Goal: Task Accomplishment & Management: Complete application form

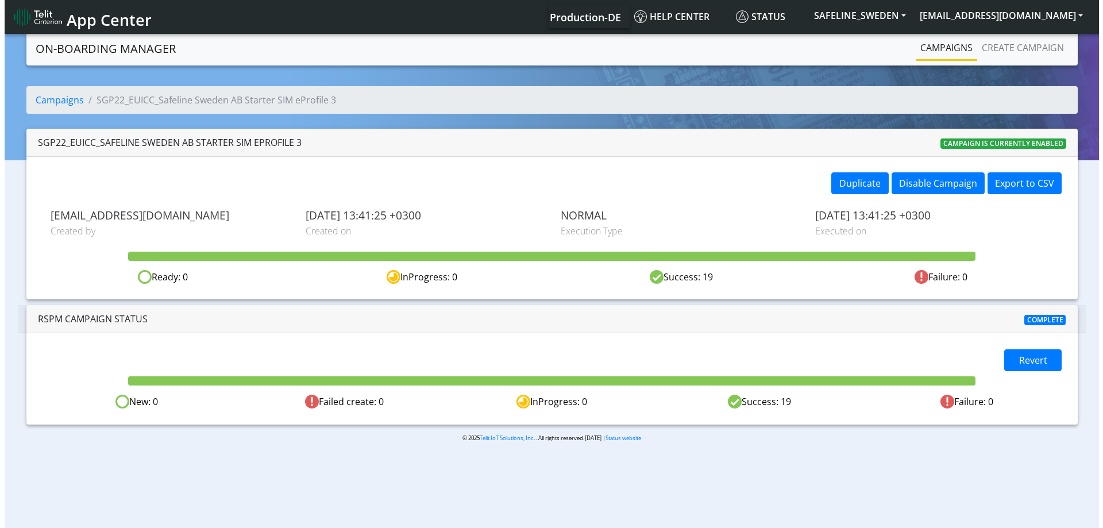
scroll to position [1, 0]
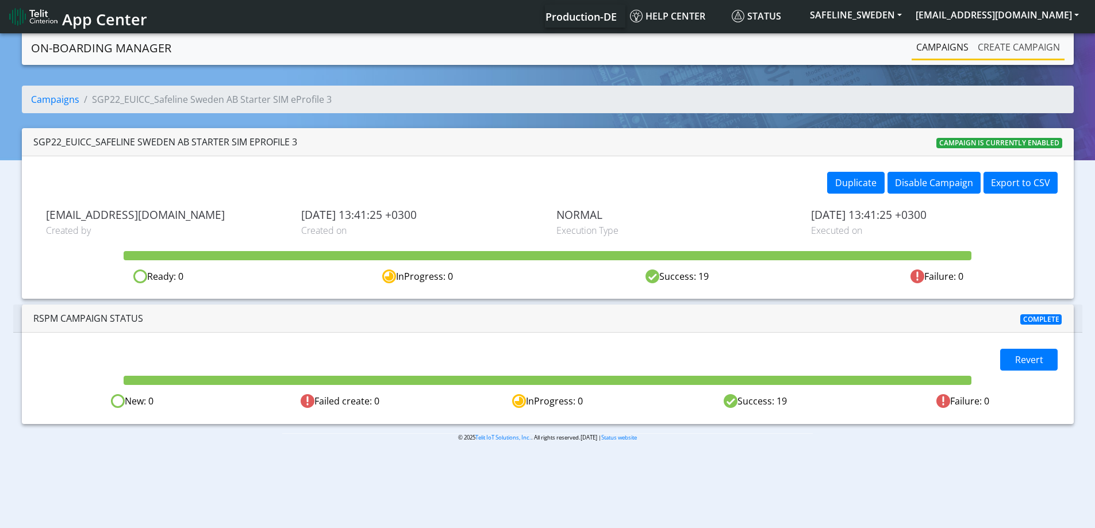
click at [987, 44] on link "Create campaign" at bounding box center [1018, 47] width 91 height 23
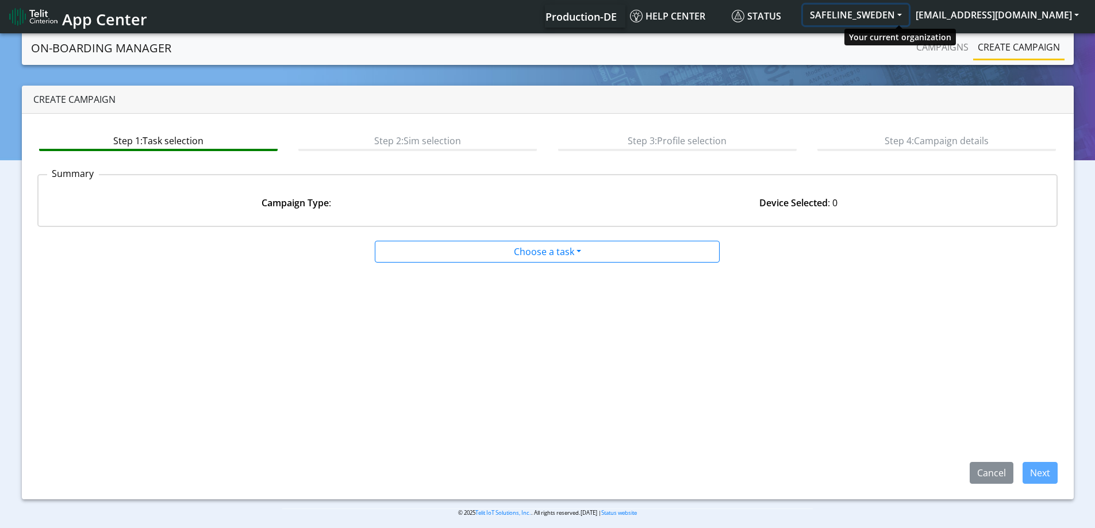
click at [898, 13] on button "SAFELINE_SWEDEN" at bounding box center [856, 15] width 106 height 21
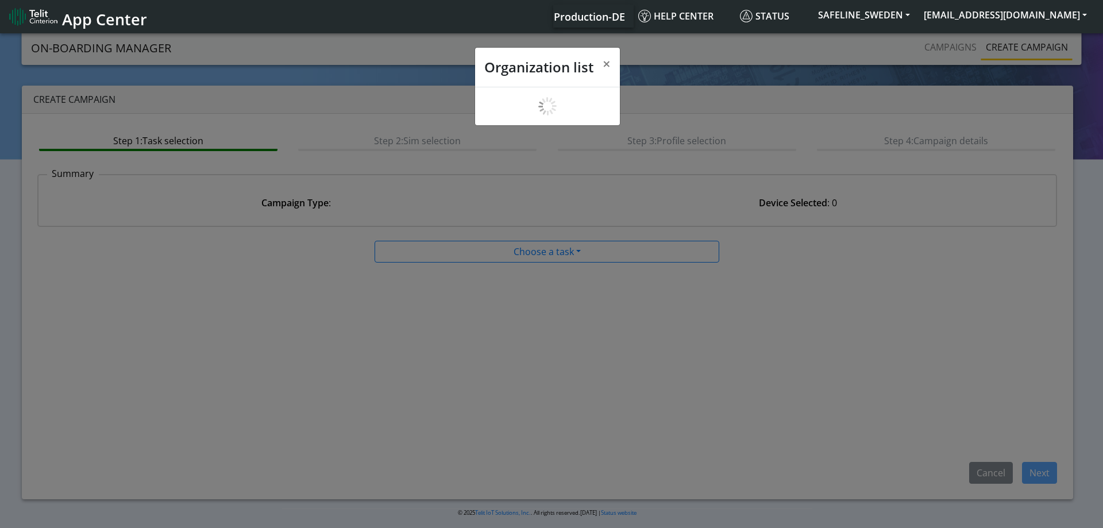
scroll to position [4, 0]
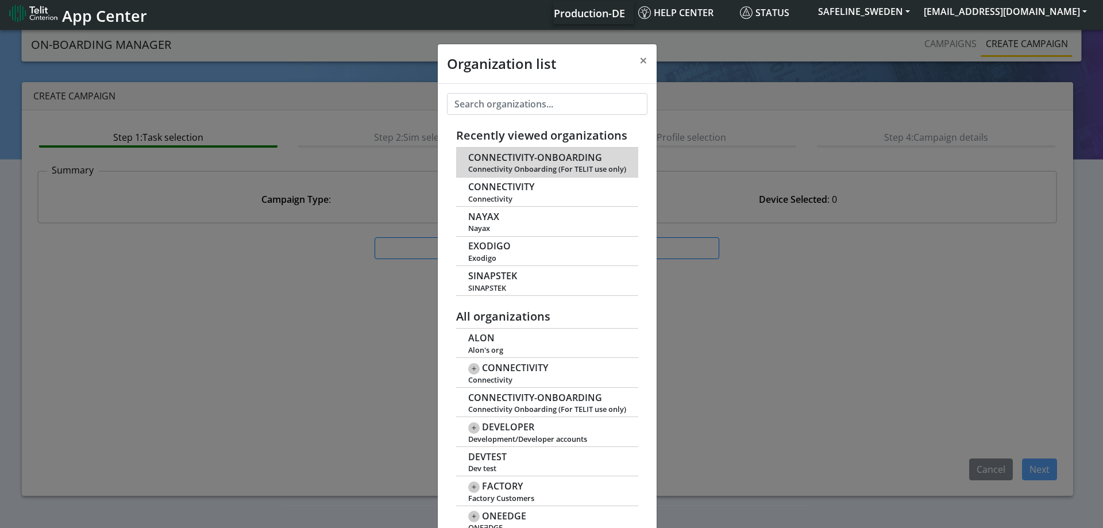
click at [509, 163] on span "CONNECTIVITY-ONBOARDING" at bounding box center [535, 157] width 134 height 11
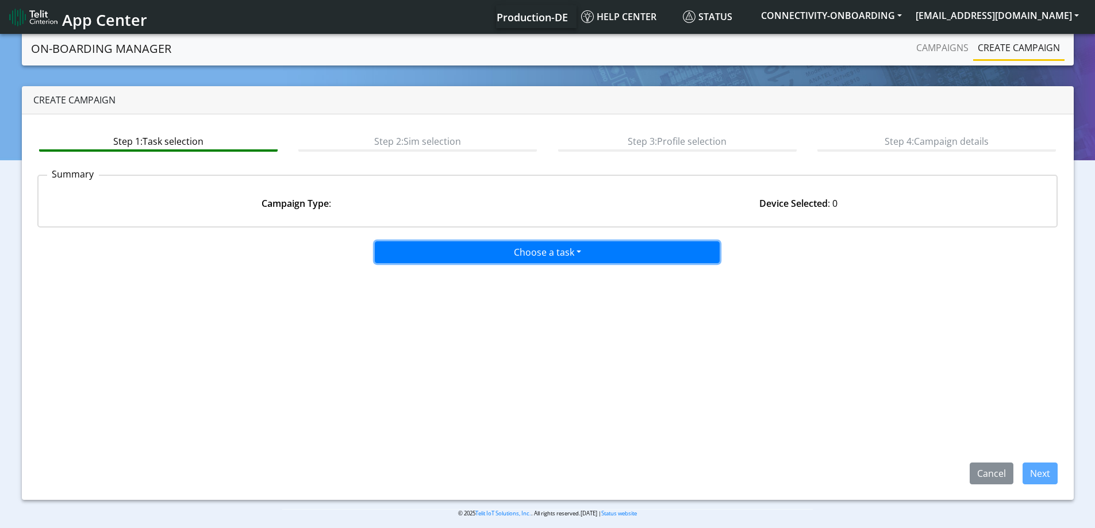
click at [556, 255] on button "Choose a task" at bounding box center [547, 252] width 345 height 22
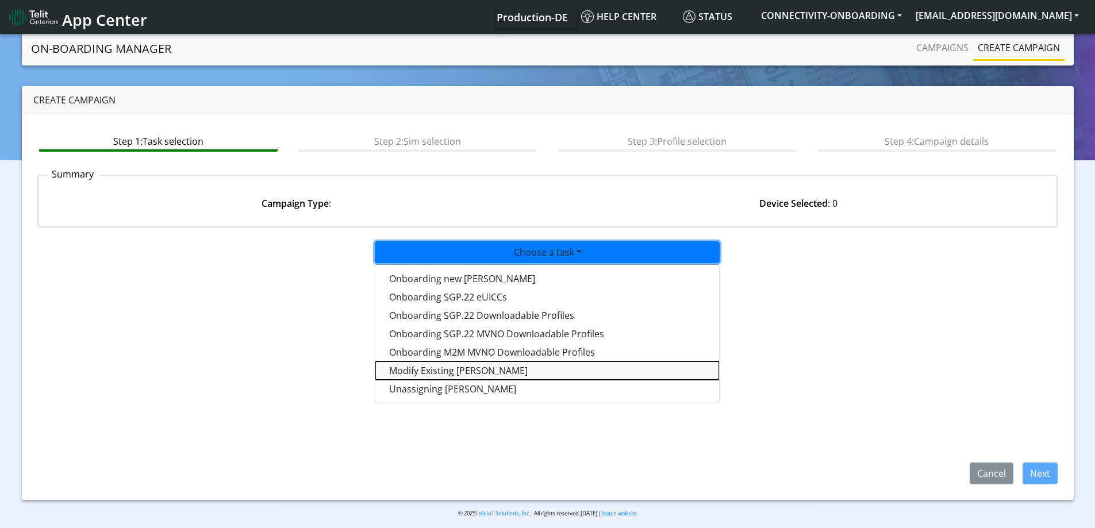
click at [446, 370] on taskiotp-dropdown "Modify Existing [PERSON_NAME]" at bounding box center [547, 370] width 344 height 18
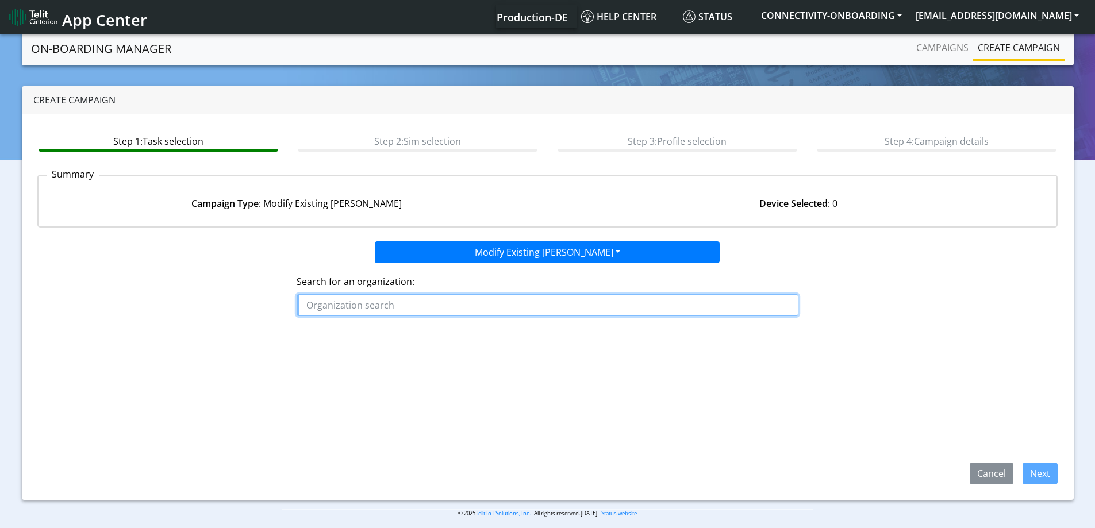
click at [465, 309] on input "text" at bounding box center [547, 305] width 502 height 22
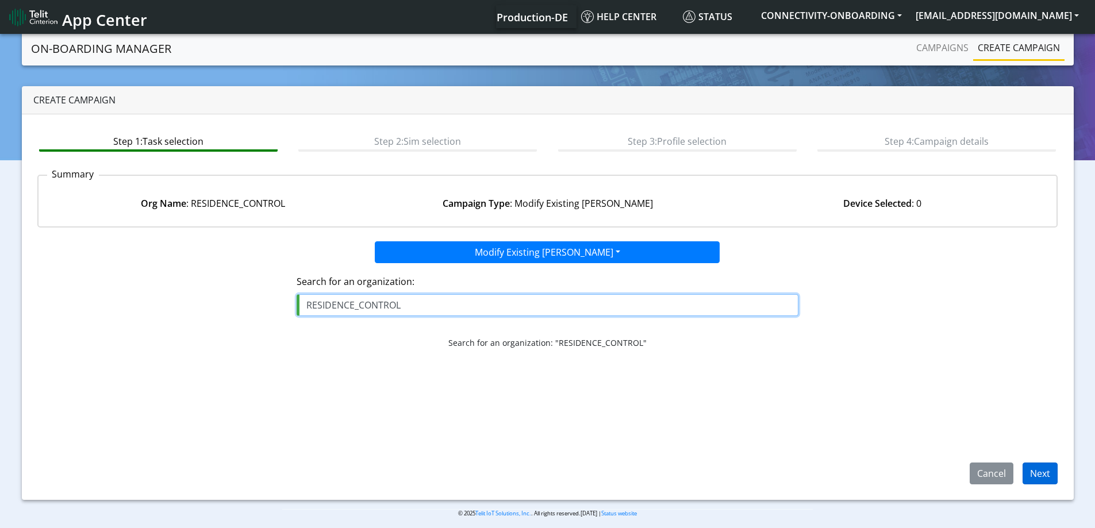
type input "RESIDENCE_CONTROL"
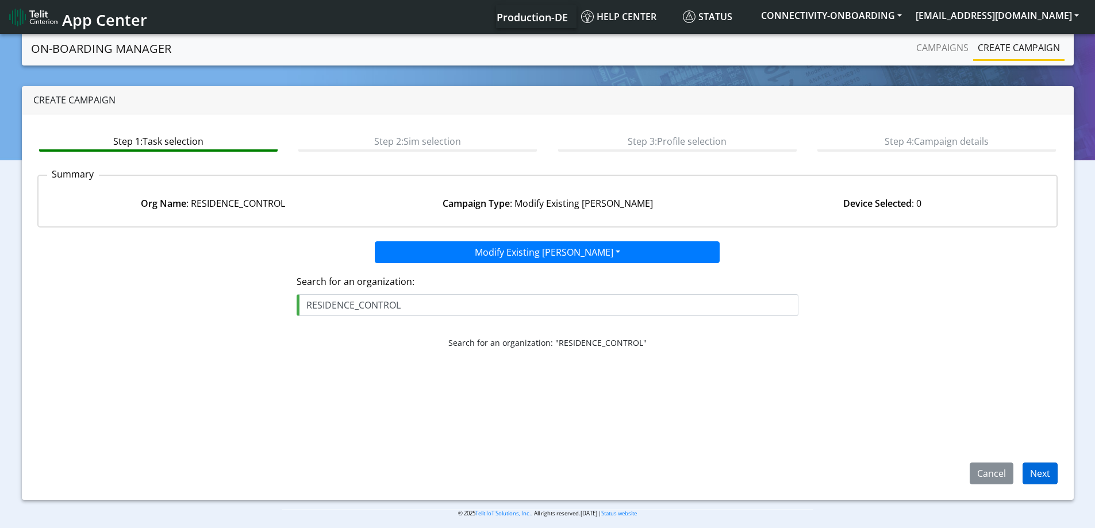
click at [1057, 471] on div "Cancel Next" at bounding box center [1009, 474] width 114 height 22
click at [1050, 472] on button "Next" at bounding box center [1039, 474] width 35 height 22
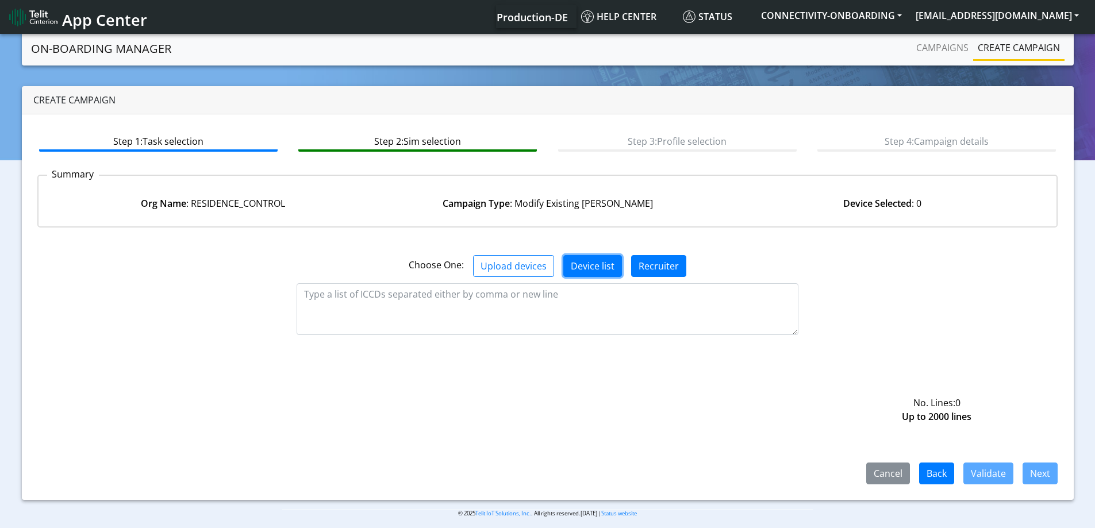
click at [580, 261] on button "Device list" at bounding box center [592, 266] width 59 height 22
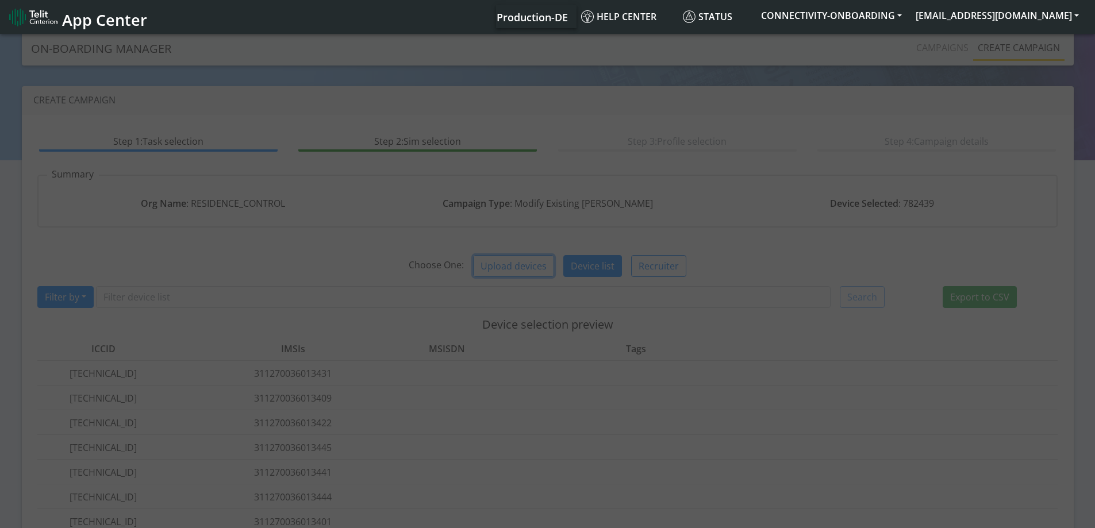
click at [520, 269] on button "Upload devices" at bounding box center [513, 266] width 81 height 22
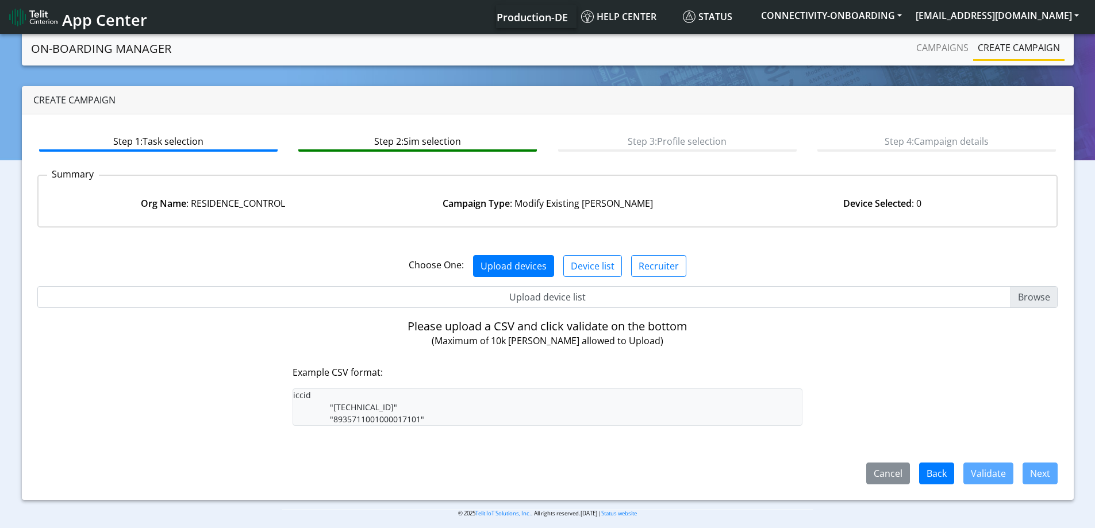
click at [520, 294] on input "Upload device list" at bounding box center [547, 297] width 1020 height 22
type input "C:\fakepath\onboarding CSV.csv"
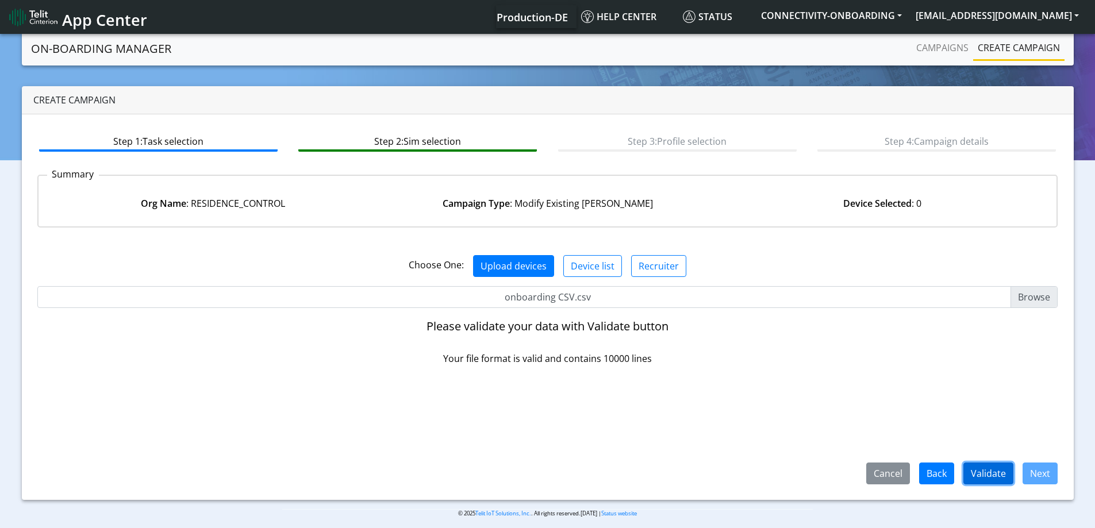
click at [984, 469] on button "Validate" at bounding box center [988, 474] width 50 height 22
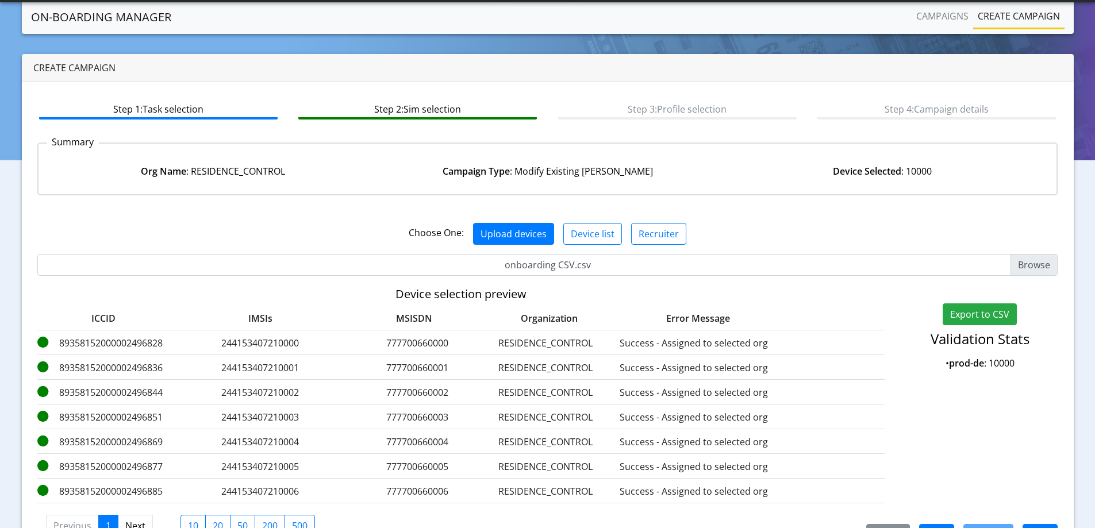
scroll to position [70, 0]
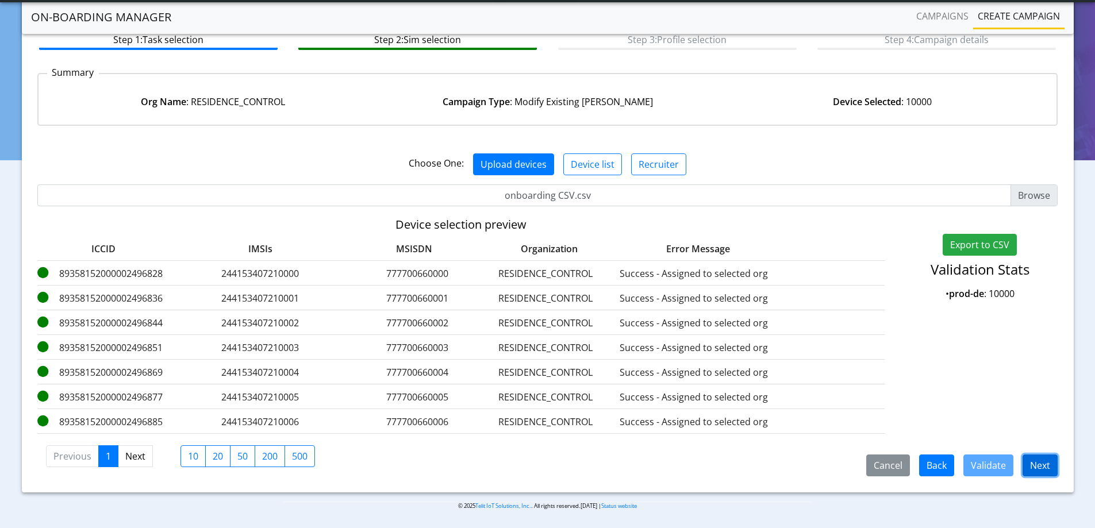
click at [1033, 463] on button "Next" at bounding box center [1039, 465] width 35 height 22
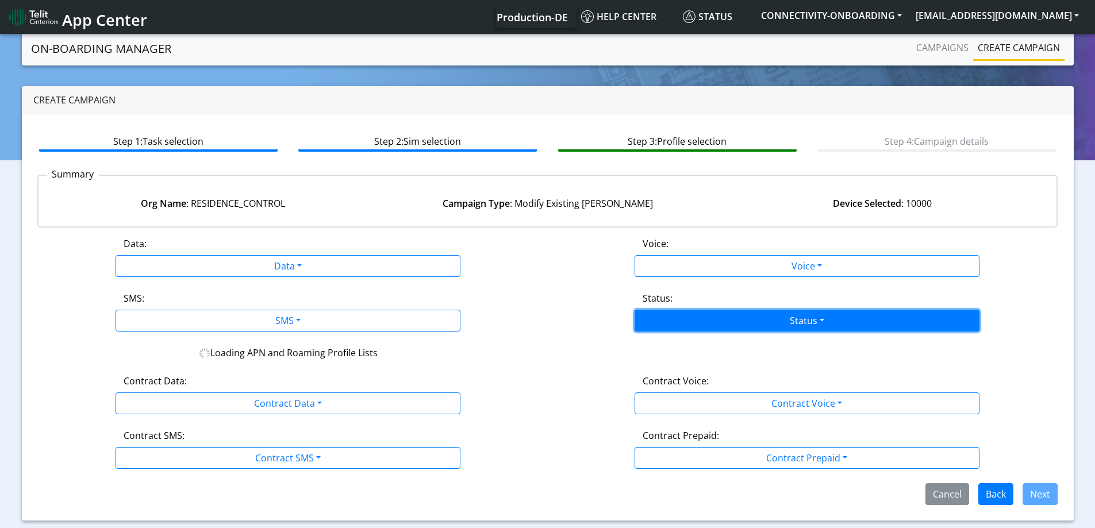
click at [810, 320] on button "Status" at bounding box center [806, 321] width 345 height 22
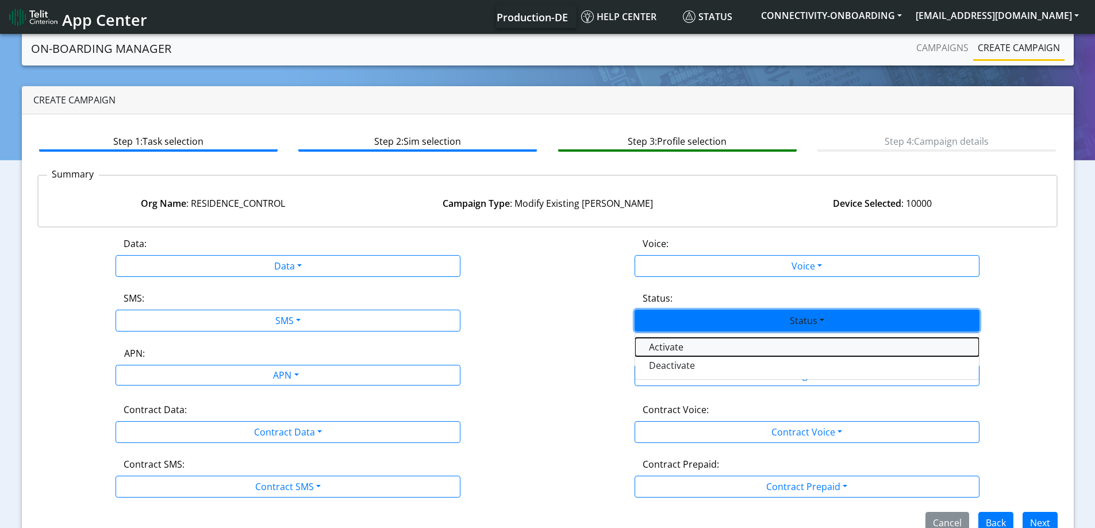
click at [698, 348] on button "Activate" at bounding box center [807, 347] width 344 height 18
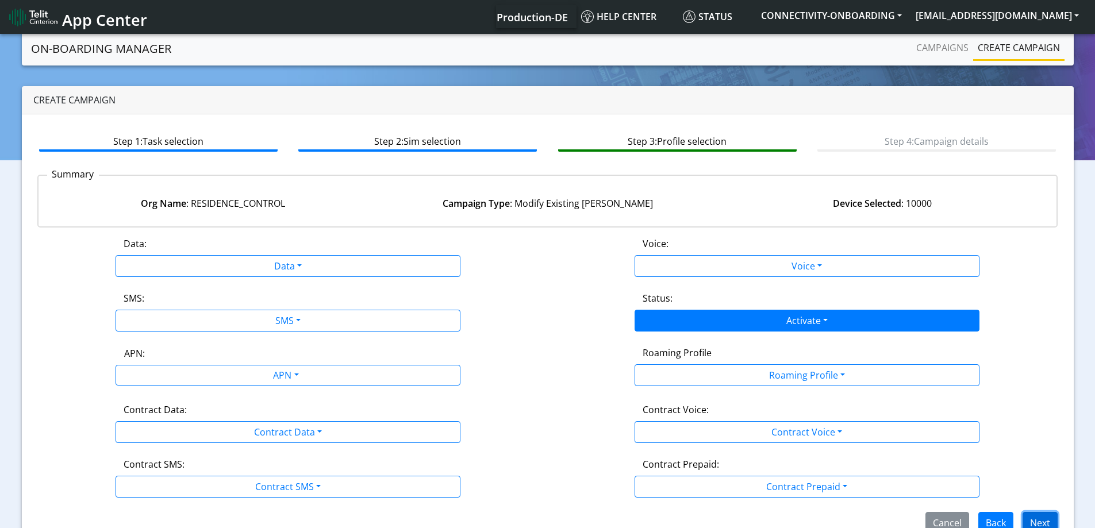
click at [1045, 523] on button "Next" at bounding box center [1039, 523] width 35 height 22
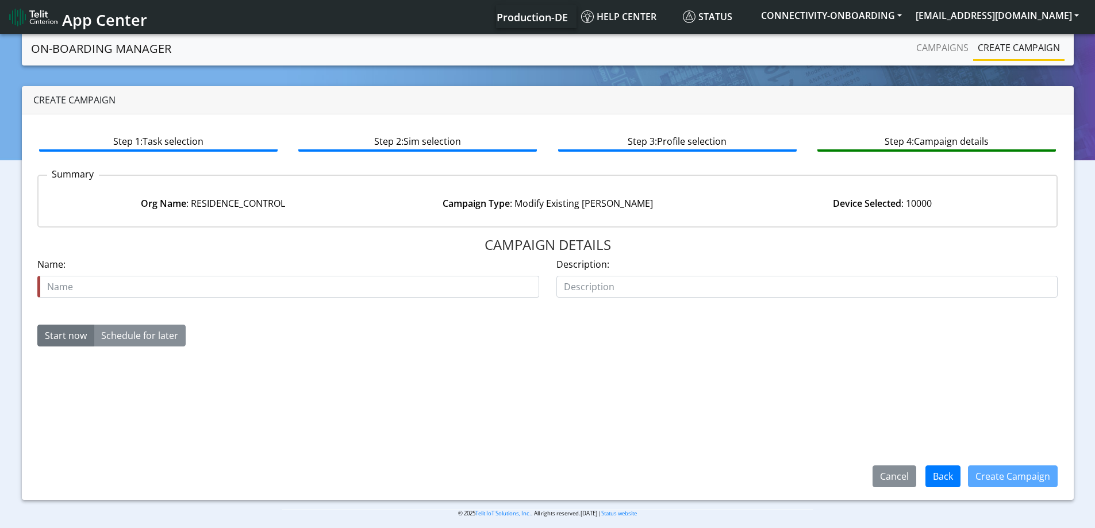
click at [368, 275] on div "Name is required Name:" at bounding box center [288, 277] width 502 height 40
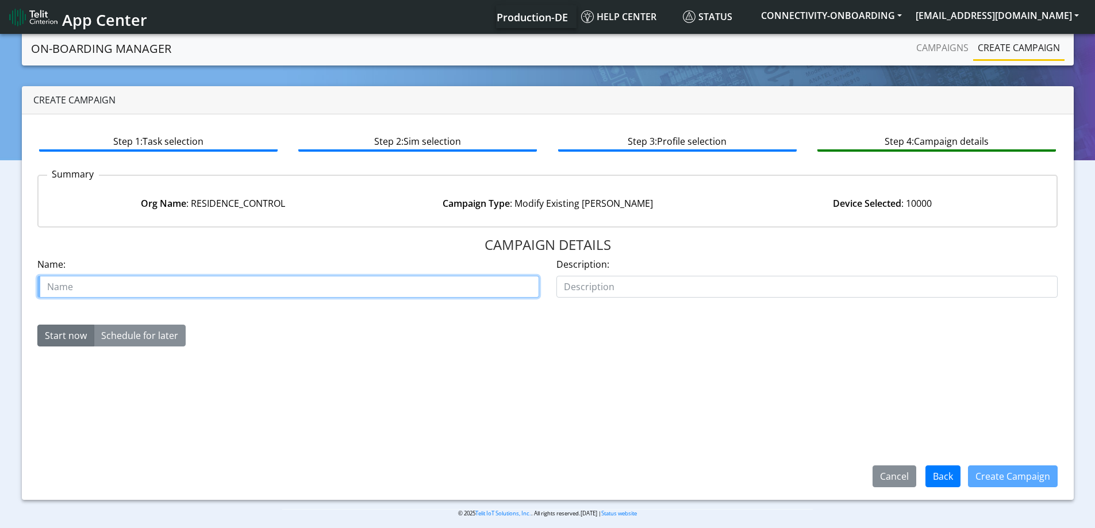
click at [364, 284] on input "text" at bounding box center [288, 287] width 502 height 22
paste input "[PHONE_NUMBER] .1"
type input "[PHONE_NUMBER] .1"
paste input "[PHONE_NUMBER] .1"
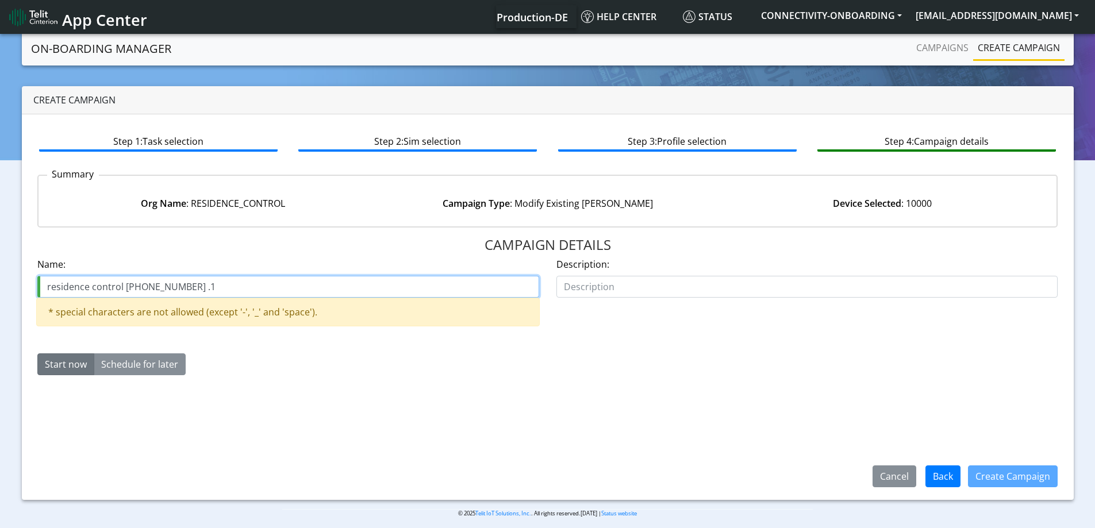
click at [185, 285] on input "residence control [PHONE_NUMBER] .1" at bounding box center [288, 287] width 502 height 22
click at [180, 286] on input "residence control [PHONE_NUMBER] .1" at bounding box center [288, 287] width 502 height 22
click at [181, 286] on input "residence control [PHONE_NUMBER] .1" at bounding box center [288, 287] width 502 height 22
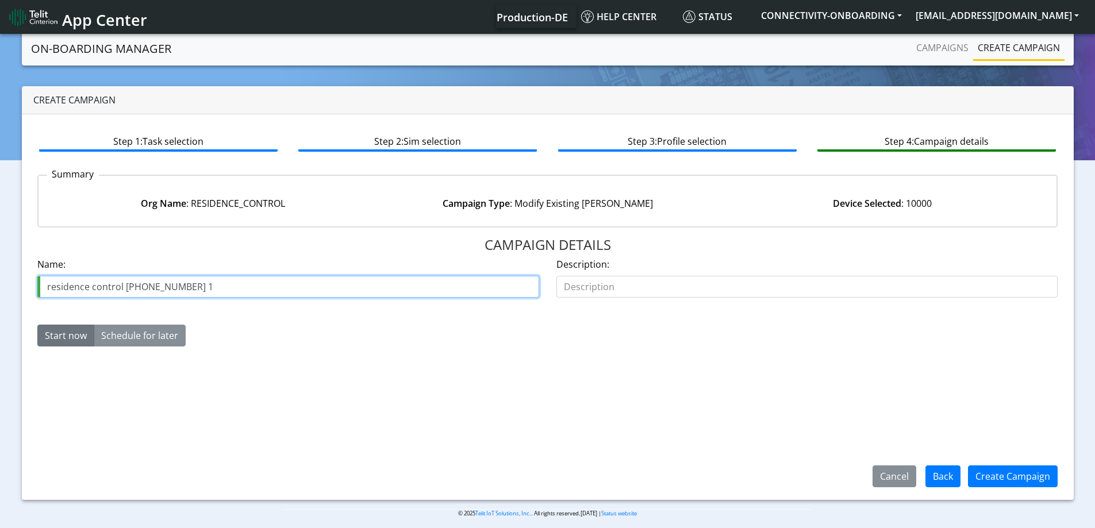
click at [228, 284] on input "residence control [PHONE_NUMBER] 1" at bounding box center [288, 287] width 502 height 22
type input "residence control [PHONE_NUMBER] 1 activate part 1"
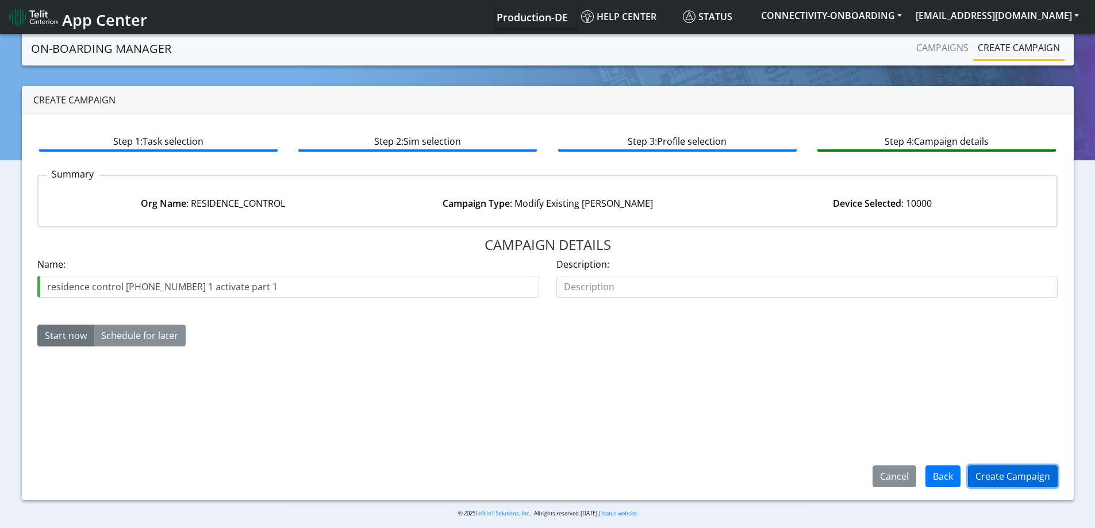
click at [995, 468] on button "Create Campaign" at bounding box center [1013, 476] width 90 height 22
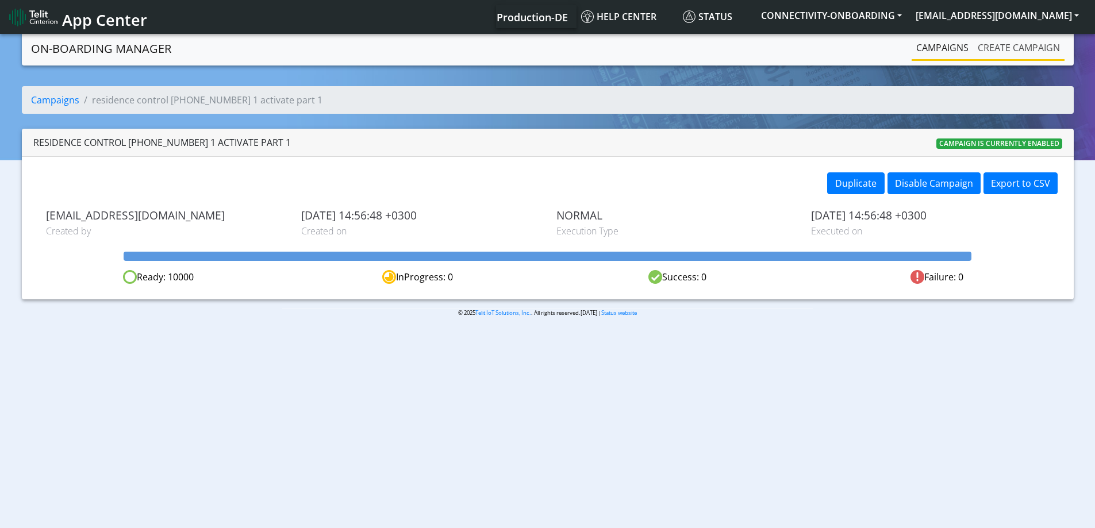
click at [1006, 49] on link "Create campaign" at bounding box center [1018, 47] width 91 height 23
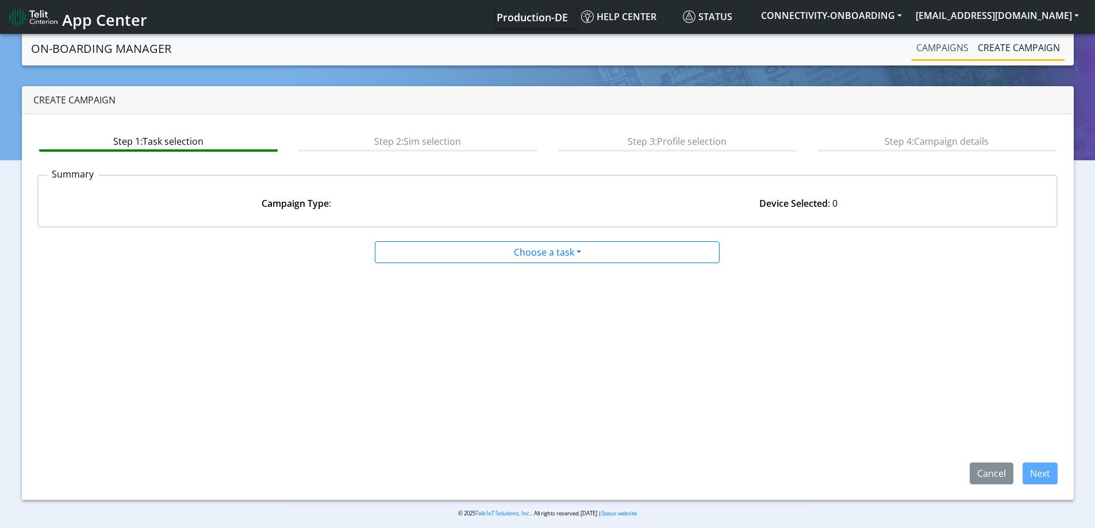
click at [943, 49] on link "Campaigns" at bounding box center [941, 47] width 61 height 23
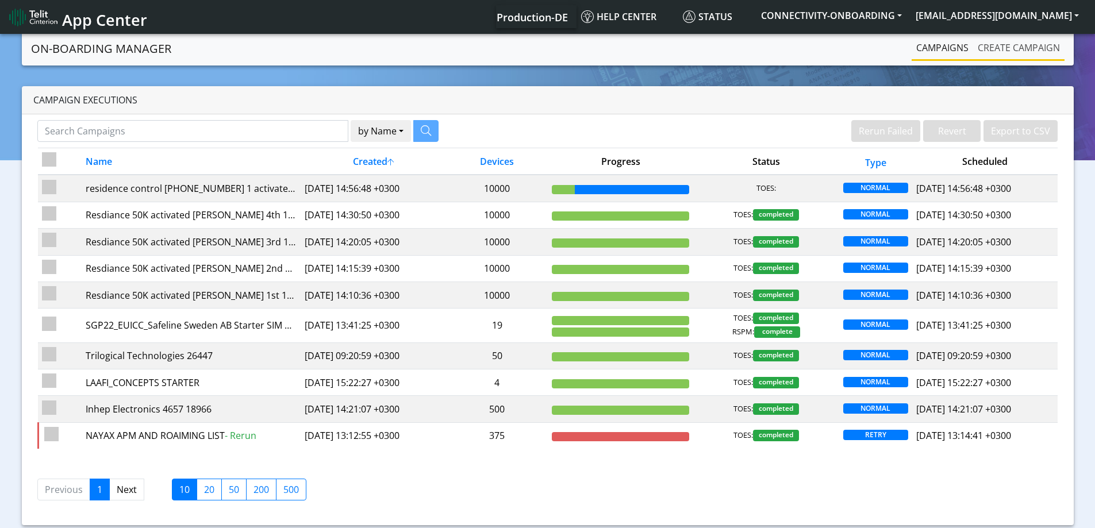
click at [1014, 53] on link "Create campaign" at bounding box center [1018, 47] width 91 height 23
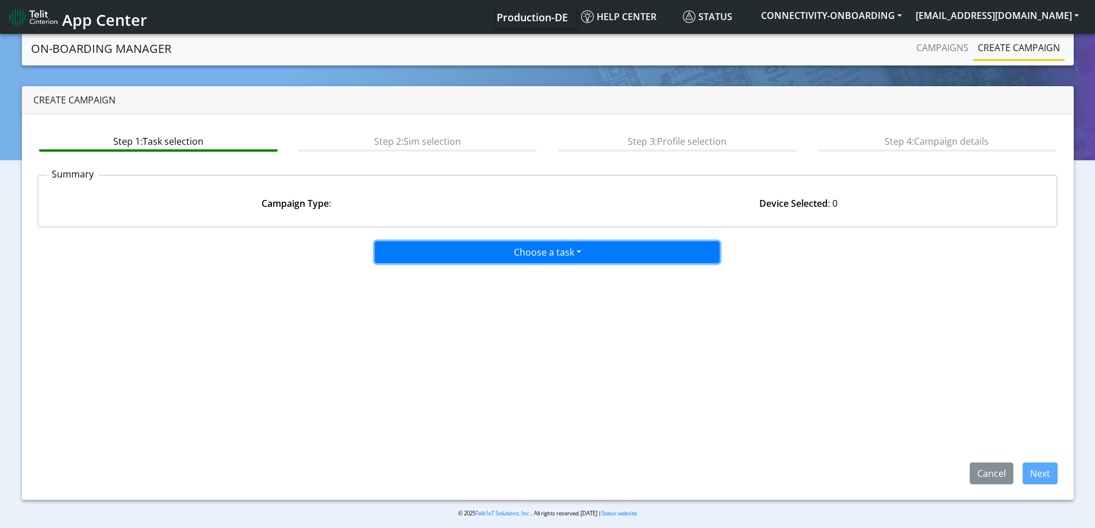
click at [437, 242] on button "Choose a task" at bounding box center [547, 252] width 345 height 22
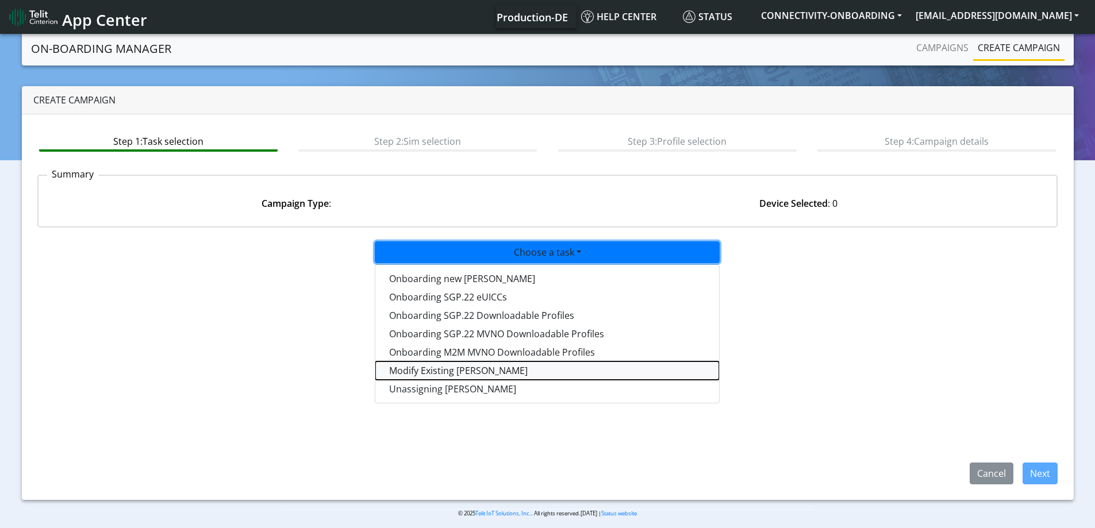
click at [444, 371] on taskiotp-dropdown "Modify Existing [PERSON_NAME]" at bounding box center [547, 370] width 344 height 18
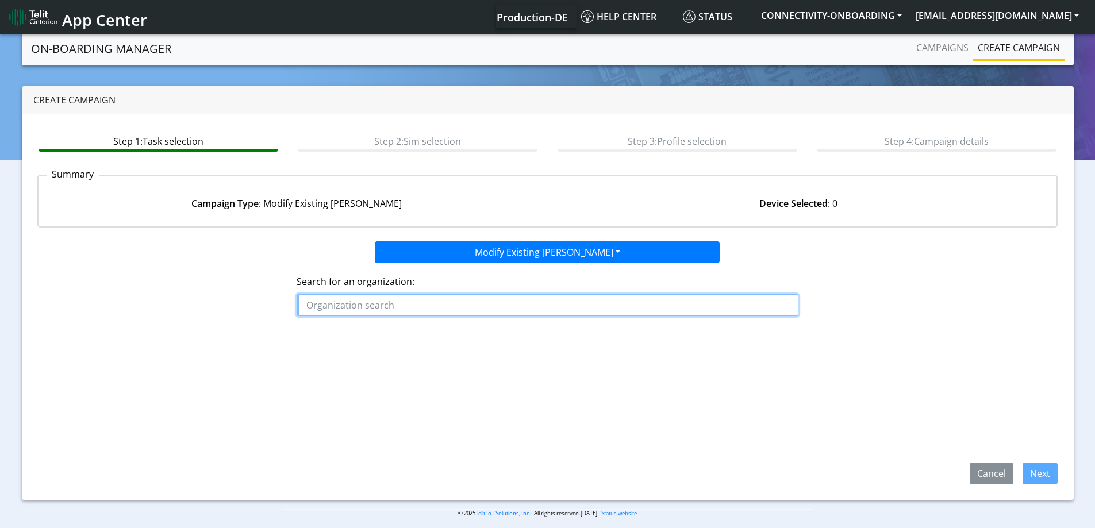
click at [388, 309] on input "text" at bounding box center [547, 305] width 502 height 22
click at [371, 330] on ngb-highlight "RESID ENCE_CONTROL" at bounding box center [358, 331] width 95 height 13
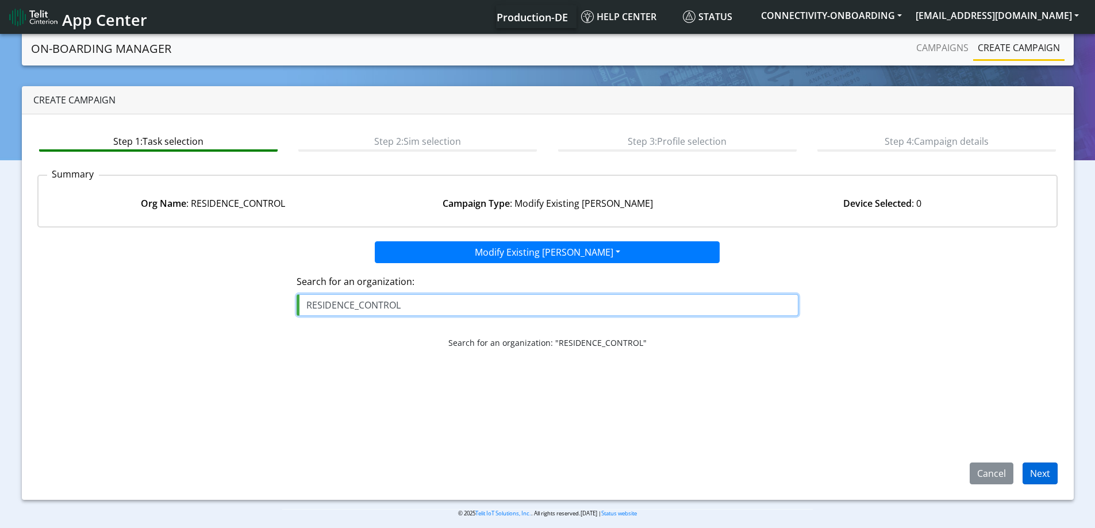
type input "RESIDENCE_CONTROL"
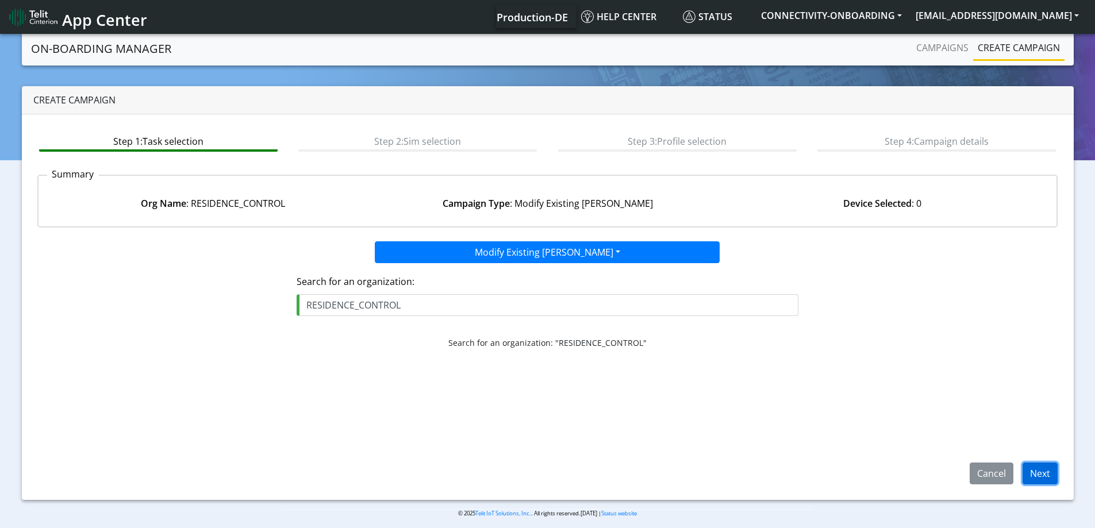
click at [1030, 473] on button "Next" at bounding box center [1039, 474] width 35 height 22
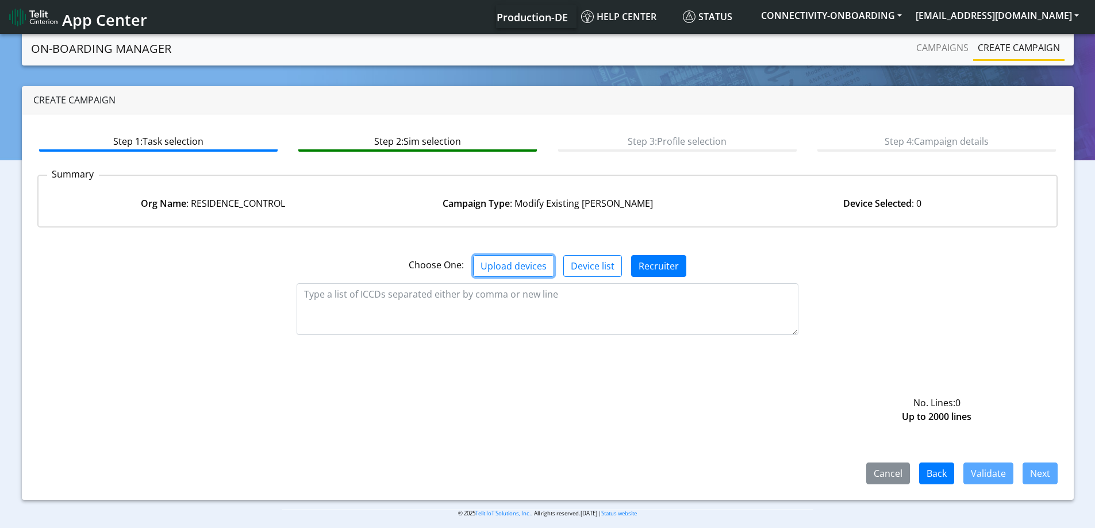
click at [548, 274] on button "Upload devices" at bounding box center [513, 266] width 81 height 22
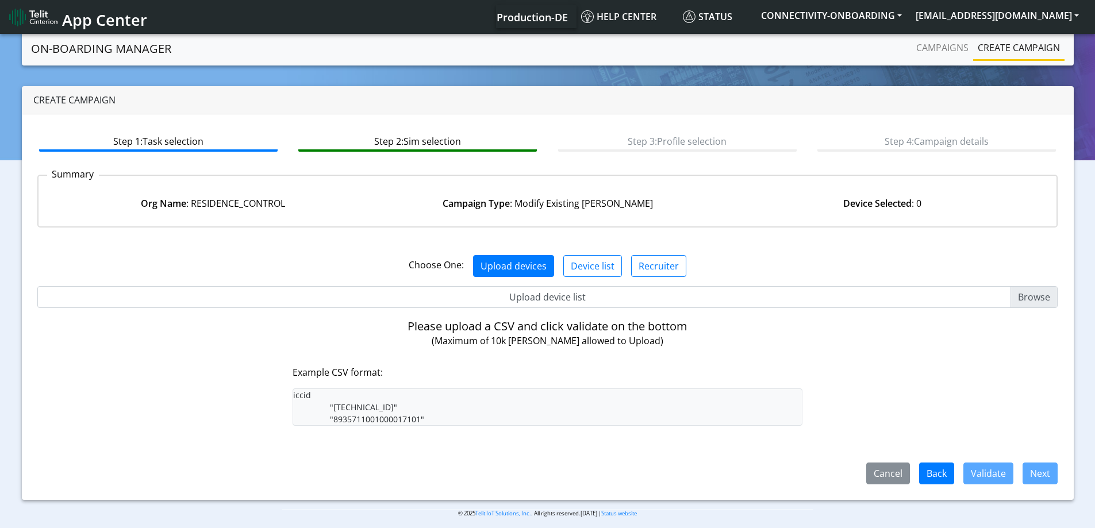
click at [538, 300] on input "Upload device list" at bounding box center [547, 297] width 1020 height 22
type input "C:\fakepath\onboarding CSV.csv"
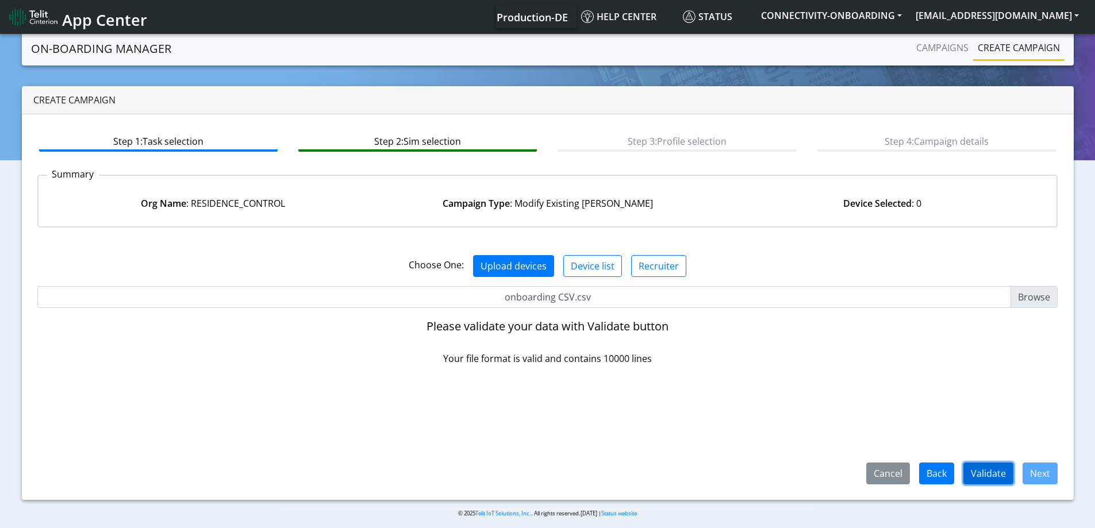
click at [980, 469] on button "Validate" at bounding box center [988, 474] width 50 height 22
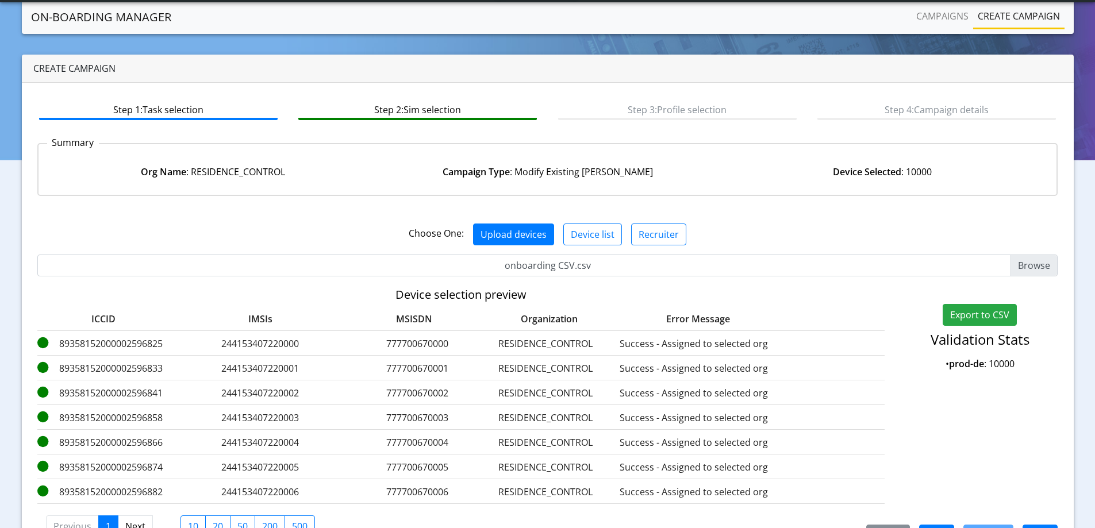
scroll to position [70, 0]
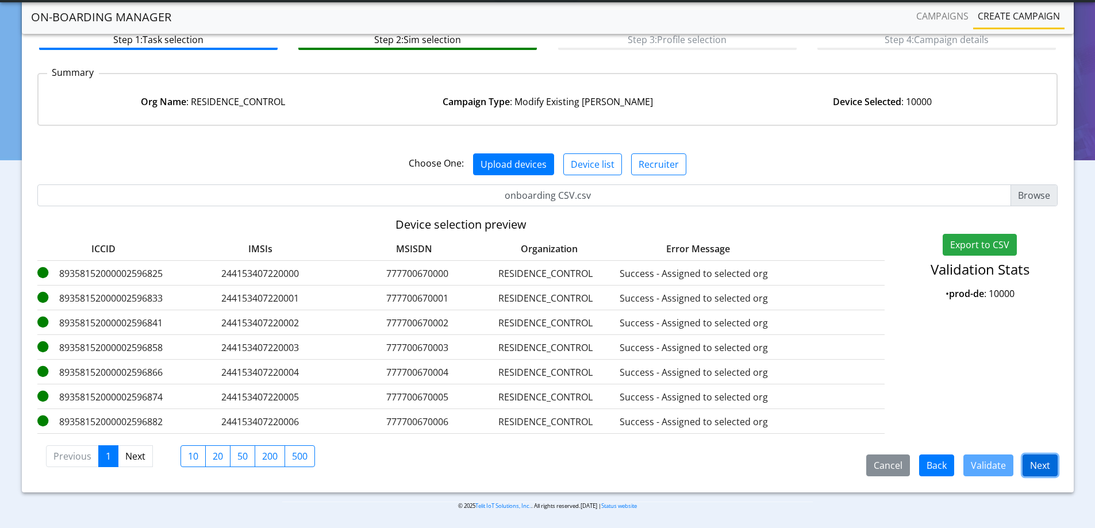
click at [1041, 465] on button "Next" at bounding box center [1039, 465] width 35 height 22
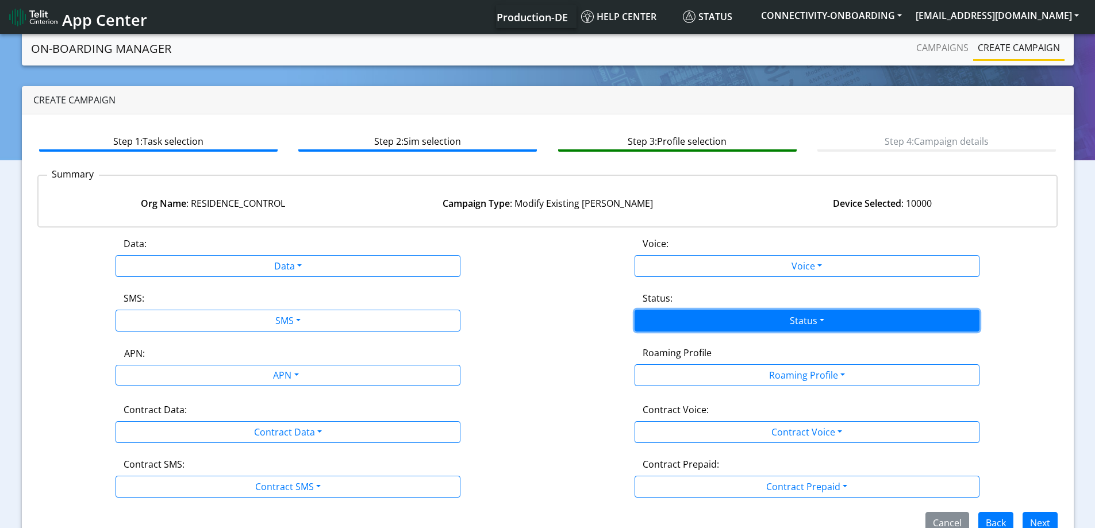
click at [696, 317] on button "Status" at bounding box center [806, 321] width 345 height 22
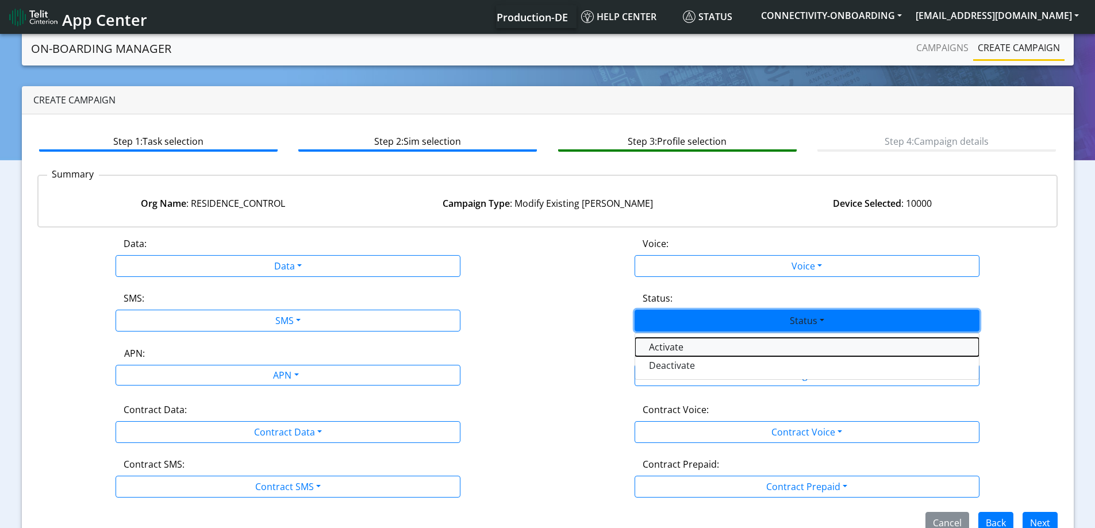
click at [683, 343] on button "Activate" at bounding box center [807, 347] width 344 height 18
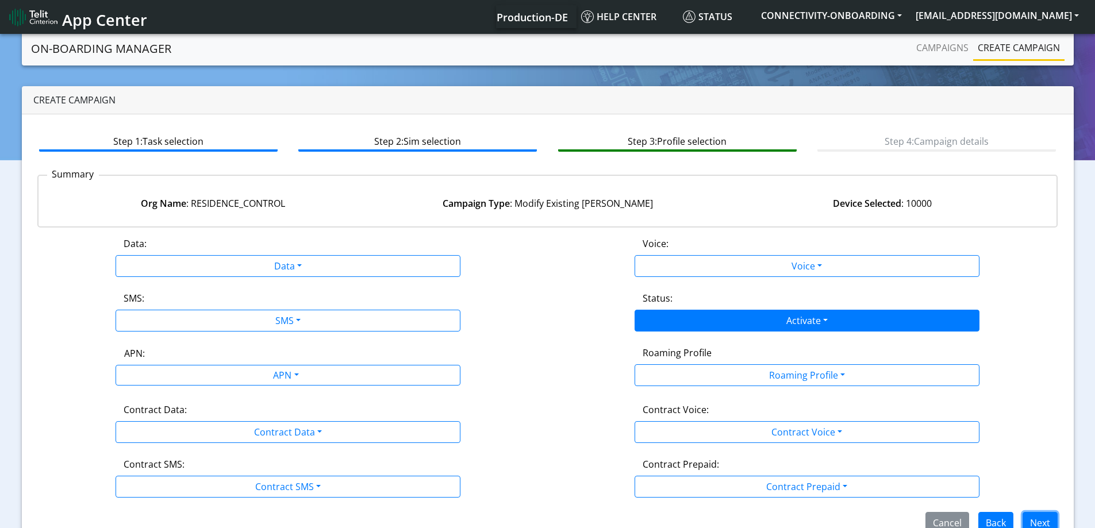
drag, startPoint x: 1042, startPoint y: 518, endPoint x: 582, endPoint y: 403, distance: 474.0
click at [1042, 519] on button "Next" at bounding box center [1039, 523] width 35 height 22
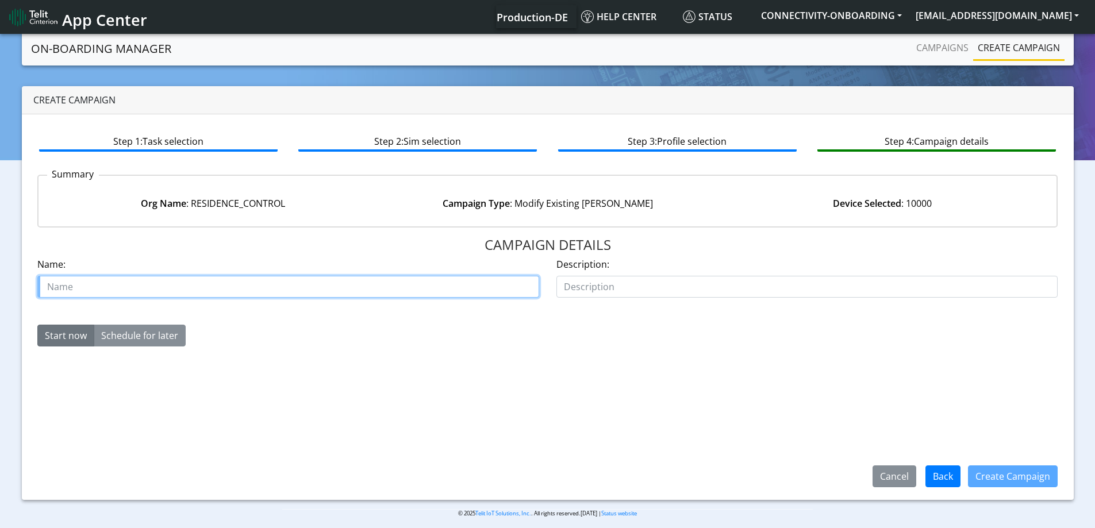
click at [329, 286] on input "text" at bounding box center [288, 287] width 502 height 22
paste input "[PHONE_NUMBER] .1"
type input "Residence control activate [PHONE_NUMBER] 1 part 2"
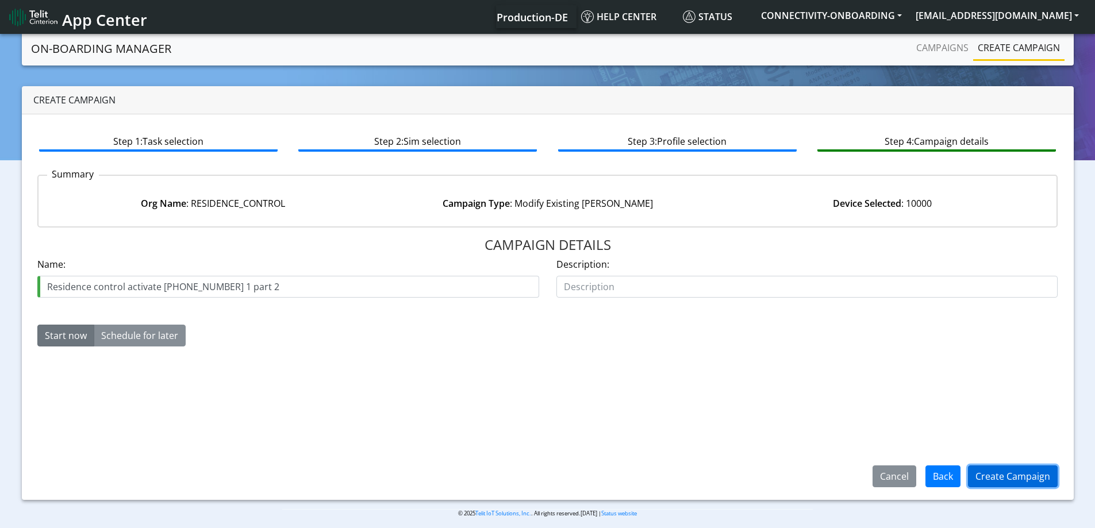
click at [996, 467] on button "Create Campaign" at bounding box center [1013, 476] width 90 height 22
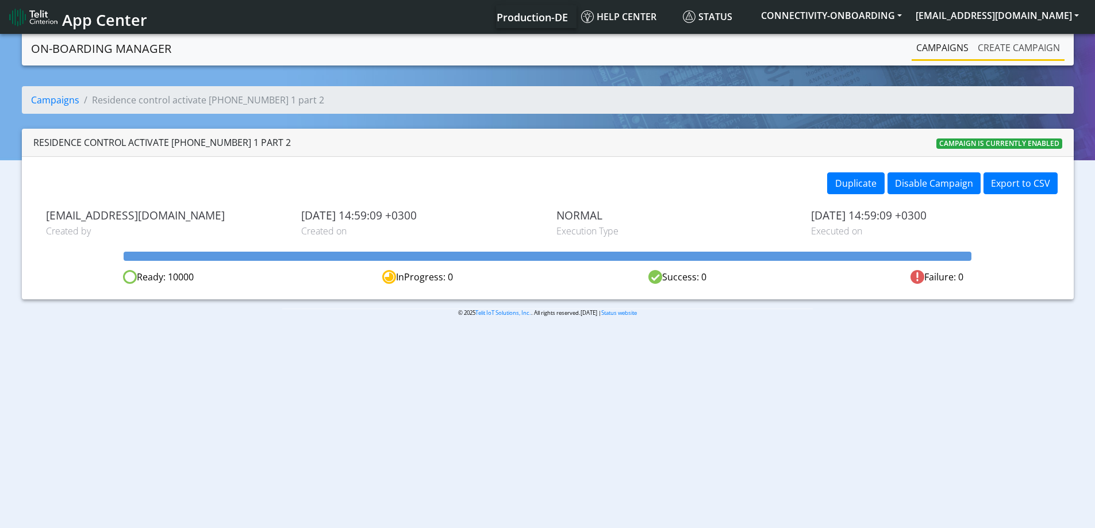
click at [1001, 40] on link "Create campaign" at bounding box center [1018, 47] width 91 height 23
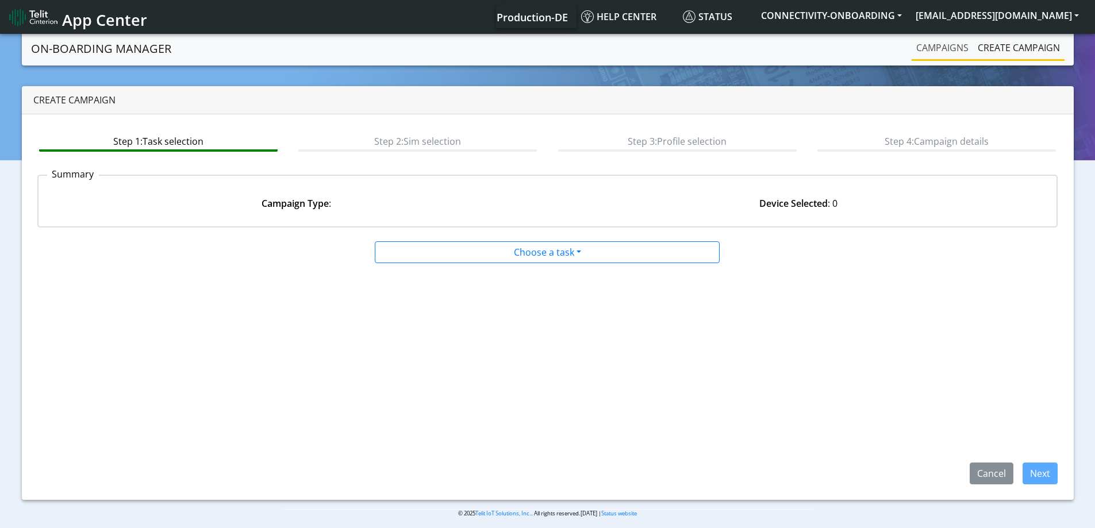
click at [923, 48] on link "Campaigns" at bounding box center [941, 47] width 61 height 23
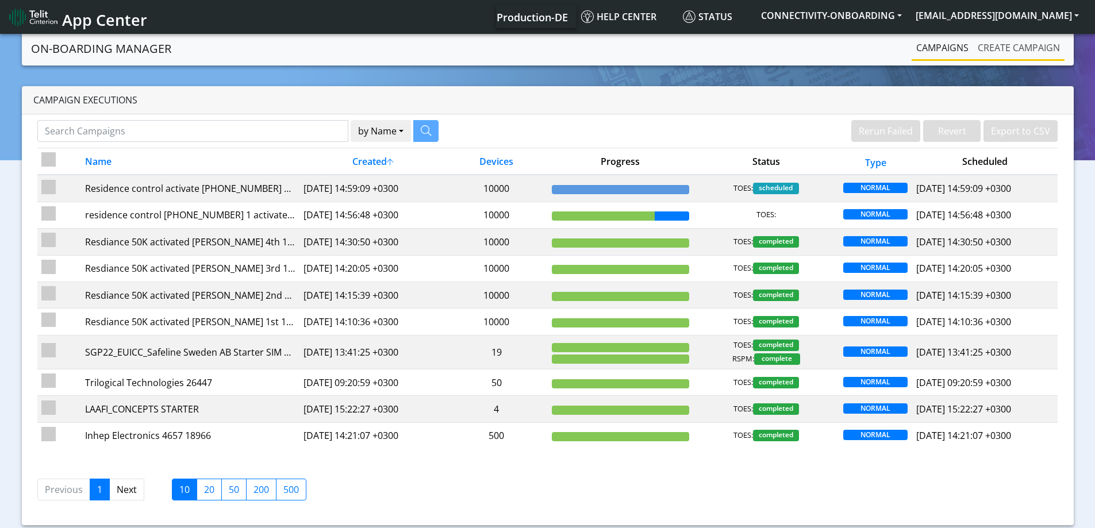
click at [1014, 48] on link "Create campaign" at bounding box center [1018, 47] width 91 height 23
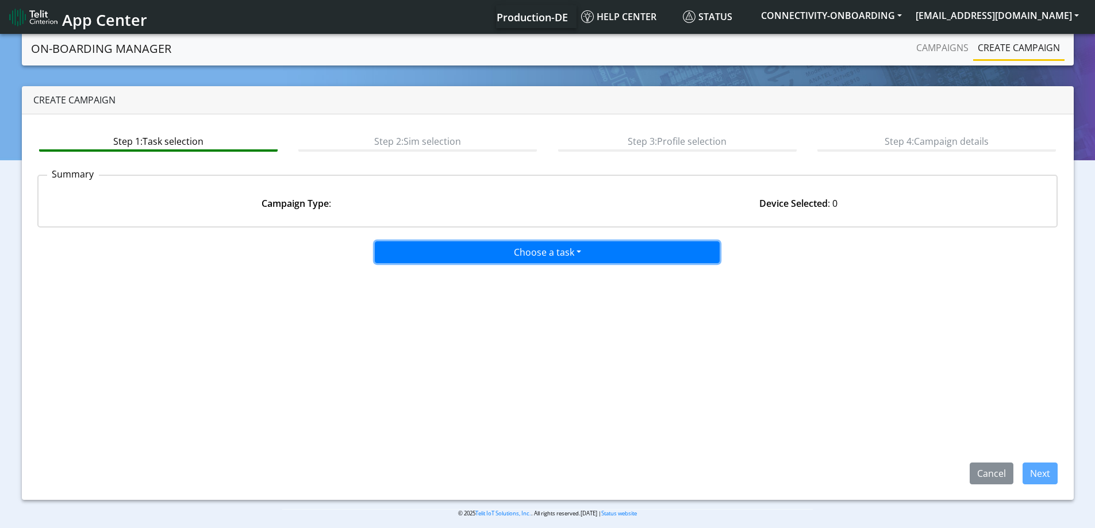
click at [558, 260] on button "Choose a task" at bounding box center [547, 252] width 345 height 22
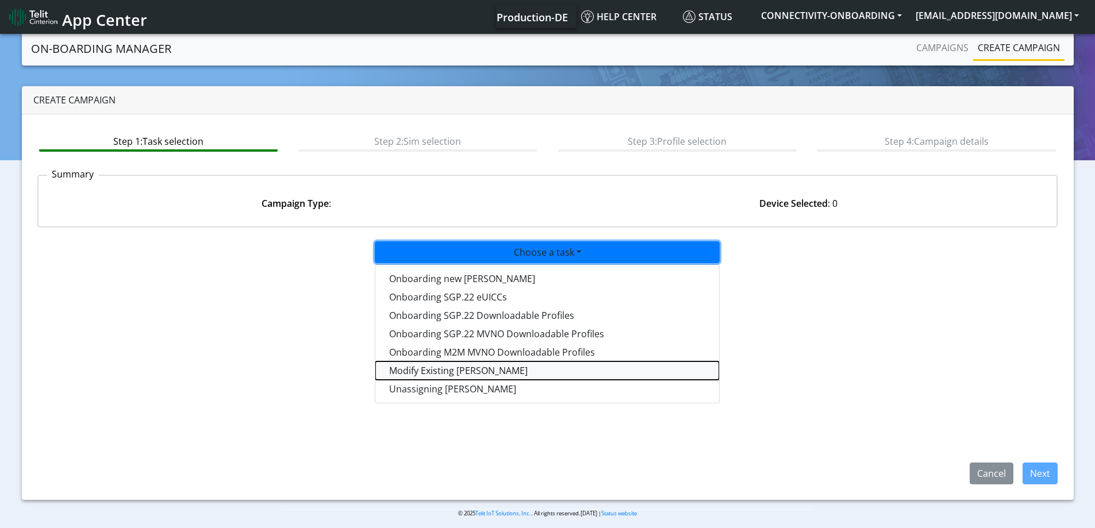
click at [462, 372] on taskiotp-dropdown "Modify Existing [PERSON_NAME]" at bounding box center [547, 370] width 344 height 18
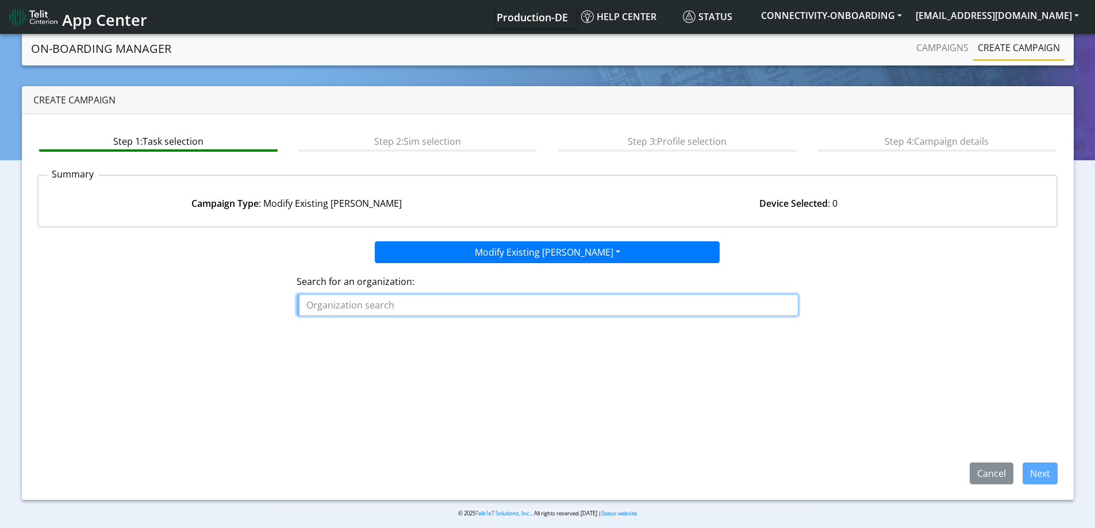
click at [448, 303] on input "text" at bounding box center [547, 305] width 502 height 22
click at [399, 336] on ngb-highlight "RESI DENCE_CONTROL" at bounding box center [358, 331] width 95 height 13
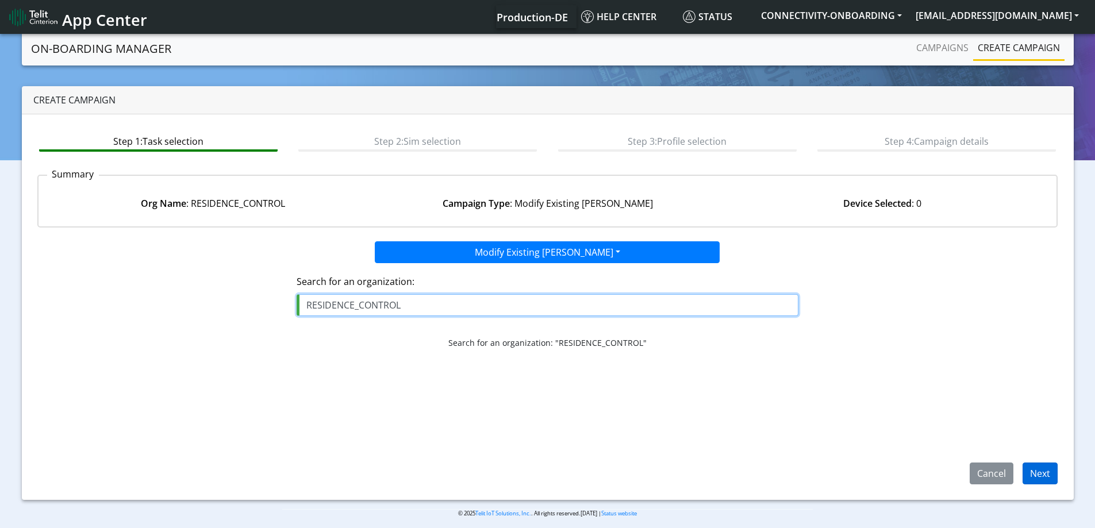
type input "RESIDENCE_CONTROL"
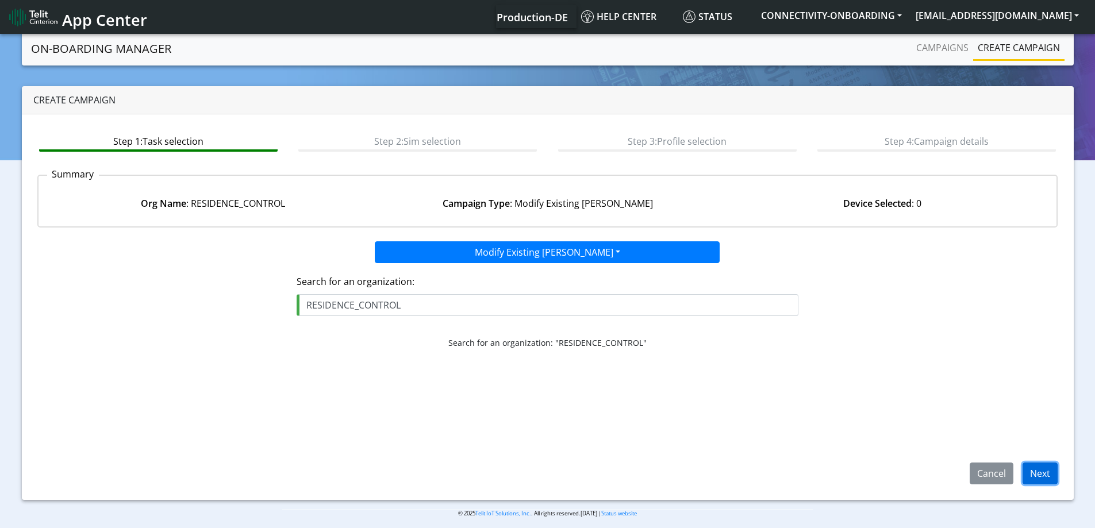
click at [1042, 474] on button "Next" at bounding box center [1039, 474] width 35 height 22
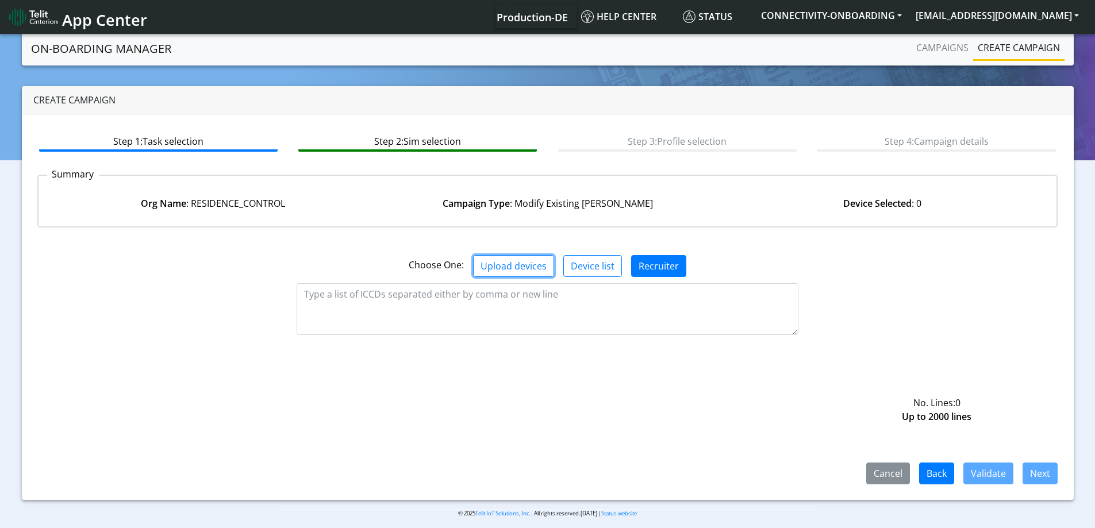
click at [526, 266] on button "Upload devices" at bounding box center [513, 266] width 81 height 22
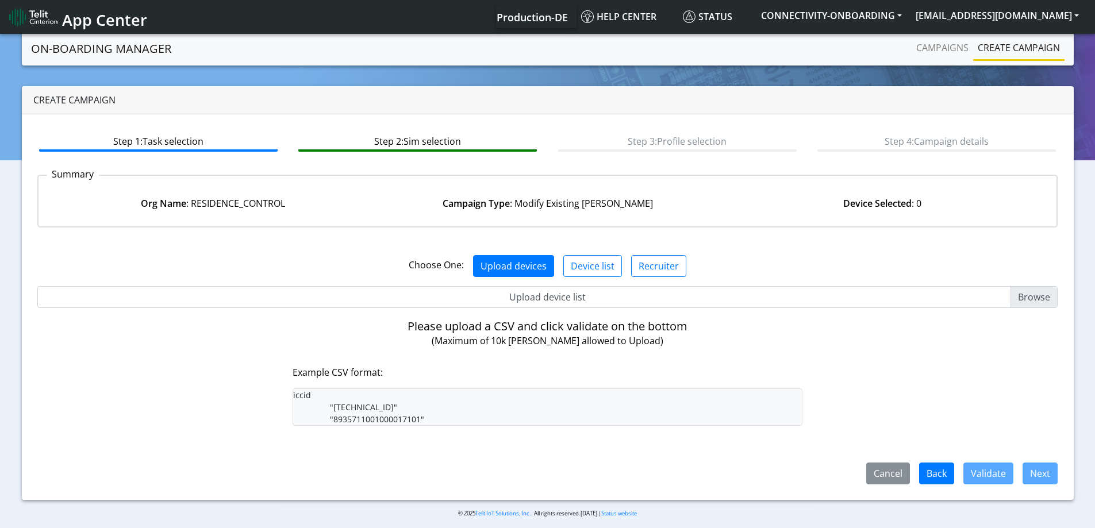
click at [544, 304] on input "Upload device list" at bounding box center [547, 297] width 1020 height 22
type input "C:\fakepath\onboarding CSV.csv"
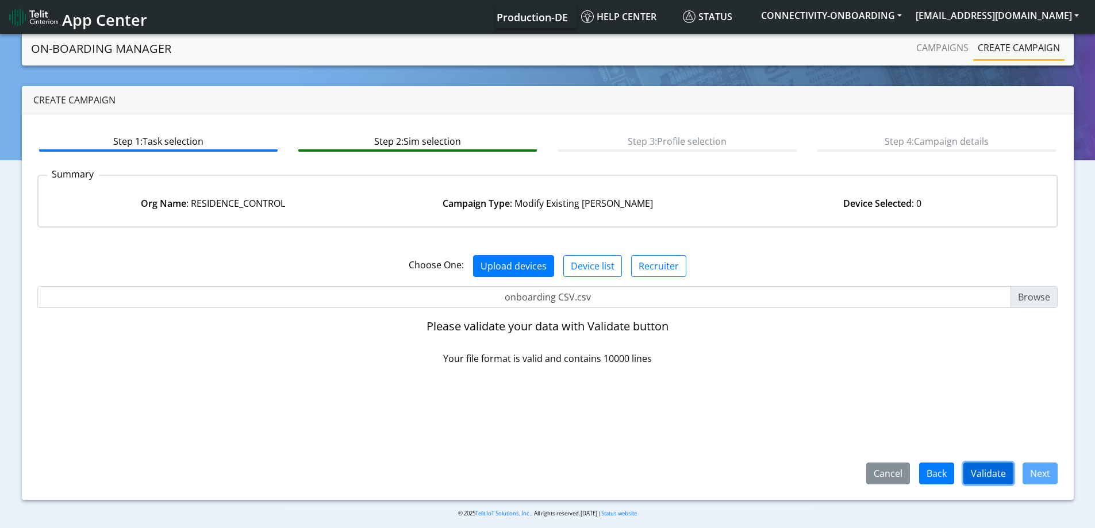
click at [983, 463] on button "Validate" at bounding box center [988, 474] width 50 height 22
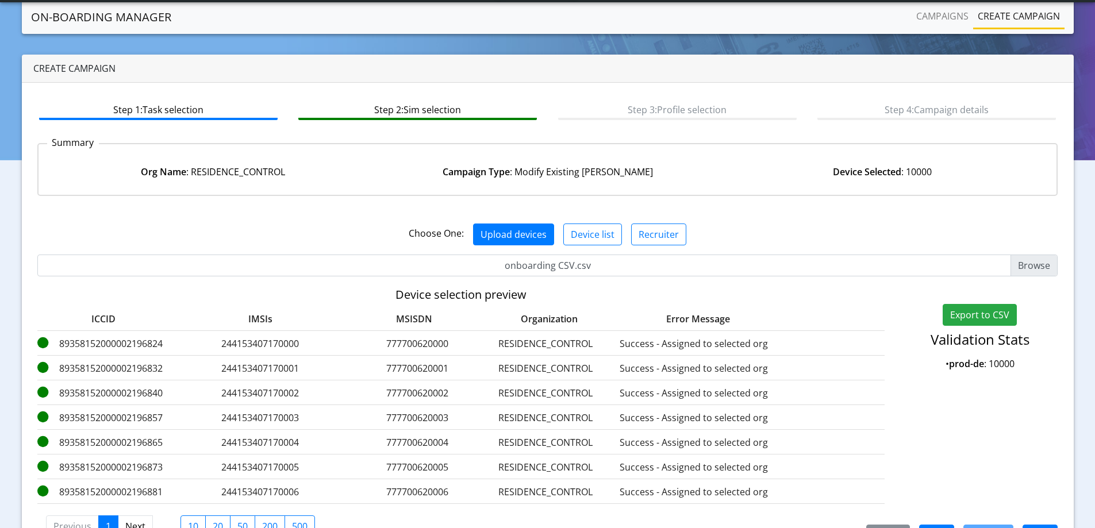
scroll to position [70, 0]
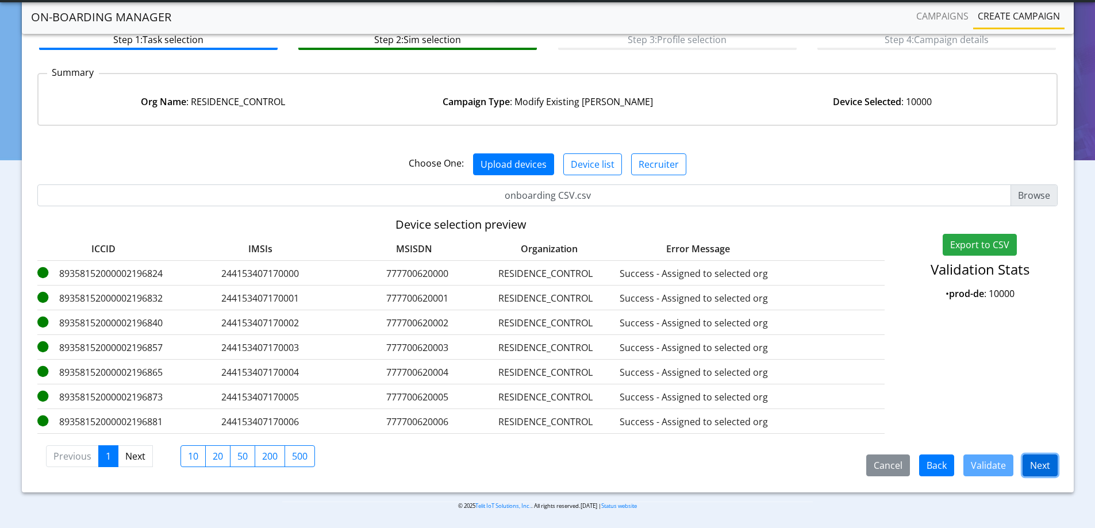
click at [1036, 464] on button "Next" at bounding box center [1039, 465] width 35 height 22
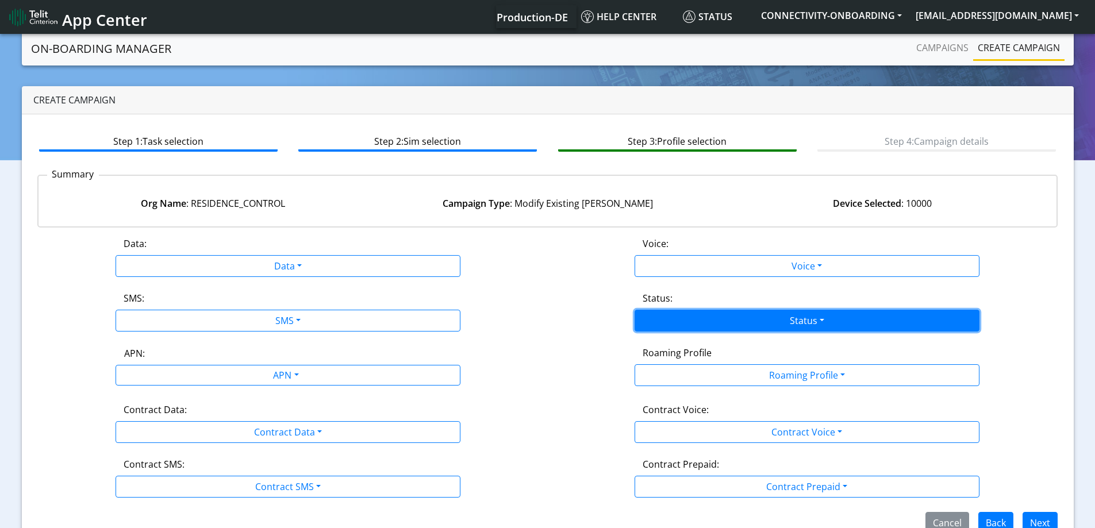
click at [708, 314] on button "Status" at bounding box center [806, 321] width 345 height 22
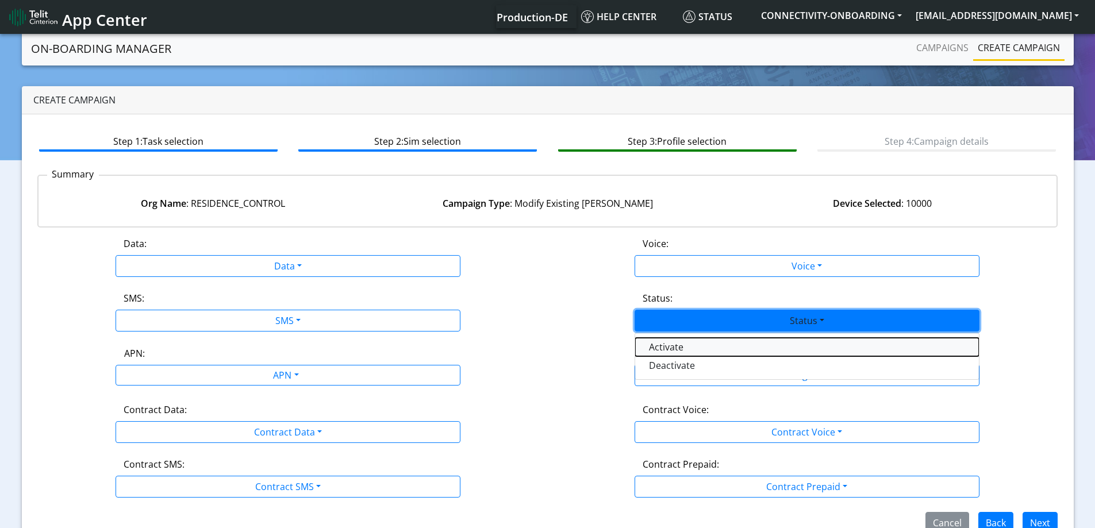
click at [683, 345] on button "Activate" at bounding box center [807, 347] width 344 height 18
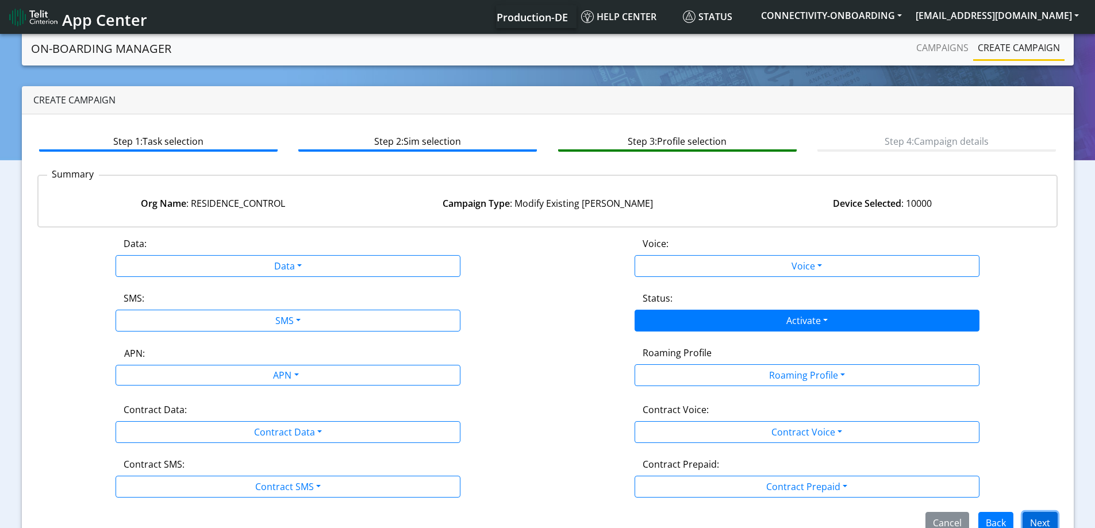
click at [1045, 522] on button "Next" at bounding box center [1039, 523] width 35 height 22
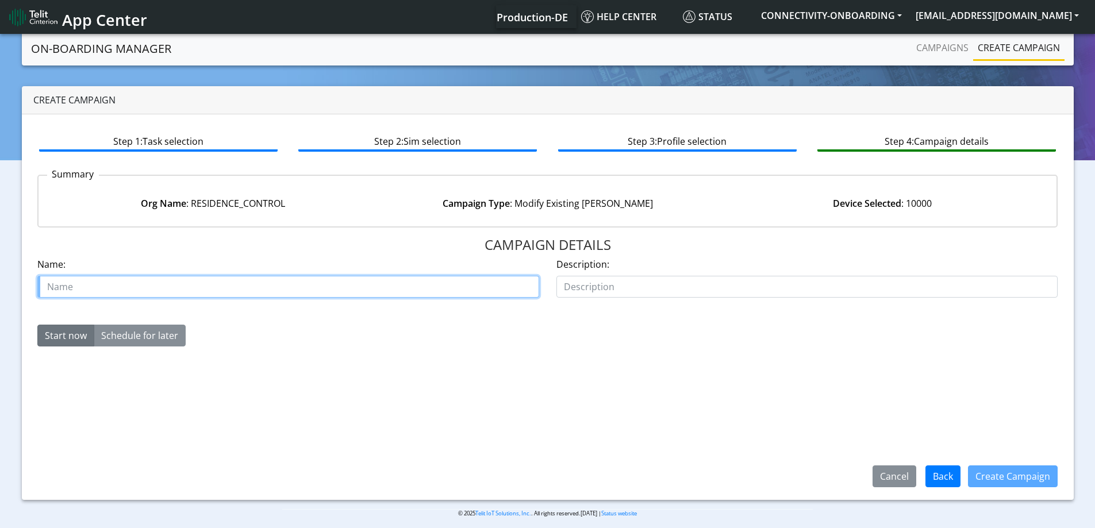
click at [293, 277] on input "text" at bounding box center [288, 287] width 502 height 22
click at [286, 287] on input "text" at bounding box center [288, 287] width 502 height 22
paste input "[PHONE_NUMBER]"
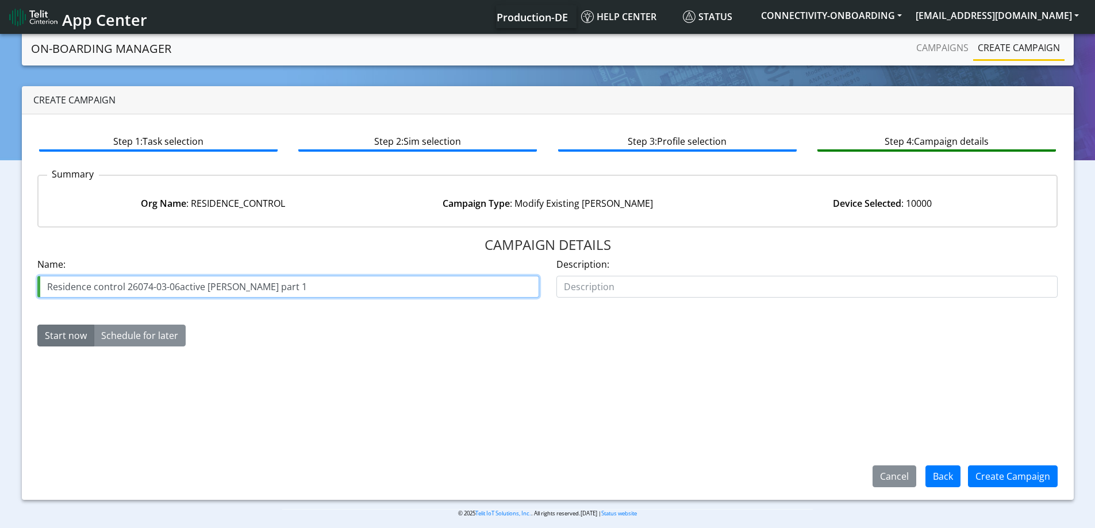
click at [179, 286] on input "Residence control 26074-03-06active [PERSON_NAME] part 1" at bounding box center [288, 287] width 502 height 22
type input "Residence control [PHONE_NUMBER] active [PERSON_NAME] part 1"
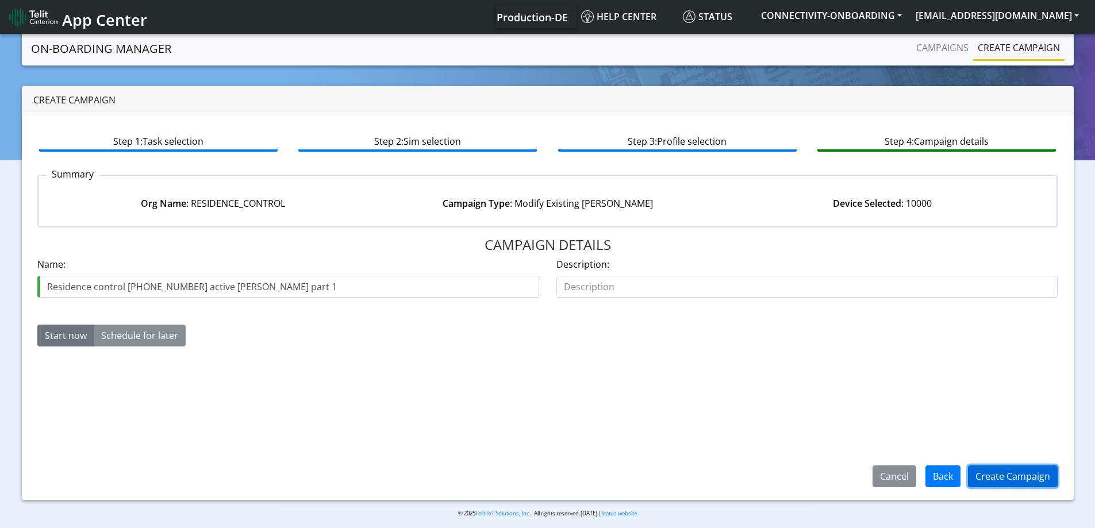
click at [1023, 477] on button "Create Campaign" at bounding box center [1013, 476] width 90 height 22
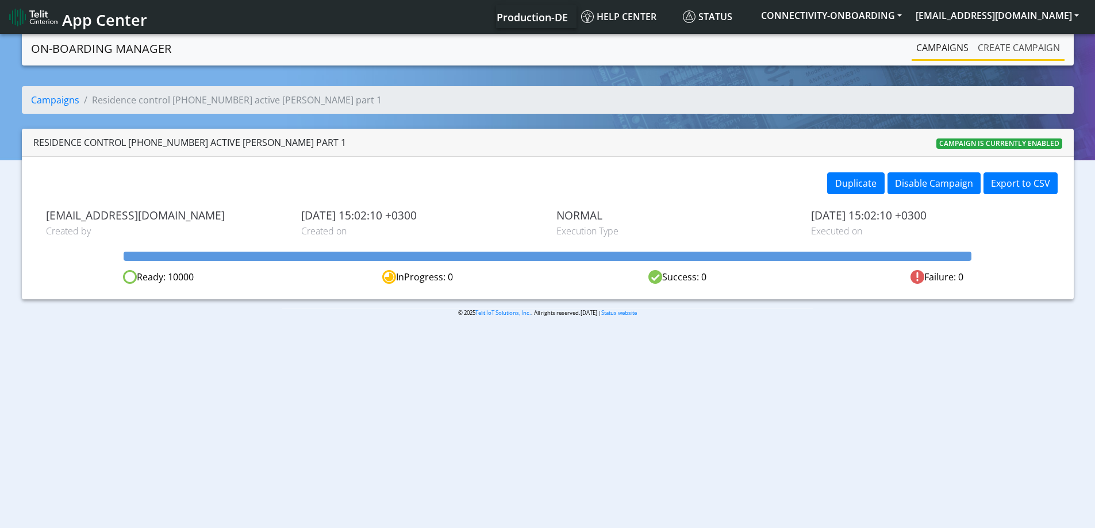
click at [984, 56] on link "Create campaign" at bounding box center [1018, 47] width 91 height 23
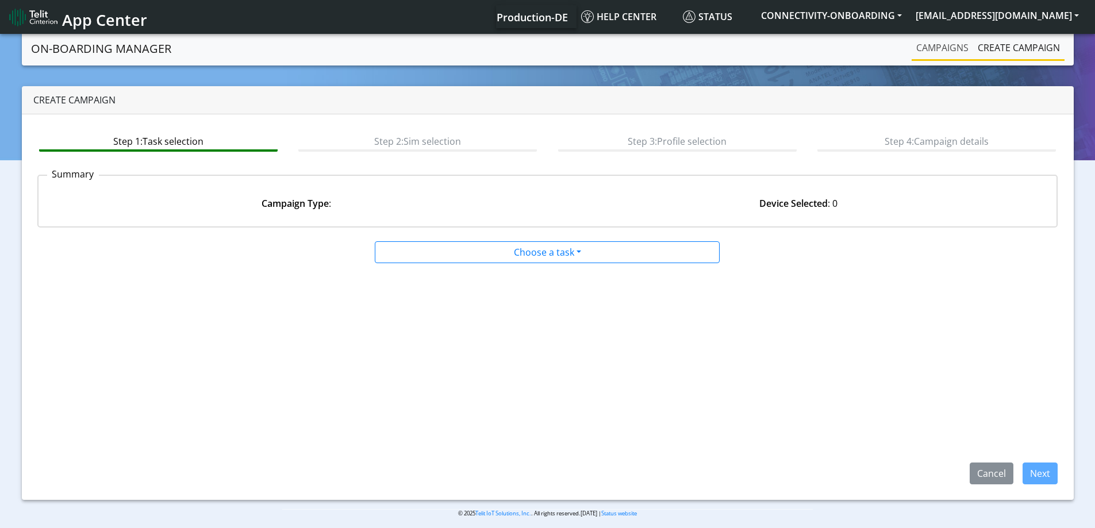
click at [954, 43] on link "Campaigns" at bounding box center [941, 47] width 61 height 23
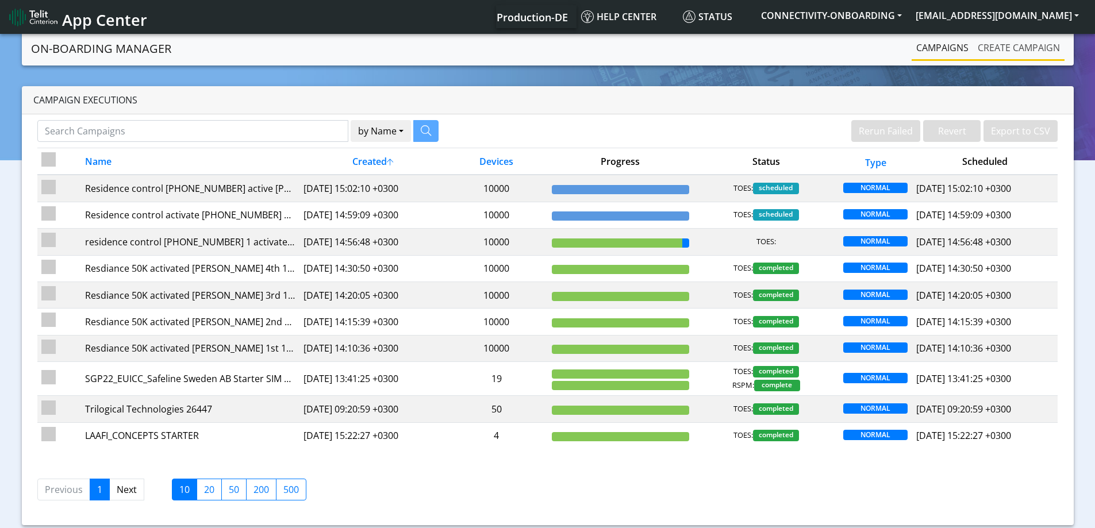
click at [990, 51] on link "Create campaign" at bounding box center [1018, 47] width 91 height 23
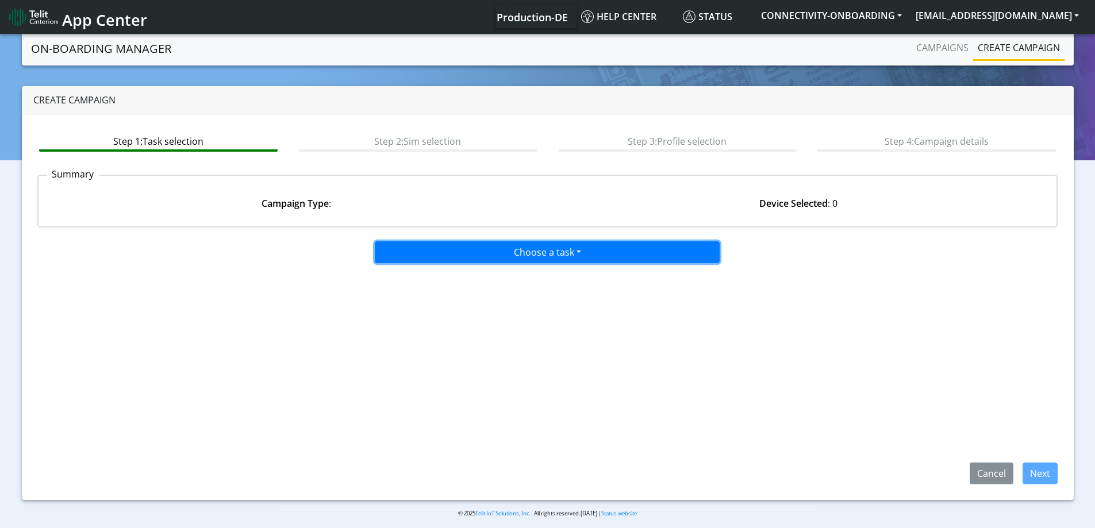
click at [586, 246] on button "Choose a task" at bounding box center [547, 252] width 345 height 22
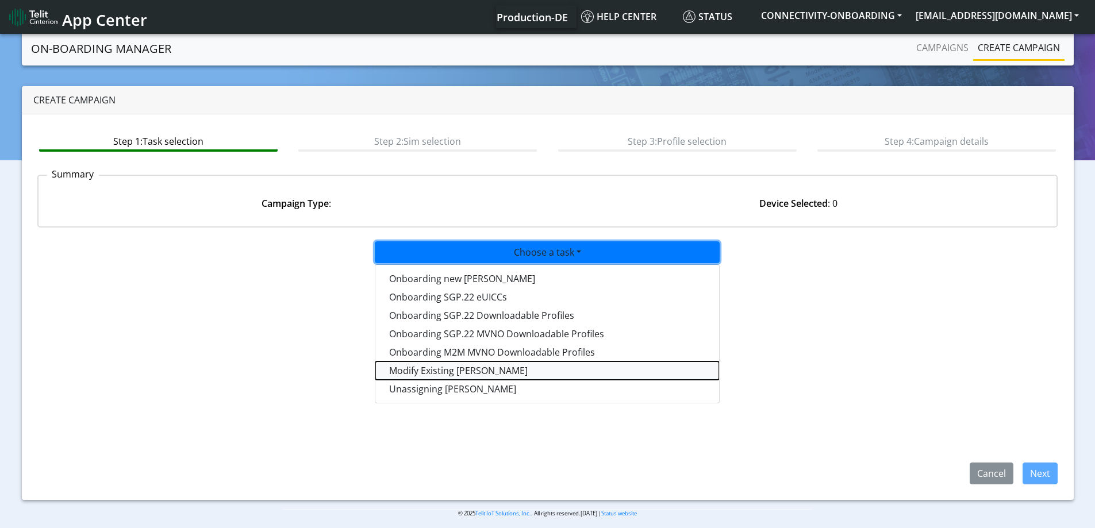
click at [438, 376] on taskiotp-dropdown "Modify Existing [PERSON_NAME]" at bounding box center [547, 370] width 344 height 18
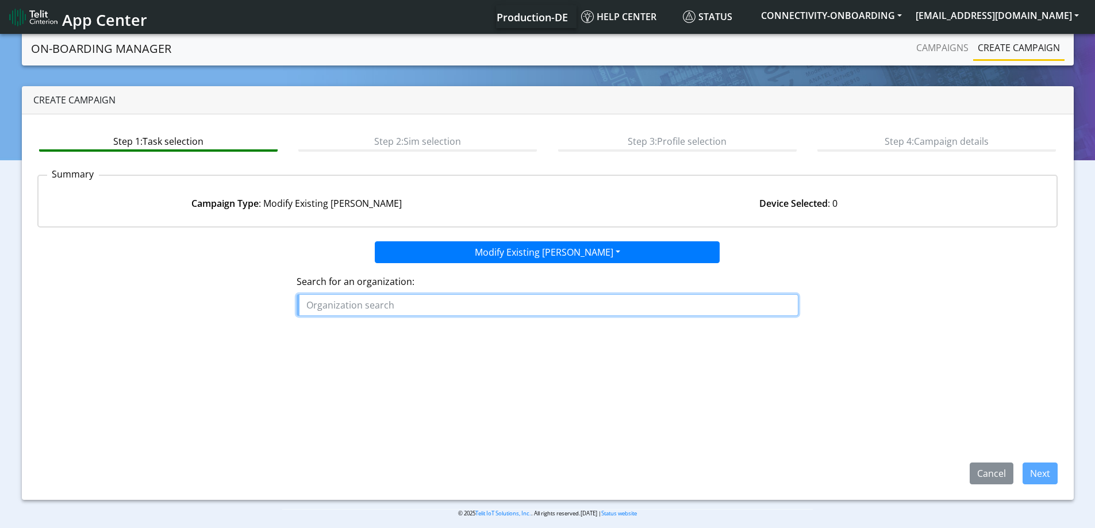
click at [392, 298] on input "text" at bounding box center [547, 305] width 502 height 22
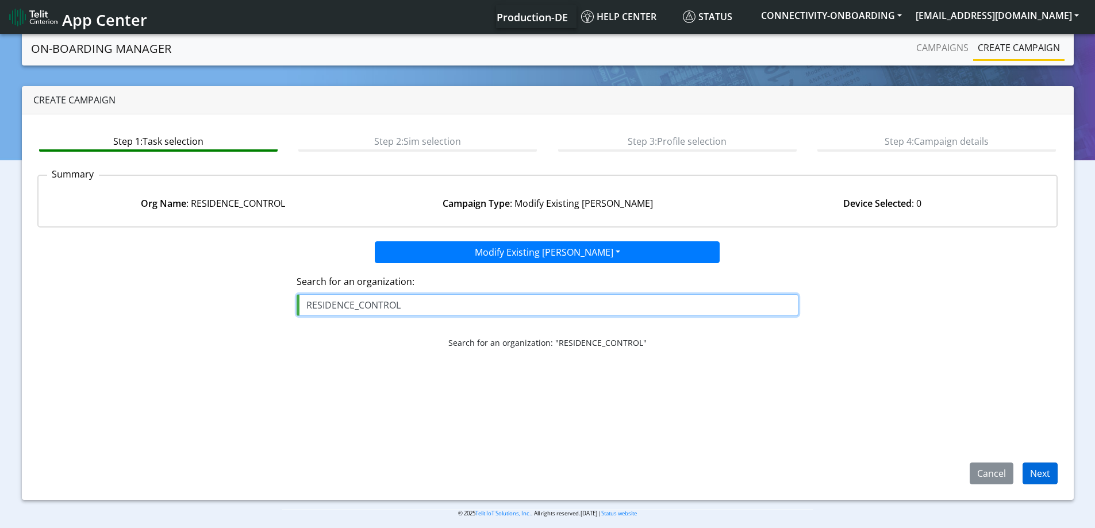
type input "RESIDENCE_CONTROL"
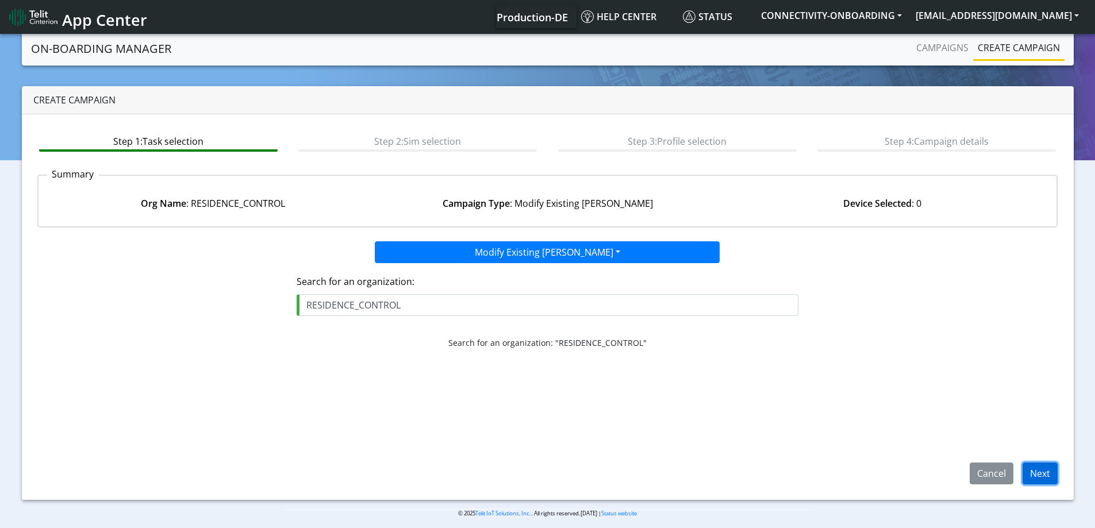
click at [1052, 478] on button "Next" at bounding box center [1039, 474] width 35 height 22
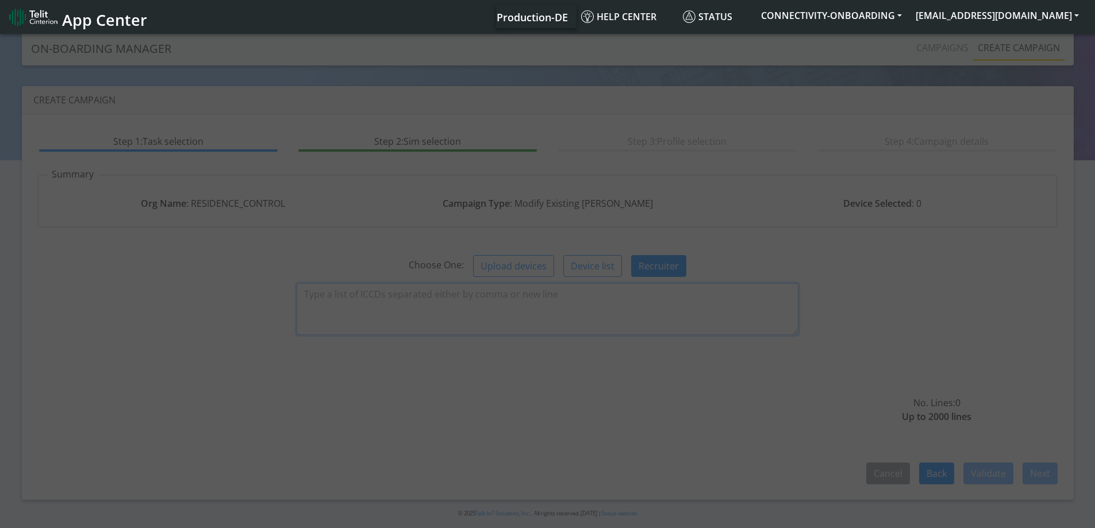
click at [480, 301] on textarea at bounding box center [547, 309] width 502 height 52
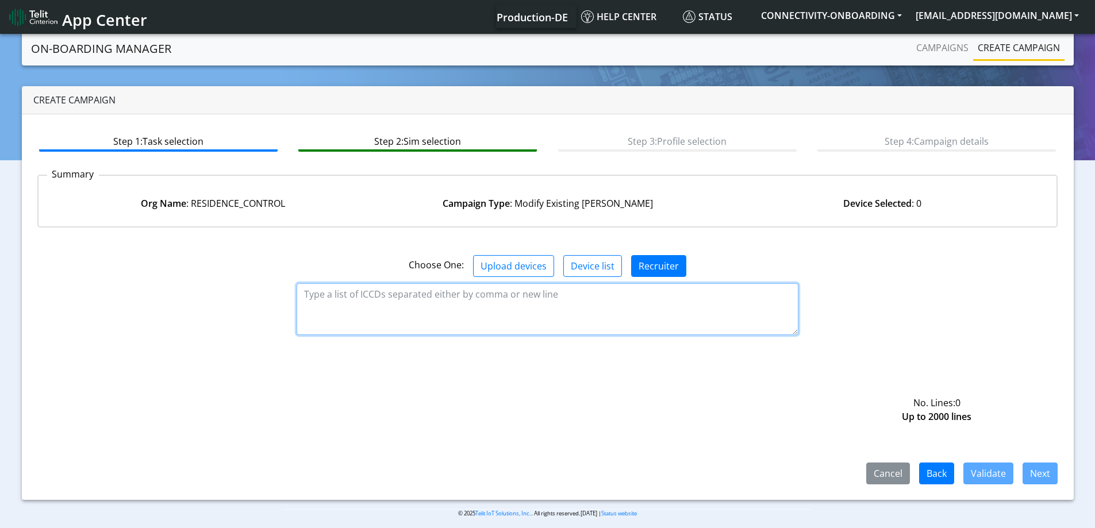
paste textarea "89358152000002296822 89358152000002296830 89358152000002296848 8935815200000229…"
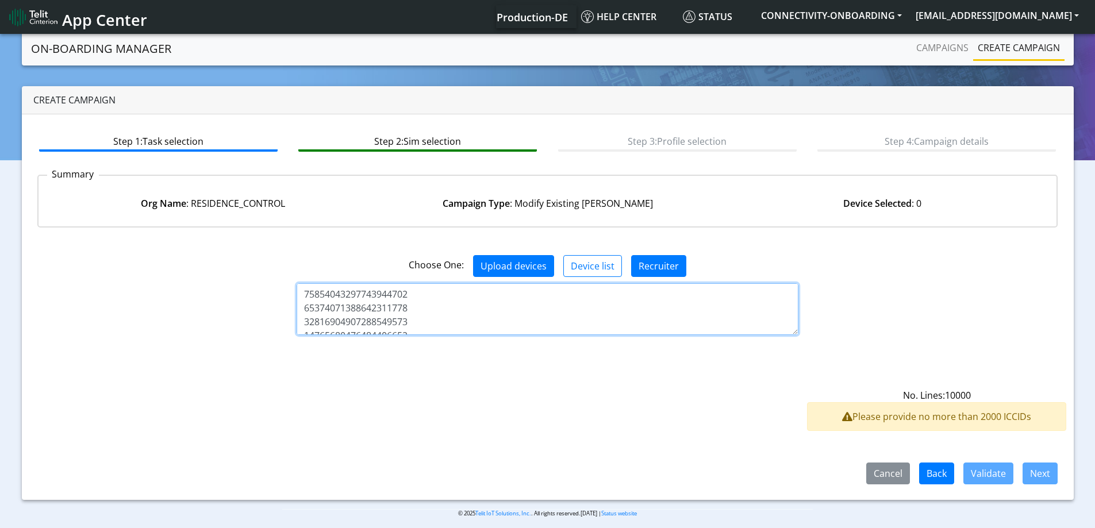
scroll to position [137866, 0]
type textarea "89358152000002296822 89358152000002296830 89358152000002296848 8935815200000229…"
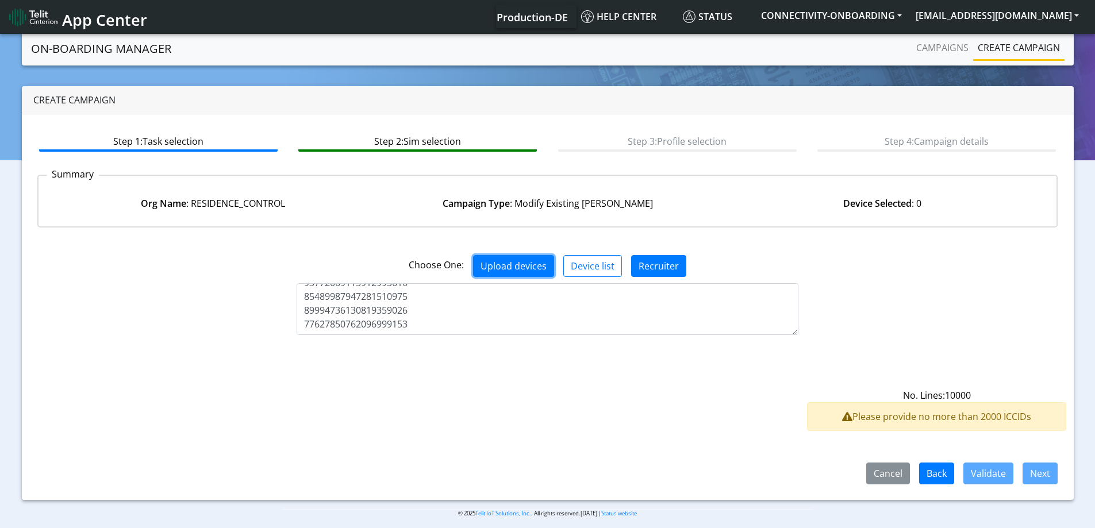
drag, startPoint x: 548, startPoint y: 259, endPoint x: 540, endPoint y: 263, distance: 9.3
click at [545, 260] on button "Upload devices" at bounding box center [513, 266] width 81 height 22
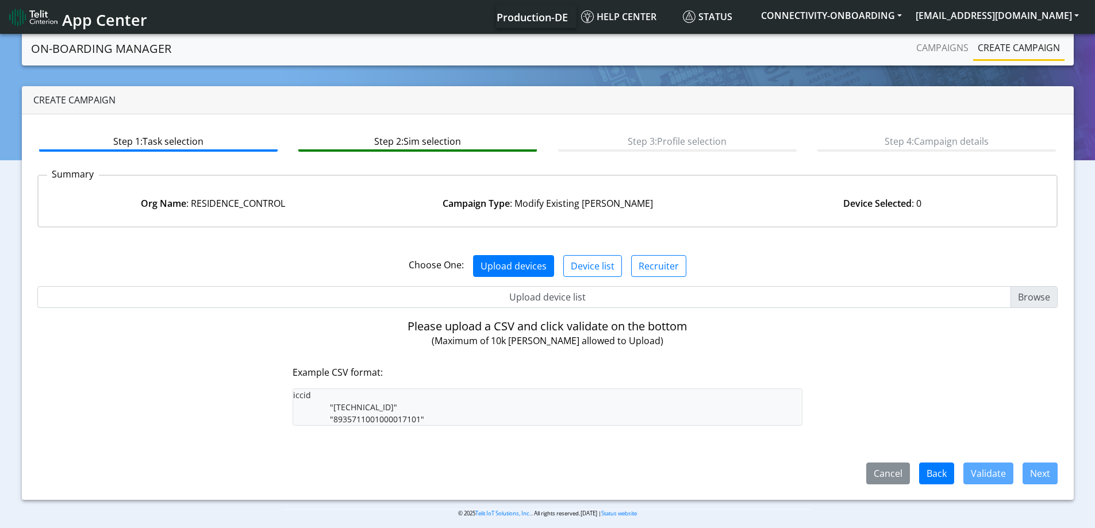
click at [533, 289] on div "Choose One: Upload devices Device list Recruiter No. Lines: 10000 Please provid…" at bounding box center [547, 361] width 1020 height 248
click at [533, 291] on input "Upload device list" at bounding box center [547, 297] width 1020 height 22
type input "C:\fakepath\onboarding CSV.csv"
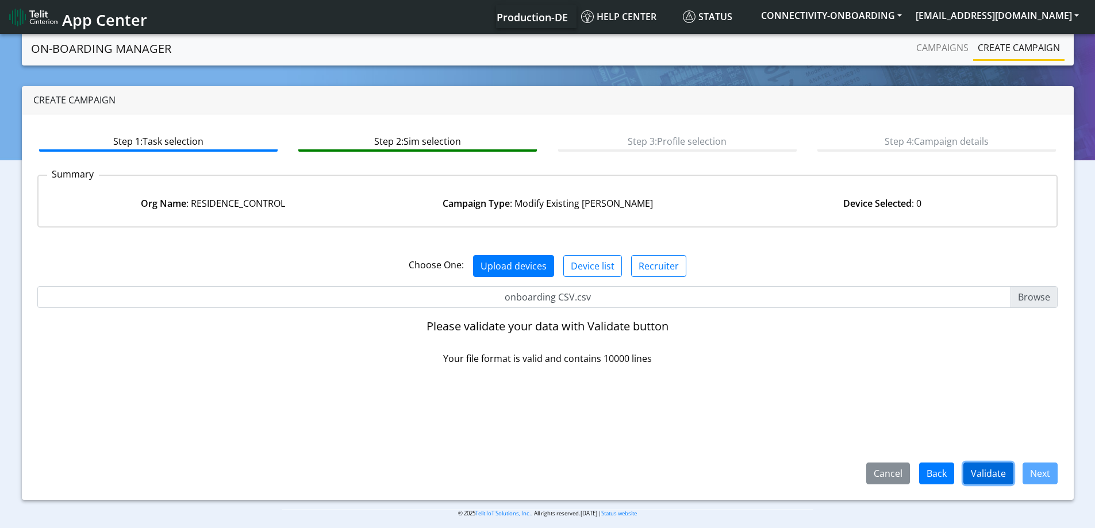
click at [984, 473] on button "Validate" at bounding box center [988, 474] width 50 height 22
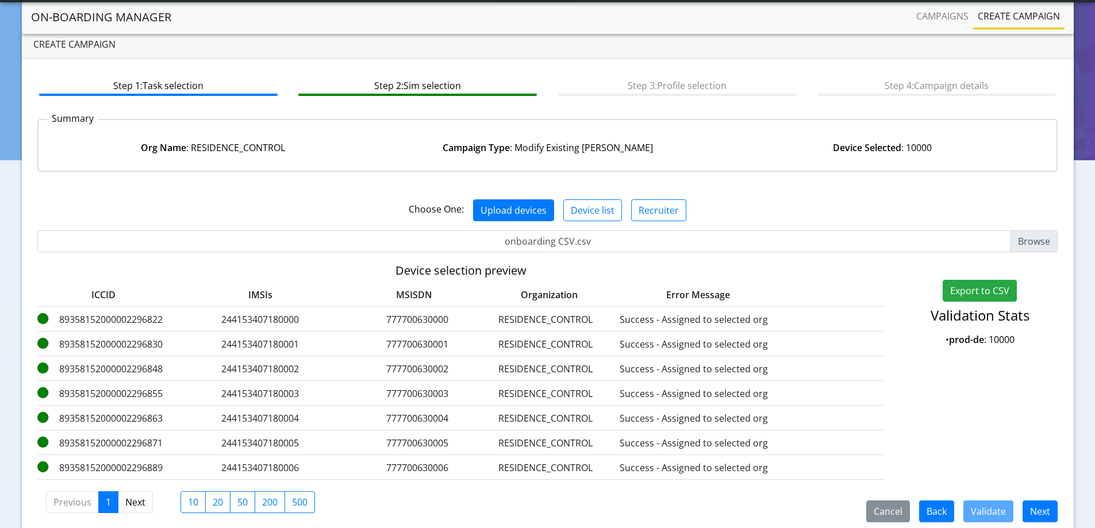
scroll to position [70, 0]
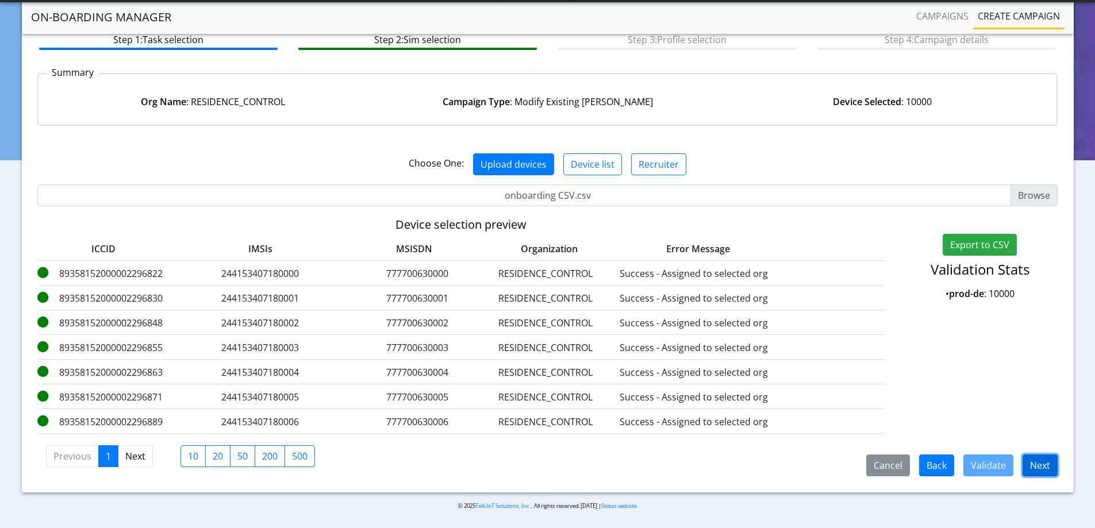
click at [1039, 464] on button "Next" at bounding box center [1039, 465] width 35 height 22
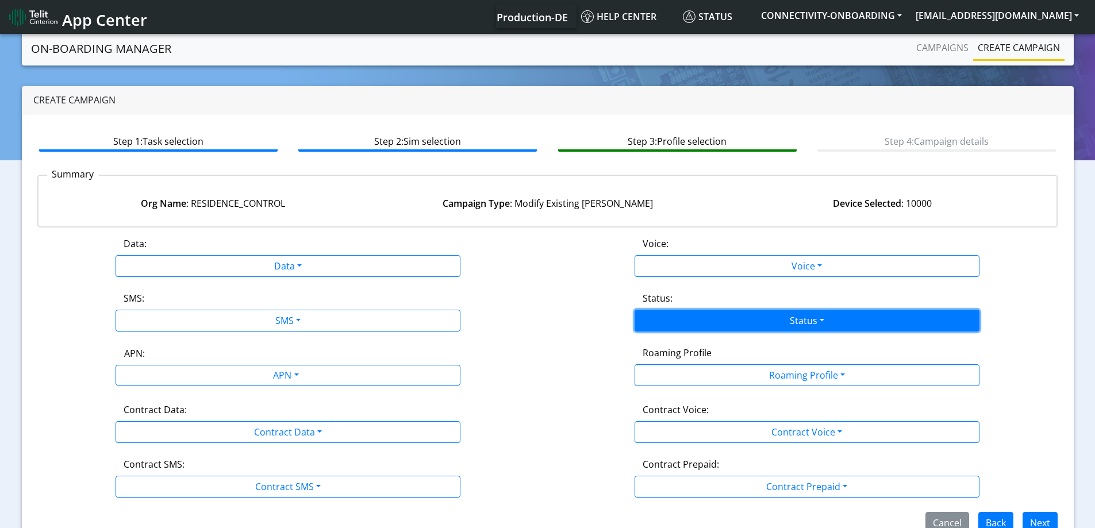
click at [708, 322] on button "Status" at bounding box center [806, 321] width 345 height 22
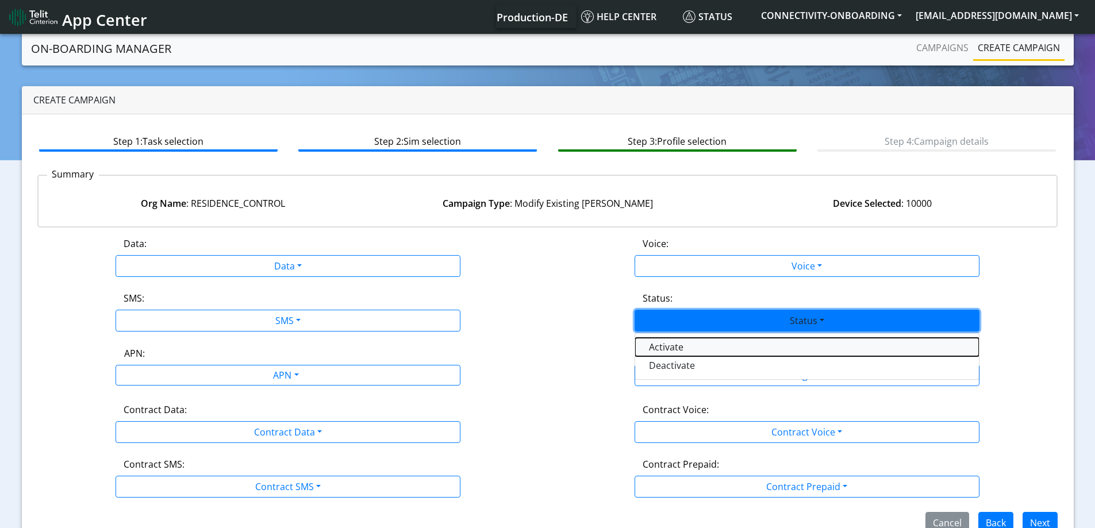
click at [665, 349] on button "Activate" at bounding box center [807, 347] width 344 height 18
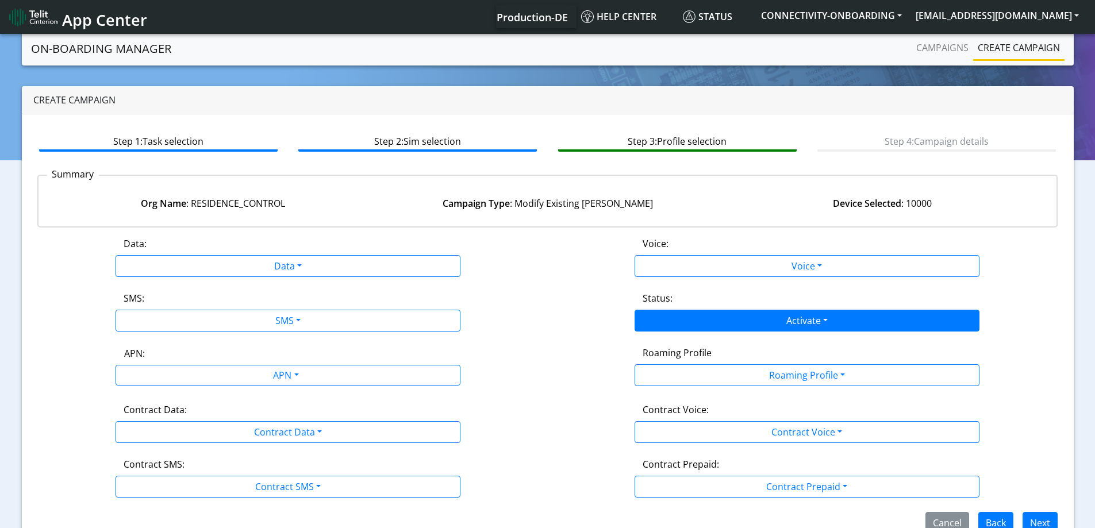
click at [587, 332] on div "Data: Data Disabled Enabled Voice: Voice Disabled Enabled SMS: SMS Disabled MO …" at bounding box center [547, 385] width 1020 height 297
click at [1037, 520] on button "Next" at bounding box center [1039, 523] width 35 height 22
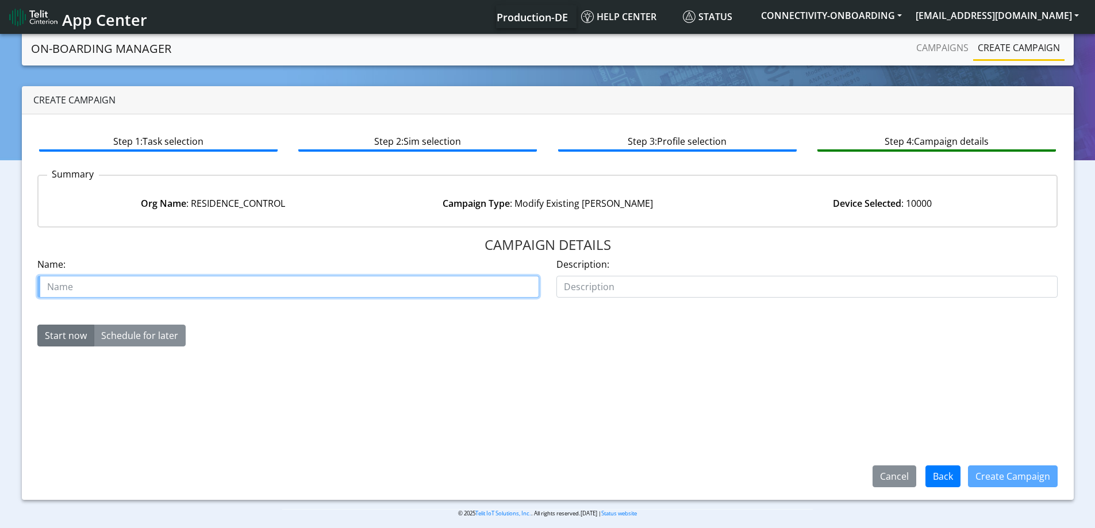
click at [190, 280] on input "text" at bounding box center [288, 287] width 502 height 22
paste input "[PHONE_NUMBER]"
type input "Residence control [PHONE_NUMBER] activate part 2"
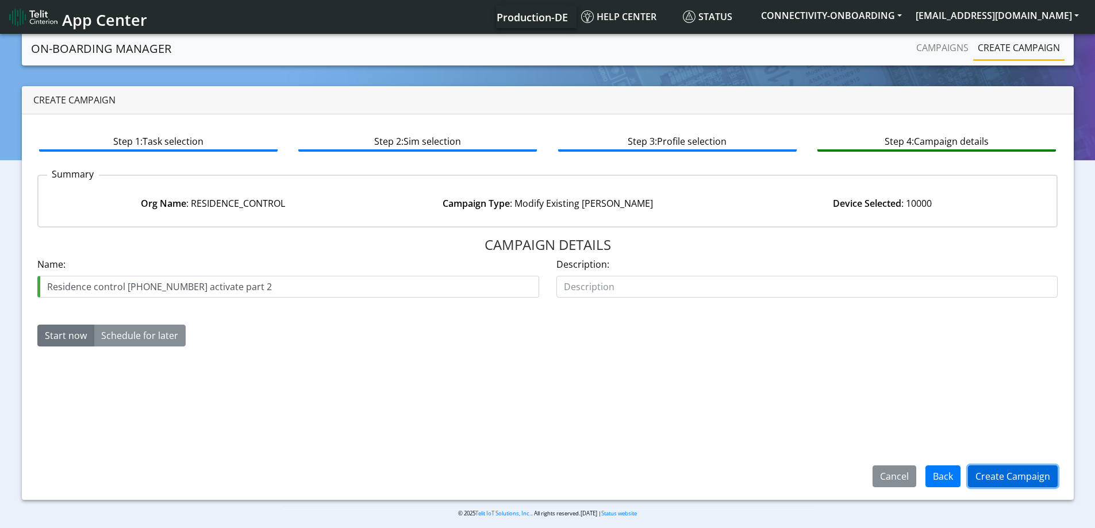
click at [1007, 479] on button "Create Campaign" at bounding box center [1013, 476] width 90 height 22
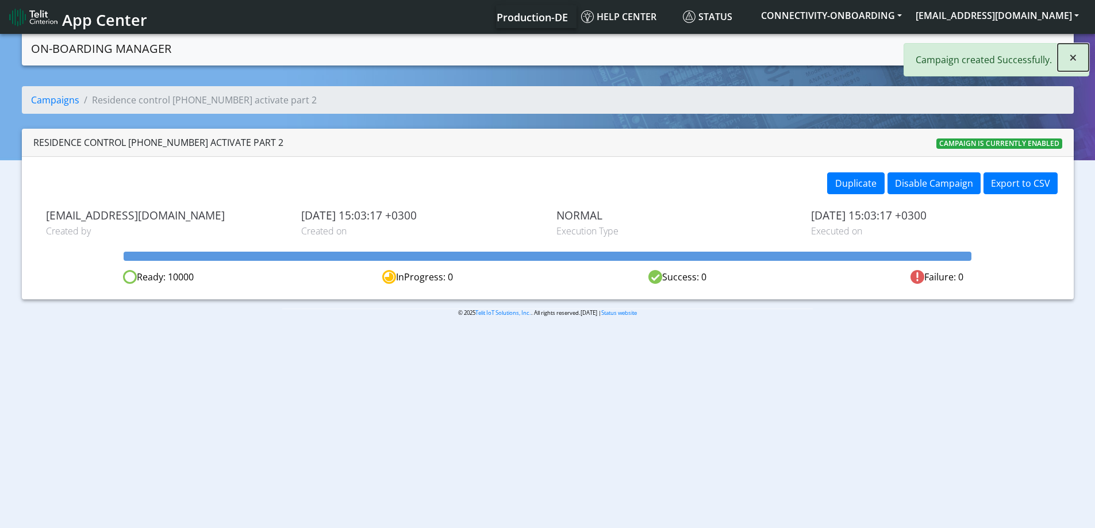
click at [1071, 53] on span "×" at bounding box center [1073, 57] width 8 height 19
click at [1029, 39] on link "Create campaign" at bounding box center [1018, 47] width 91 height 23
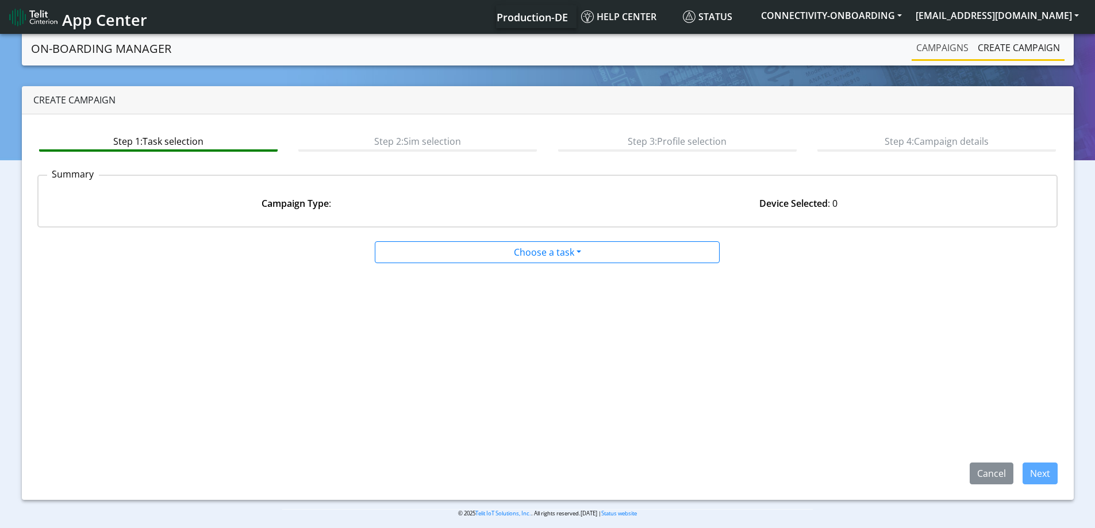
click at [945, 56] on link "Campaigns" at bounding box center [941, 47] width 61 height 23
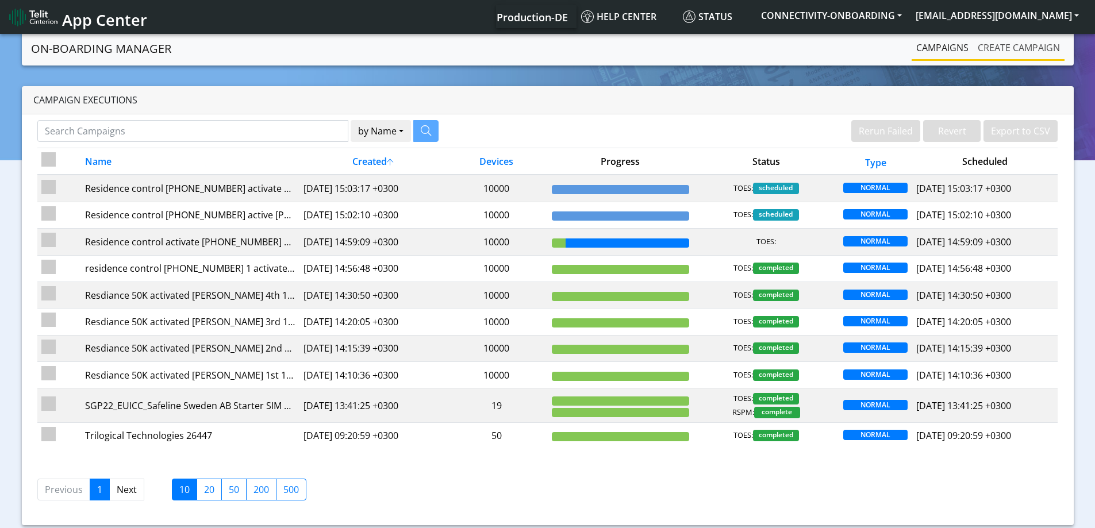
click at [1027, 53] on link "Create campaign" at bounding box center [1018, 47] width 91 height 23
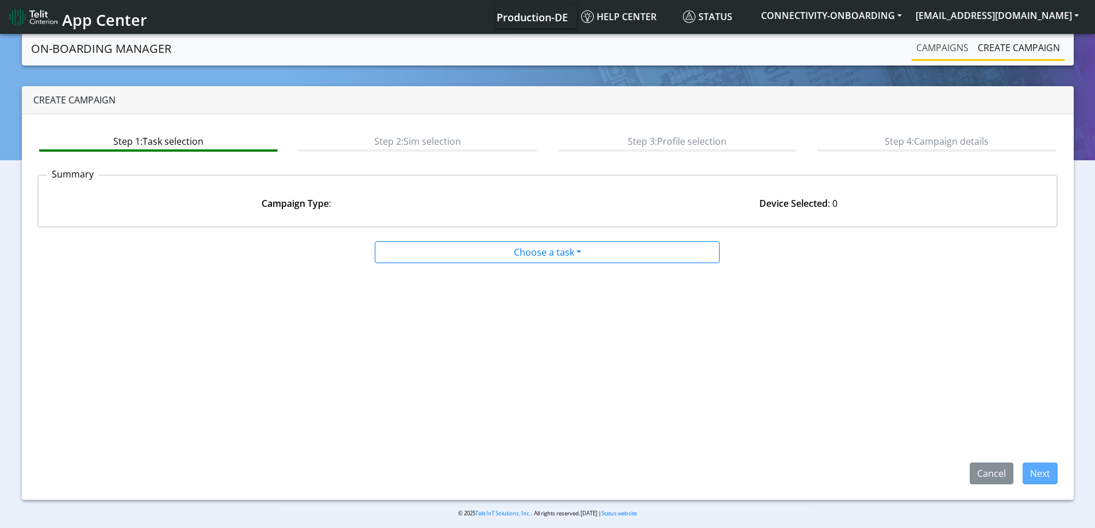
click at [933, 48] on link "Campaigns" at bounding box center [941, 47] width 61 height 23
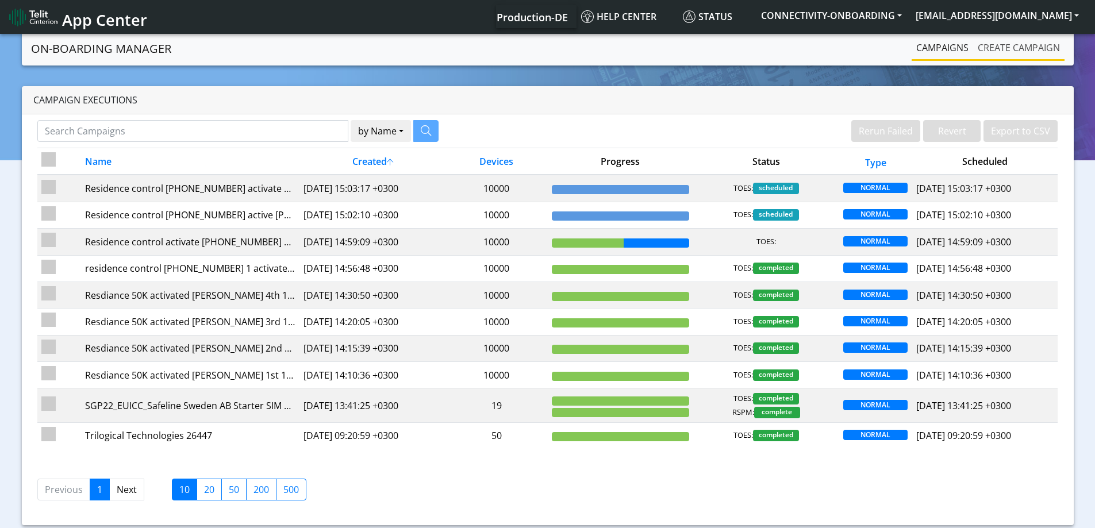
click at [992, 48] on link "Create campaign" at bounding box center [1018, 47] width 91 height 23
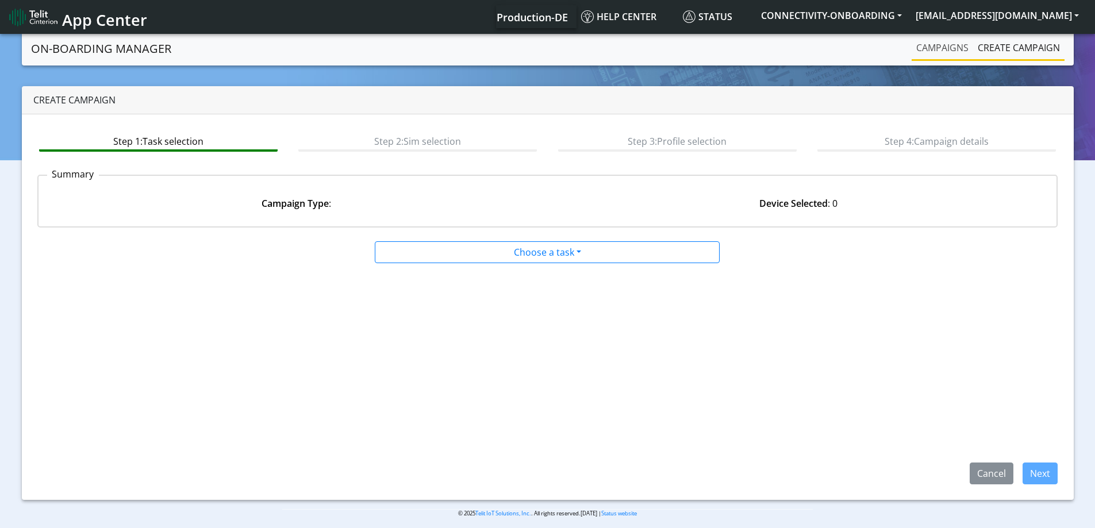
click at [935, 41] on link "Campaigns" at bounding box center [941, 47] width 61 height 23
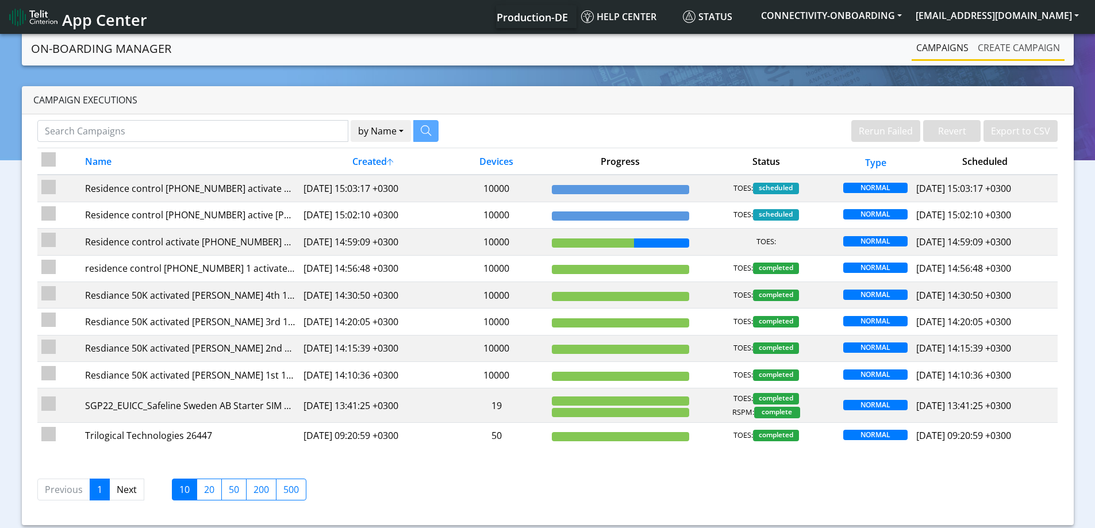
click at [983, 52] on link "Create campaign" at bounding box center [1018, 47] width 91 height 23
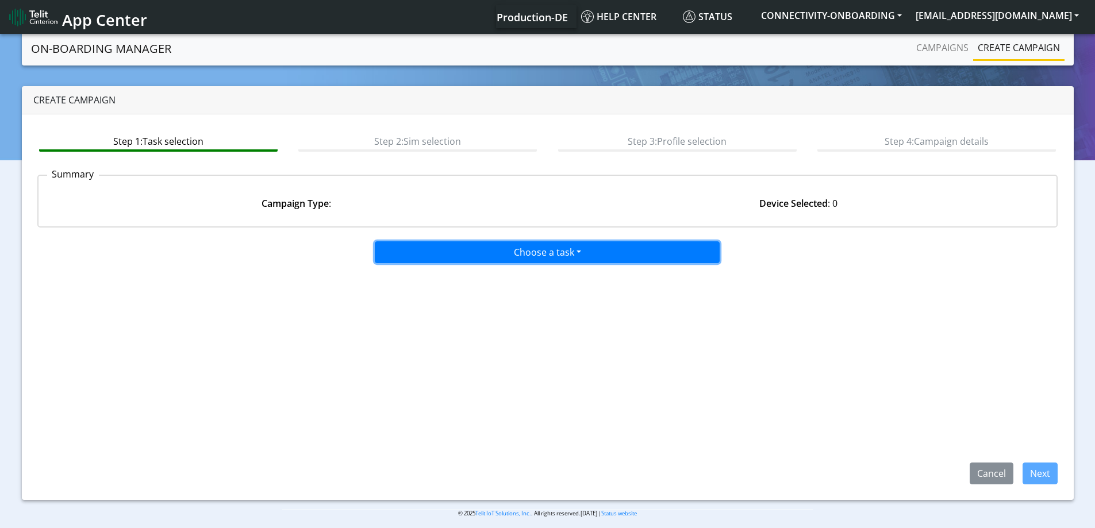
click at [454, 244] on button "Choose a task" at bounding box center [547, 252] width 345 height 22
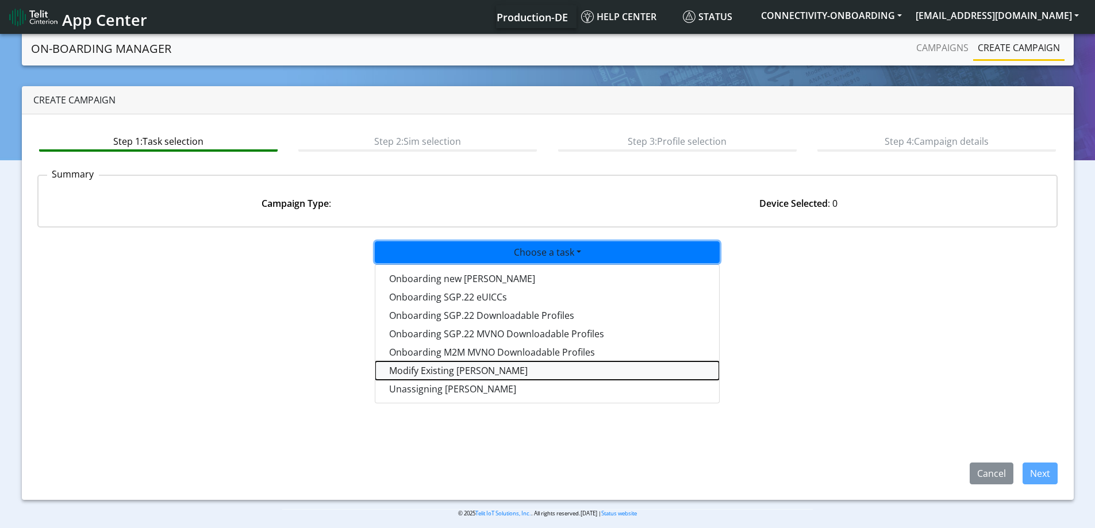
click at [435, 368] on taskiotp-dropdown "Modify Existing [PERSON_NAME]" at bounding box center [547, 370] width 344 height 18
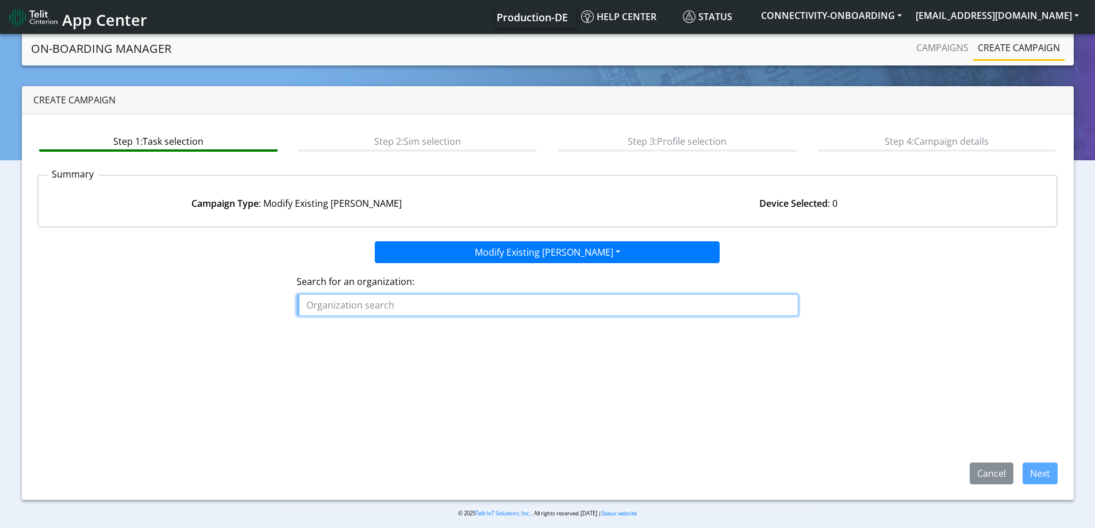
click at [455, 312] on input "text" at bounding box center [547, 305] width 502 height 22
click at [348, 337] on ngb-highlight "RESI DENCE_CONTROL" at bounding box center [358, 331] width 95 height 13
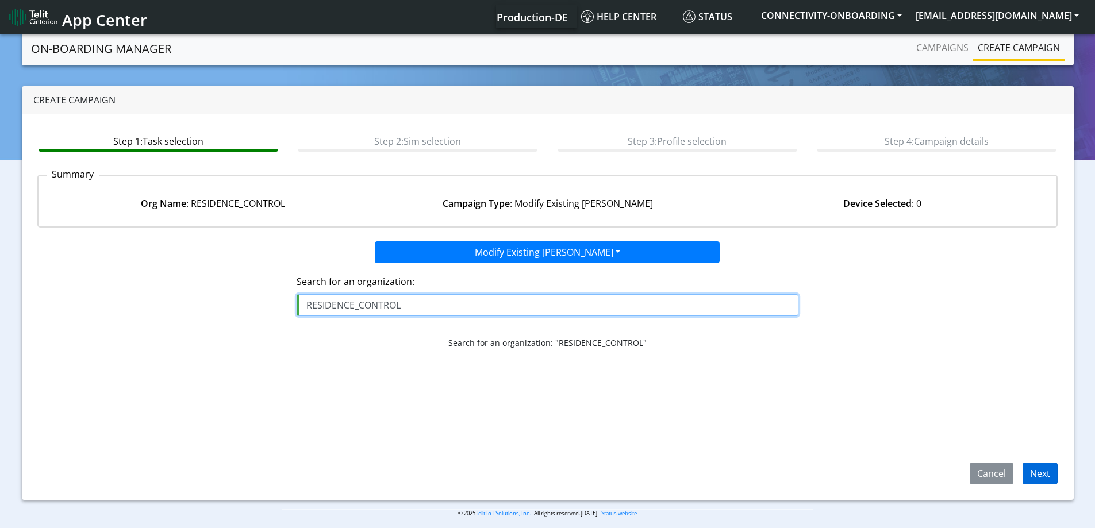
type input "RESIDENCE_CONTROL"
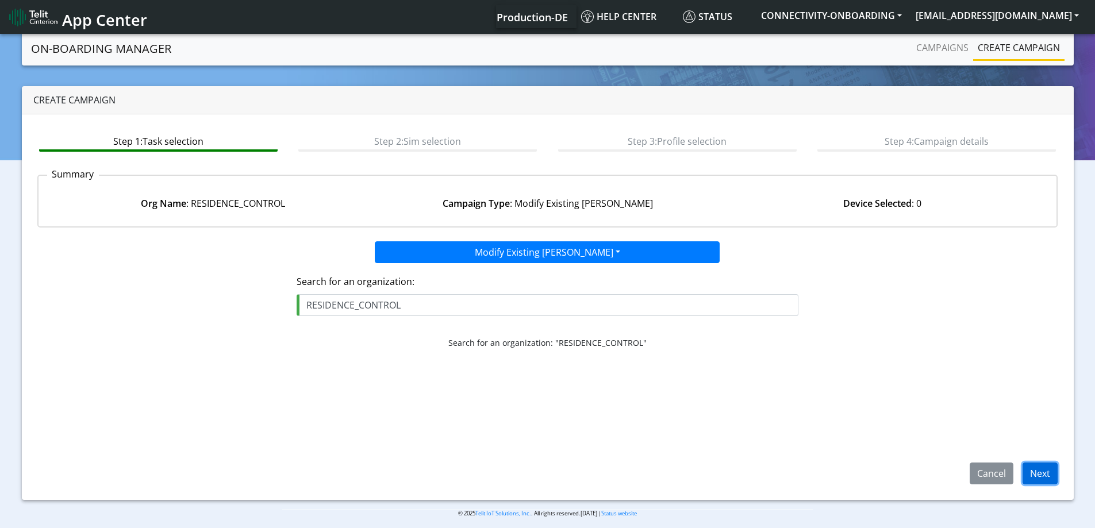
click at [1036, 468] on button "Next" at bounding box center [1039, 474] width 35 height 22
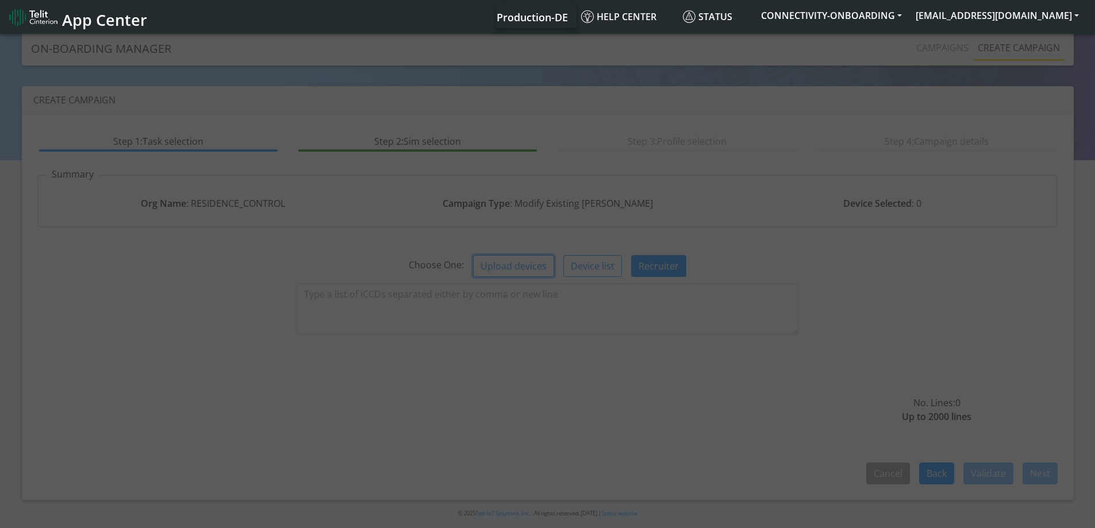
click at [521, 268] on button "Upload devices" at bounding box center [513, 266] width 81 height 22
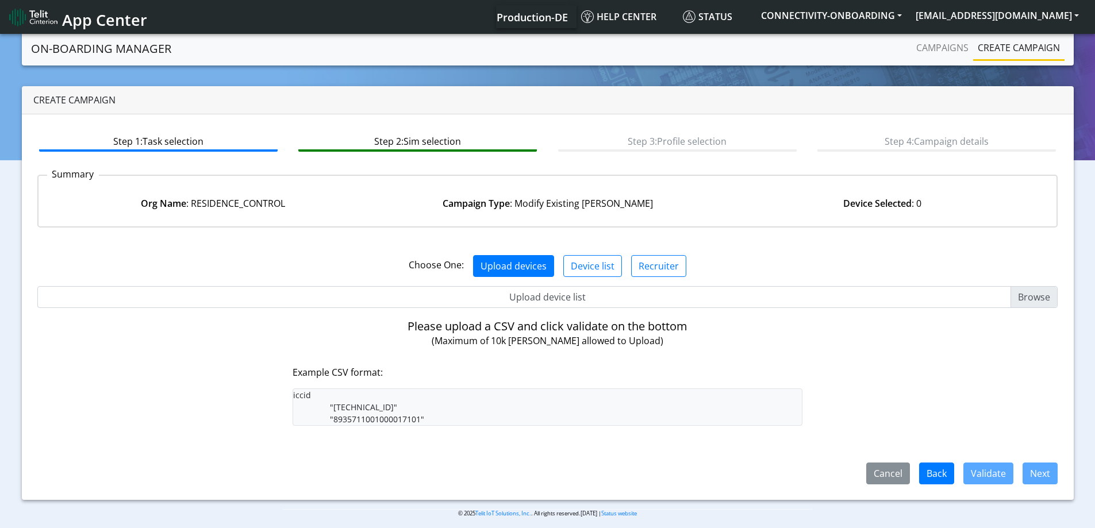
drag, startPoint x: 544, startPoint y: 313, endPoint x: 547, endPoint y: 297, distance: 15.8
click at [544, 312] on div "Choose One: Upload devices Device list Recruiter No. Lines: 0 Up to 2000 lines …" at bounding box center [547, 361] width 1020 height 248
click at [547, 297] on input "Upload device list" at bounding box center [547, 297] width 1020 height 22
type input "C:\fakepath\onboarding CSV.csv"
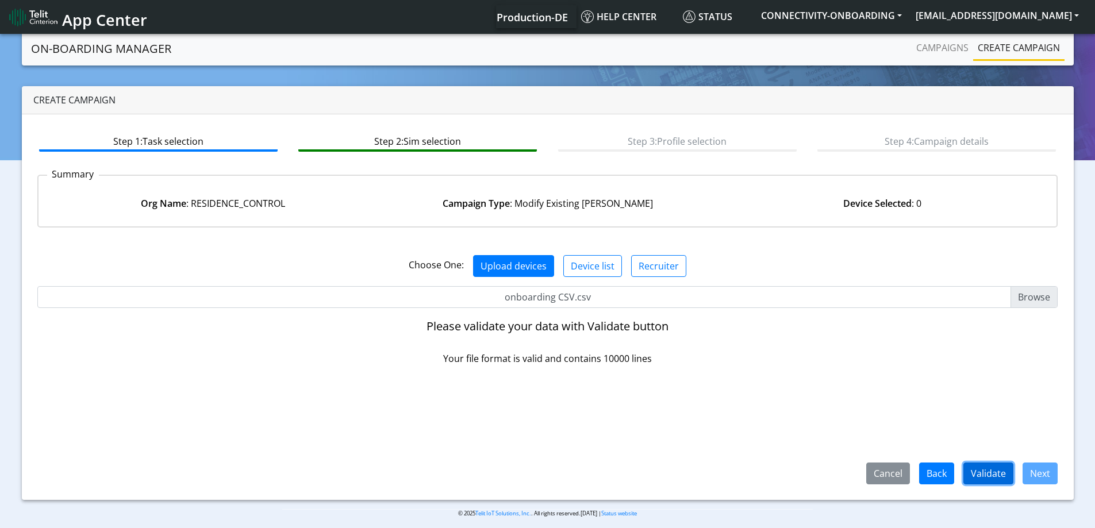
click at [991, 471] on button "Validate" at bounding box center [988, 474] width 50 height 22
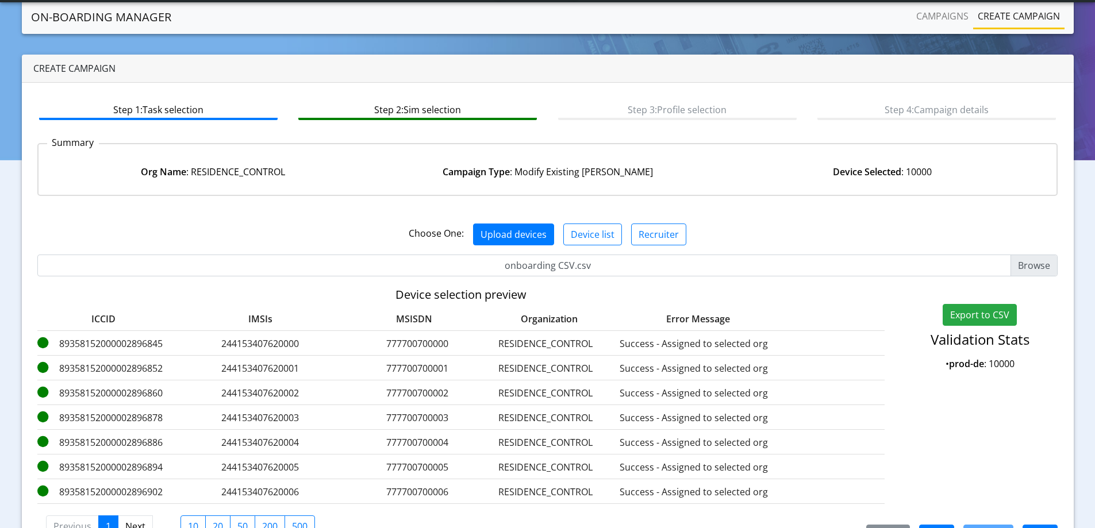
scroll to position [70, 0]
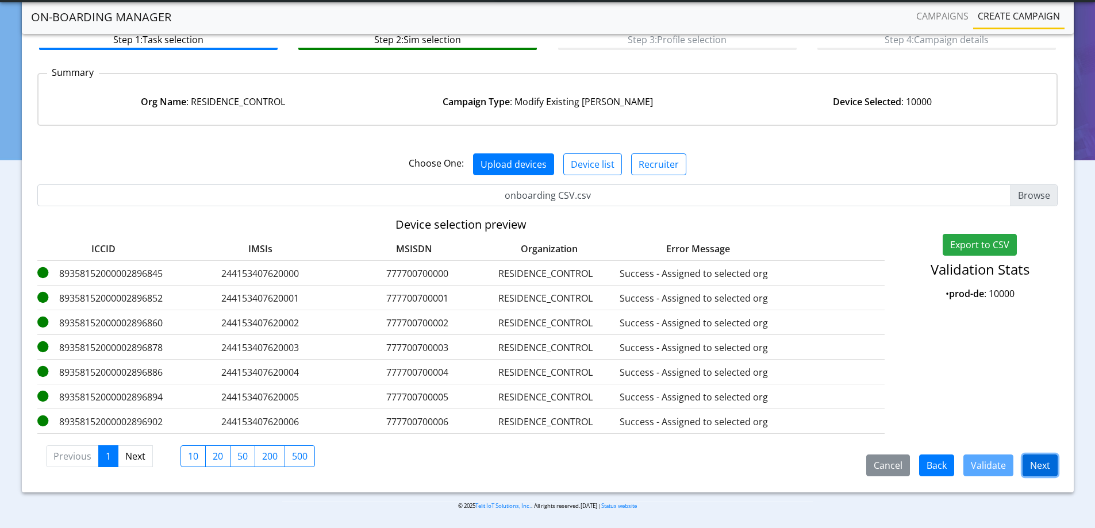
click at [1033, 464] on button "Next" at bounding box center [1039, 465] width 35 height 22
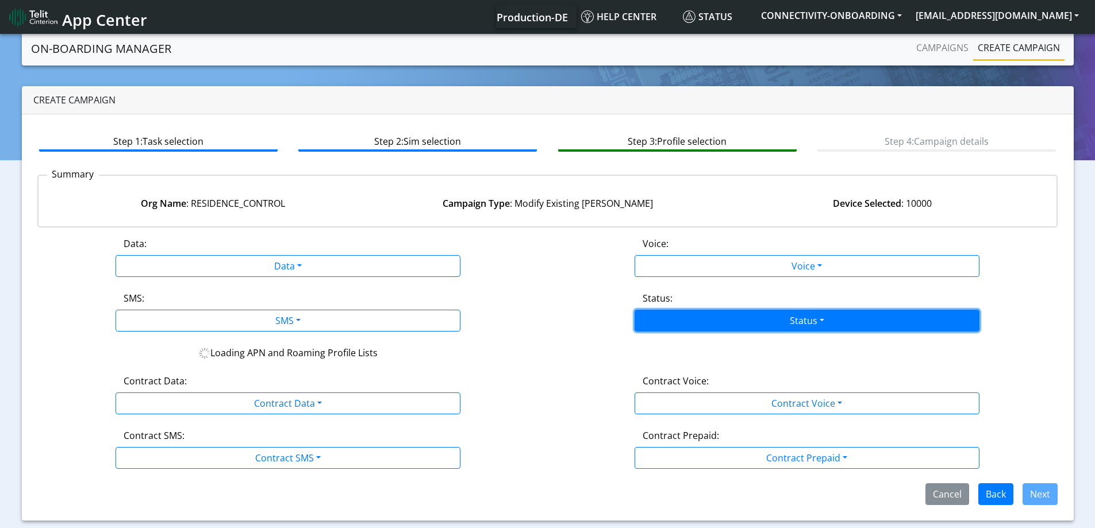
drag, startPoint x: 768, startPoint y: 322, endPoint x: 713, endPoint y: 354, distance: 63.6
click at [768, 323] on button "Status" at bounding box center [806, 321] width 345 height 22
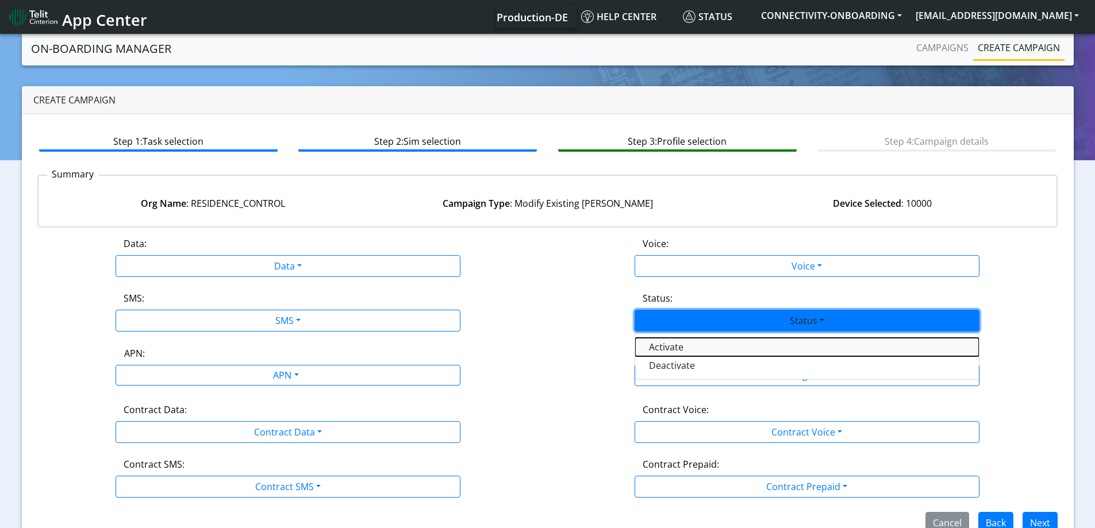
click at [673, 347] on button "Activate" at bounding box center [807, 347] width 344 height 18
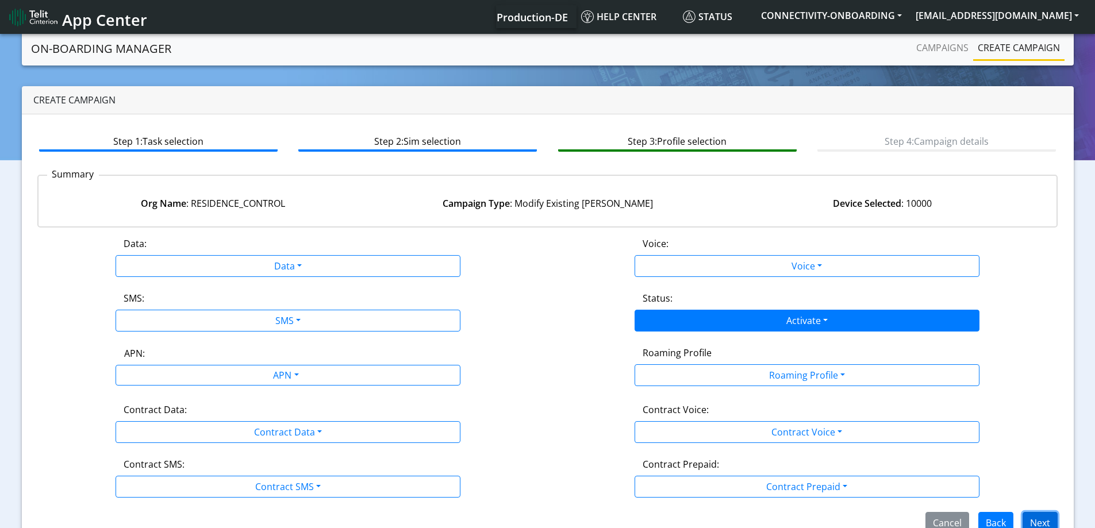
click at [1042, 513] on button "Next" at bounding box center [1039, 523] width 35 height 22
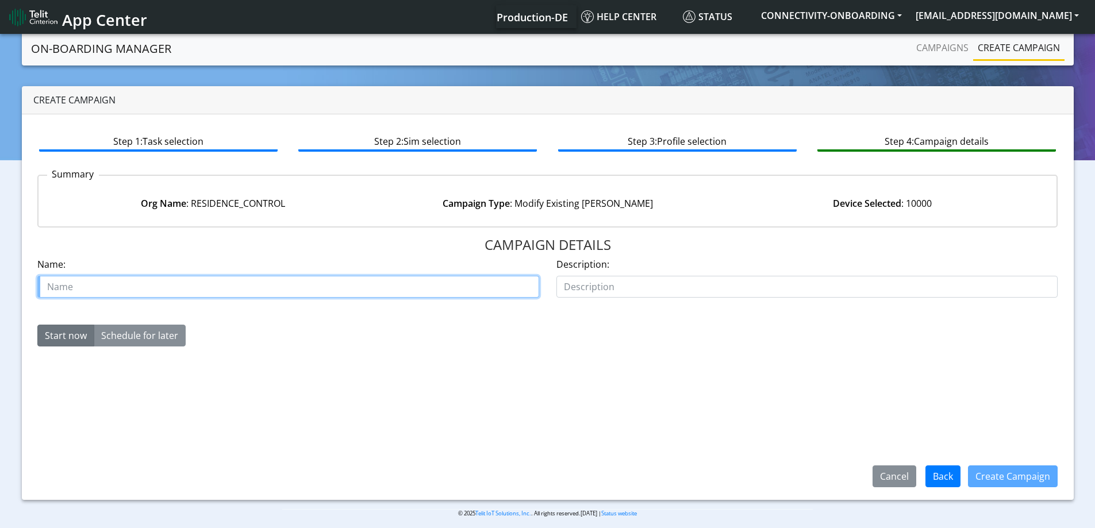
click at [441, 297] on input "text" at bounding box center [288, 287] width 502 height 22
paste input "[PHONE_NUMBER]"
type input "RESIDENCE CONTROL [PHONE_NUMBER] activate part 1"
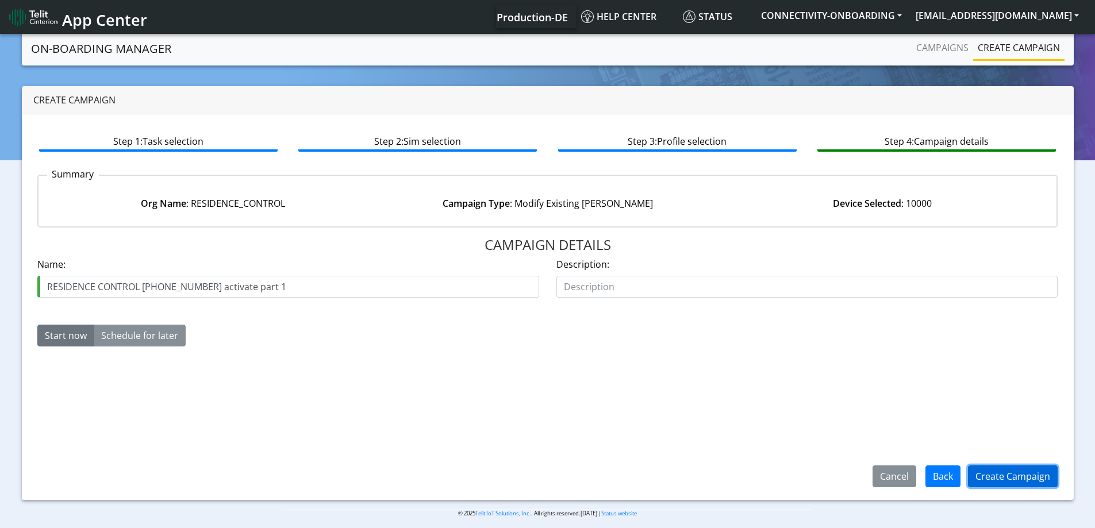
click at [1011, 470] on button "Create Campaign" at bounding box center [1013, 476] width 90 height 22
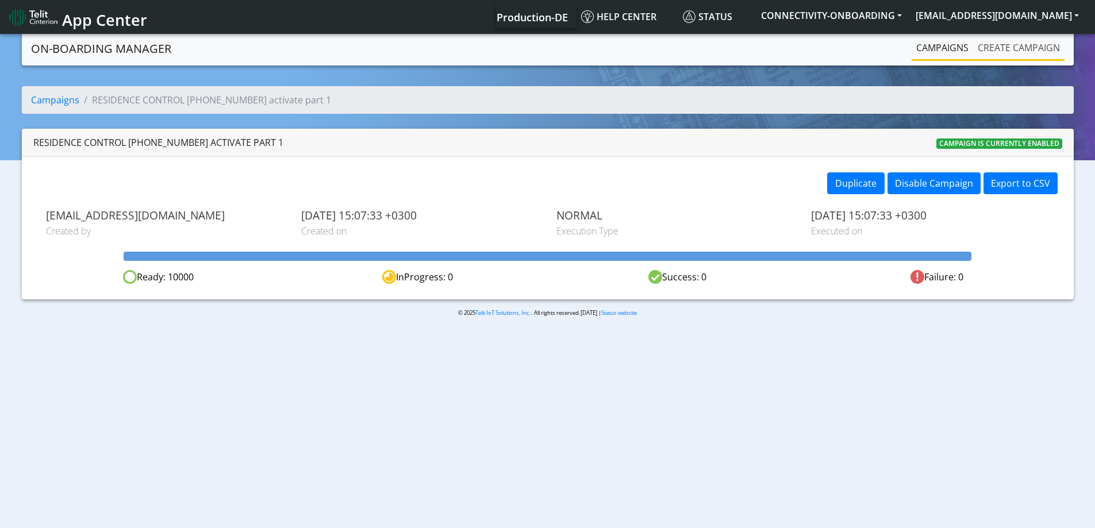
click at [1008, 54] on link "Create campaign" at bounding box center [1018, 47] width 91 height 23
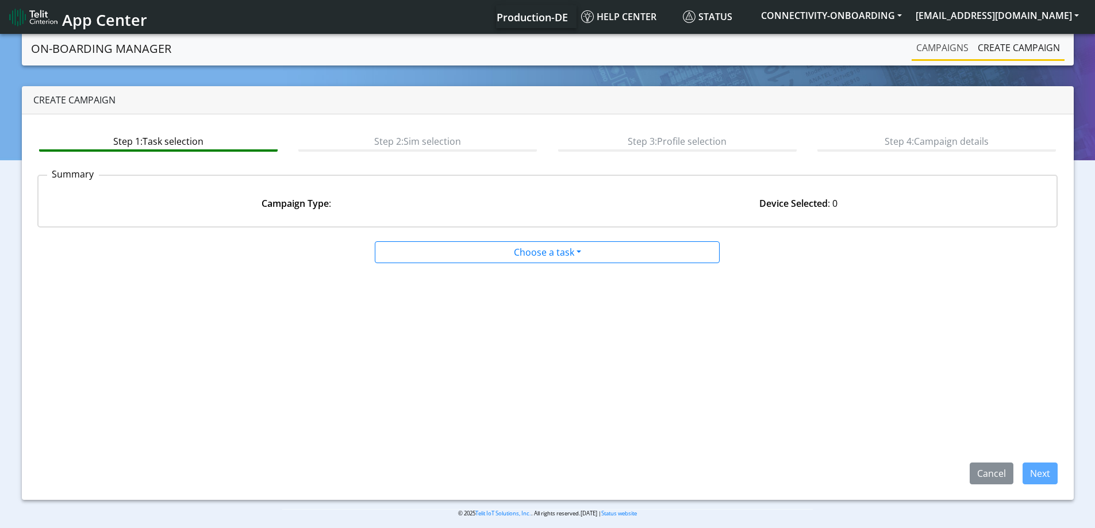
click at [939, 56] on link "Campaigns" at bounding box center [941, 47] width 61 height 23
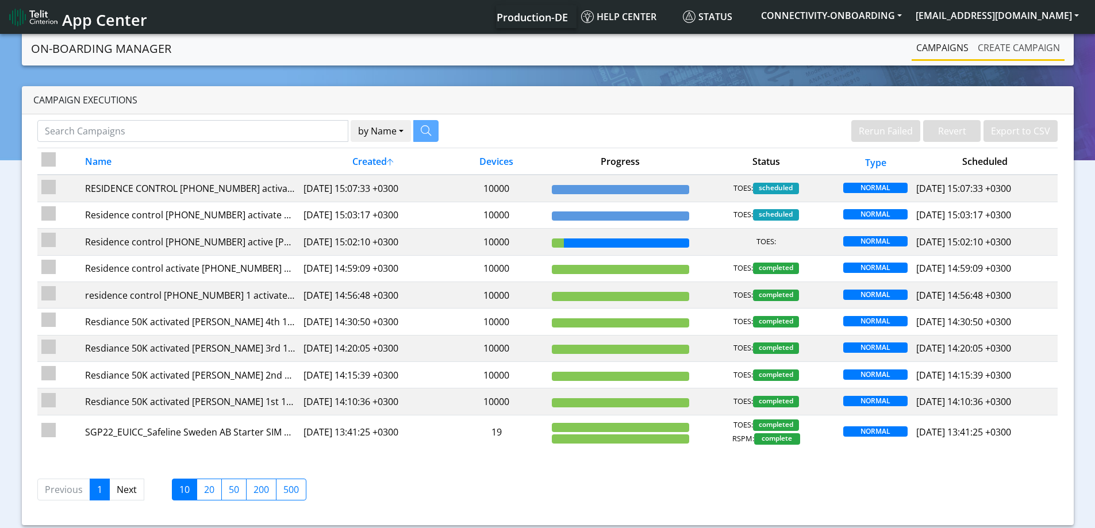
click at [1008, 49] on link "Create campaign" at bounding box center [1018, 47] width 91 height 23
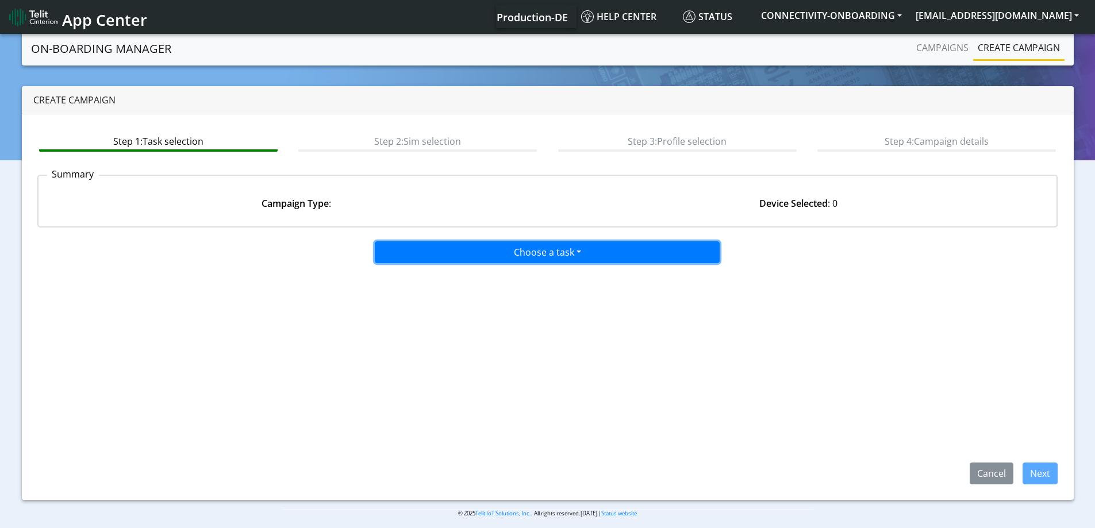
click at [548, 257] on button "Choose a task" at bounding box center [547, 252] width 345 height 22
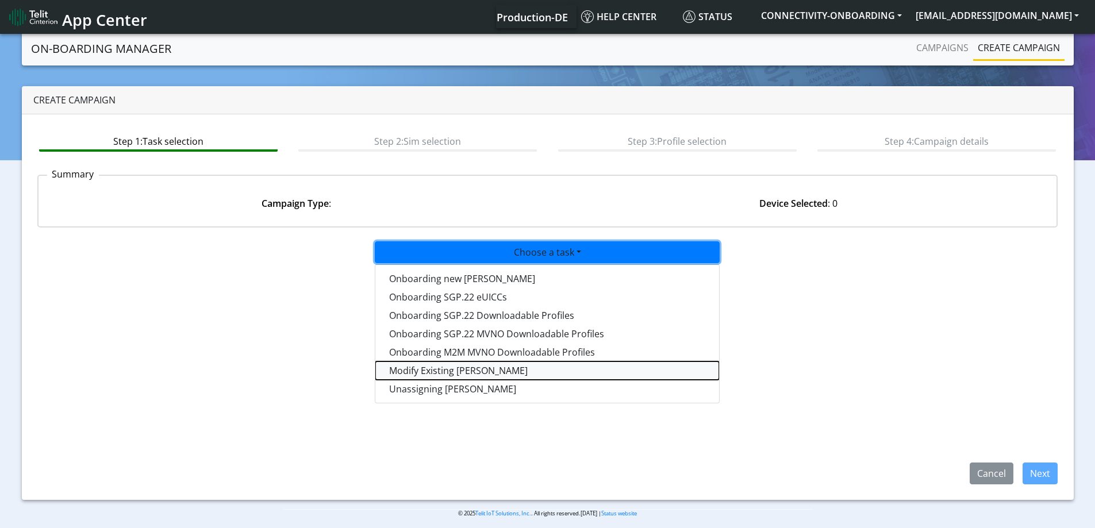
click at [429, 374] on taskiotp-dropdown "Modify Existing [PERSON_NAME]" at bounding box center [547, 370] width 344 height 18
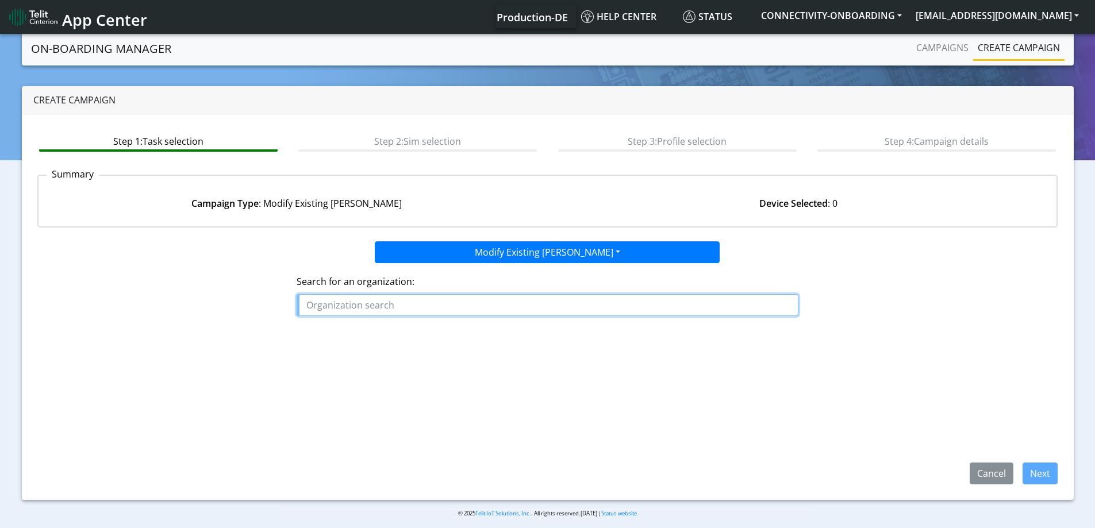
click at [396, 311] on input "text" at bounding box center [547, 305] width 502 height 22
click at [368, 330] on ngb-highlight "RESI DENCE_CONTROL" at bounding box center [358, 331] width 95 height 13
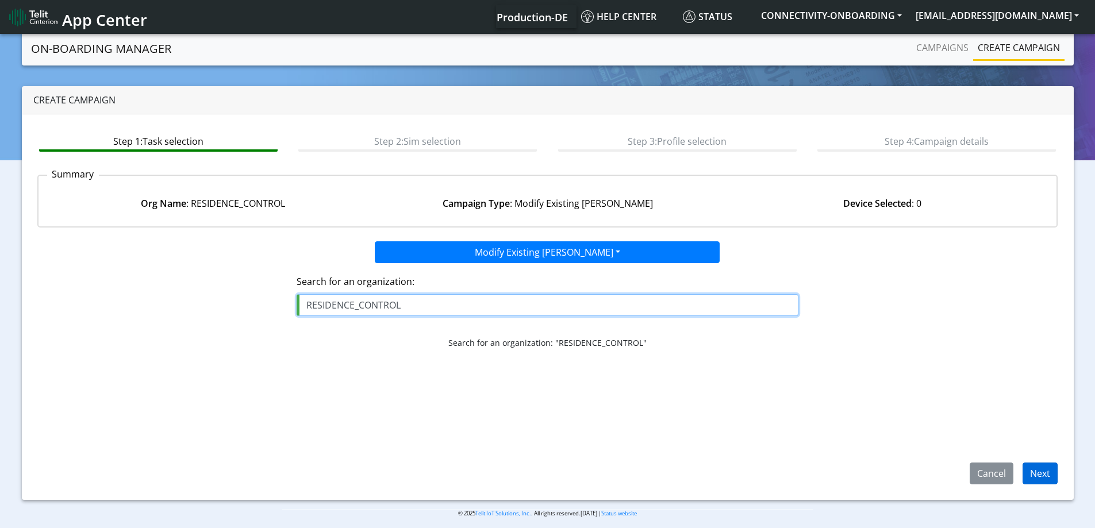
type input "RESIDENCE_CONTROL"
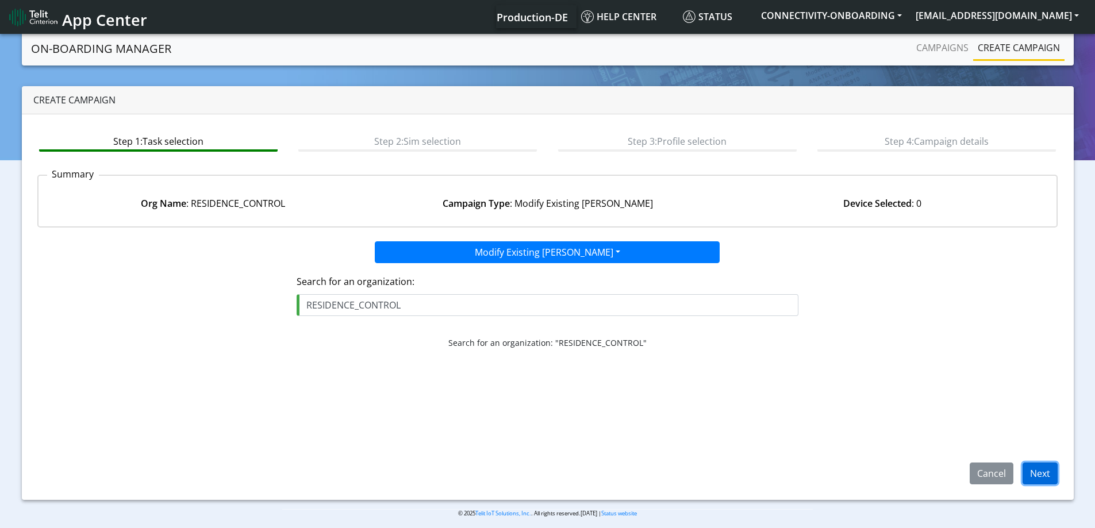
click at [1042, 480] on button "Next" at bounding box center [1039, 474] width 35 height 22
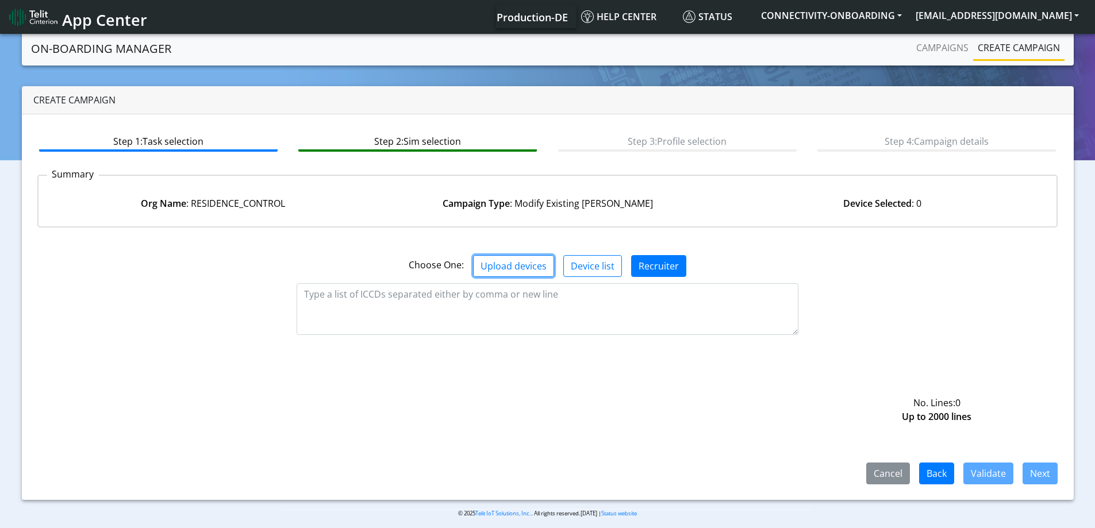
click at [506, 269] on button "Upload devices" at bounding box center [513, 266] width 81 height 22
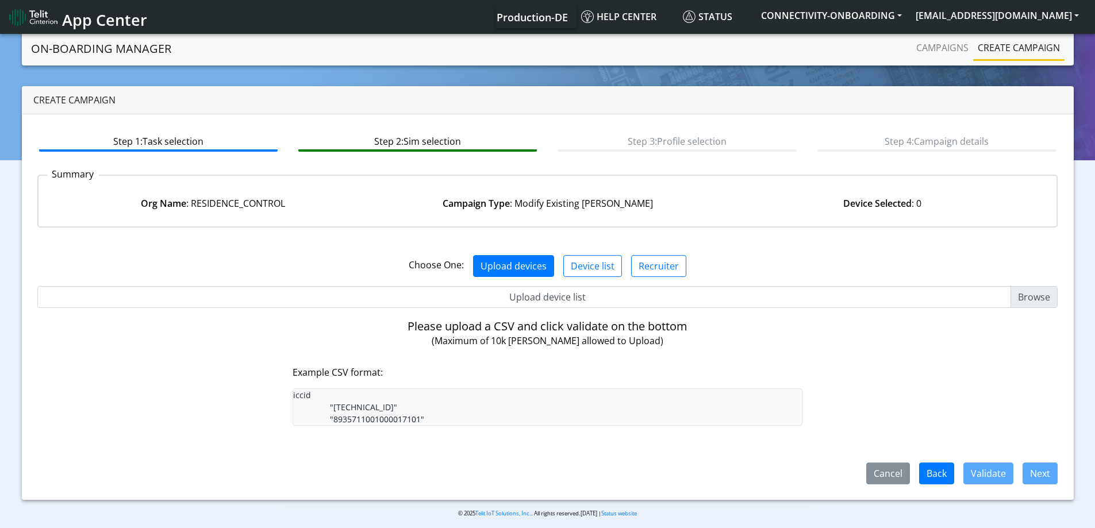
click at [556, 303] on input "Upload device list" at bounding box center [547, 297] width 1020 height 22
type input "C:\fakepath\onboarding CSV.csv"
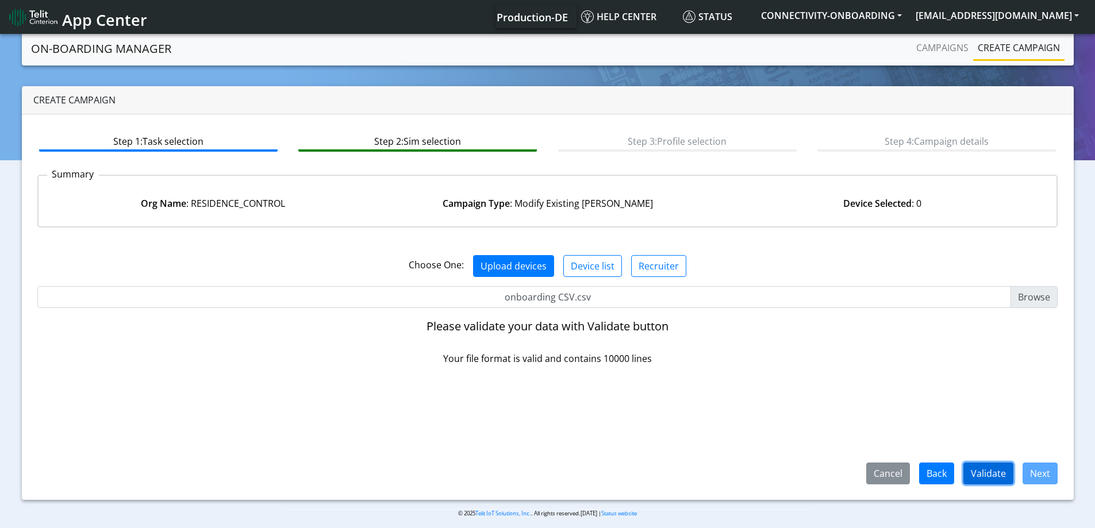
click at [996, 469] on button "Validate" at bounding box center [988, 474] width 50 height 22
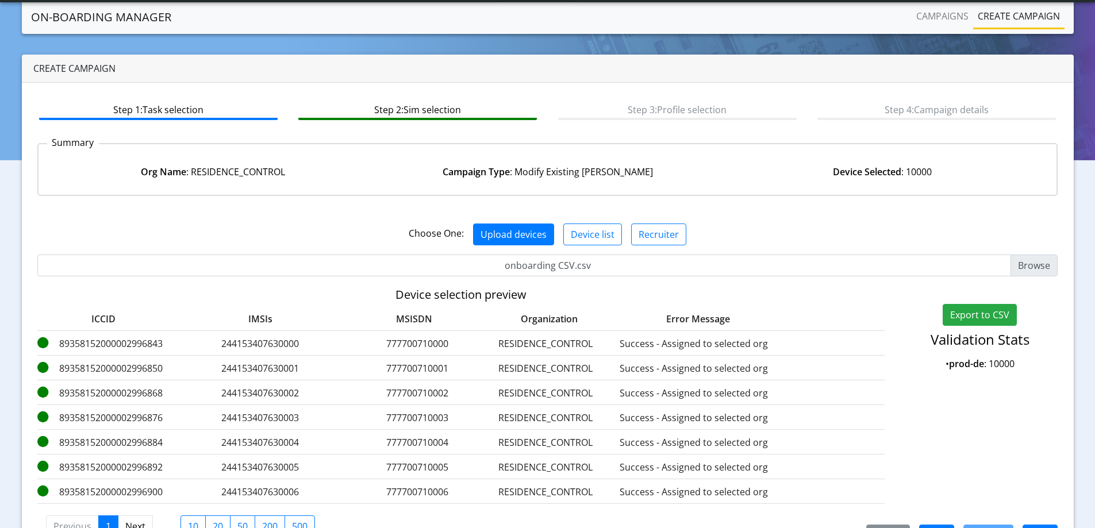
scroll to position [70, 0]
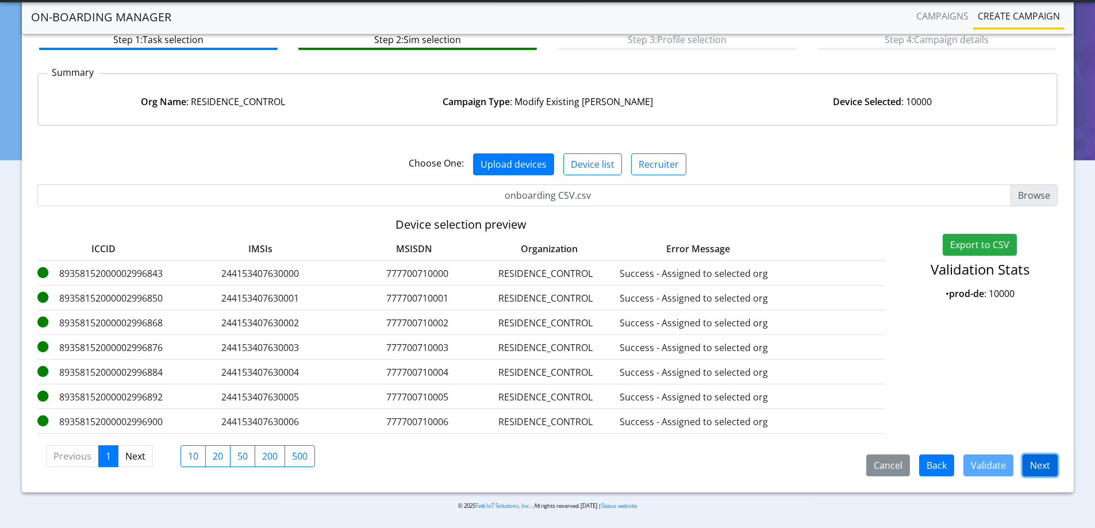
click at [1033, 467] on button "Next" at bounding box center [1039, 465] width 35 height 22
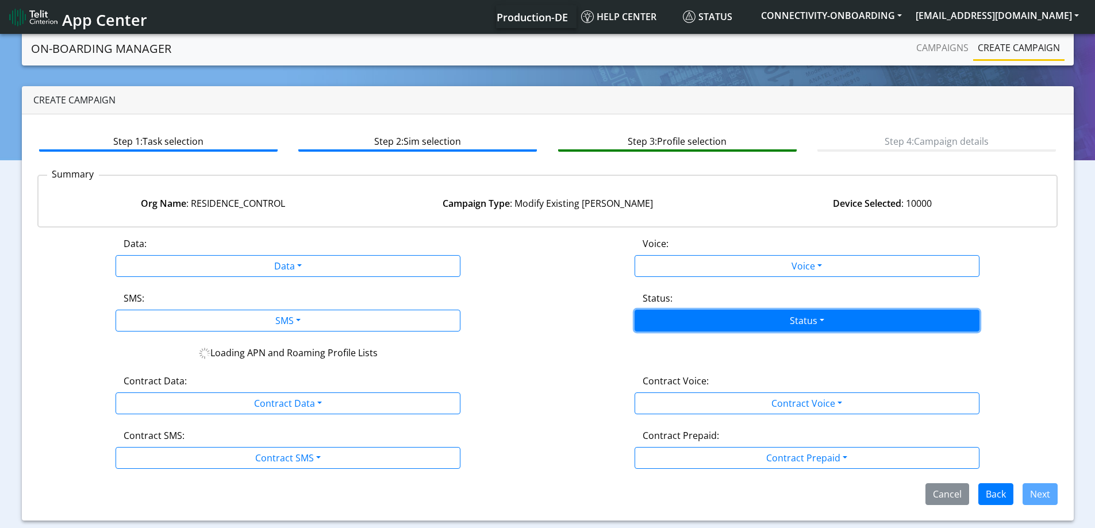
click at [784, 319] on button "Status" at bounding box center [806, 321] width 345 height 22
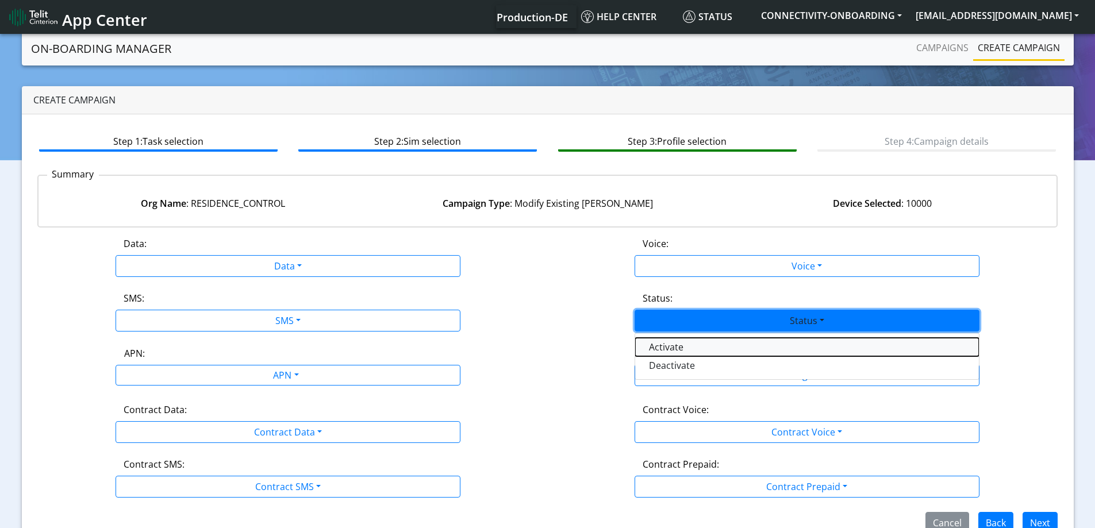
click at [661, 346] on button "Activate" at bounding box center [807, 347] width 344 height 18
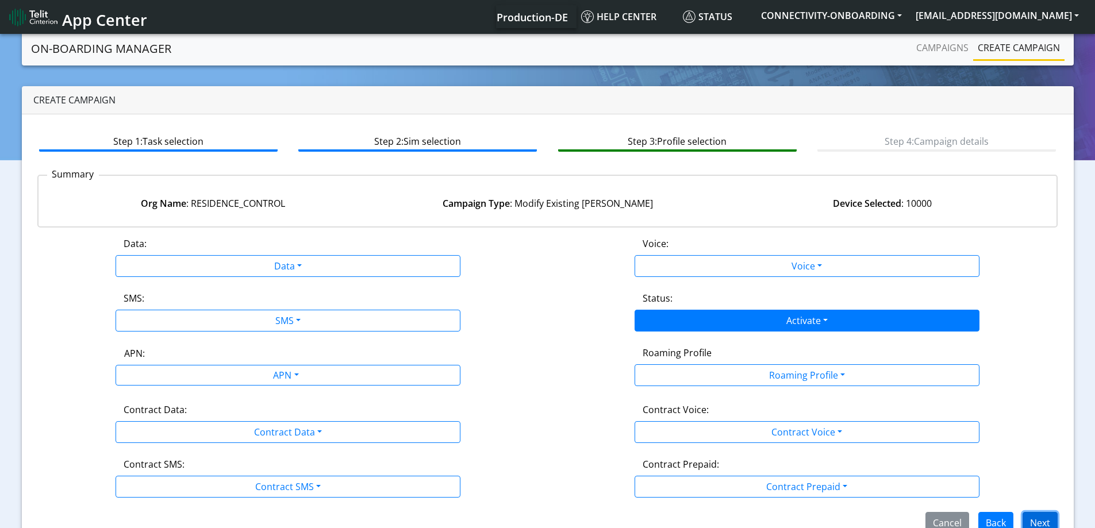
click at [1048, 517] on button "Next" at bounding box center [1039, 523] width 35 height 22
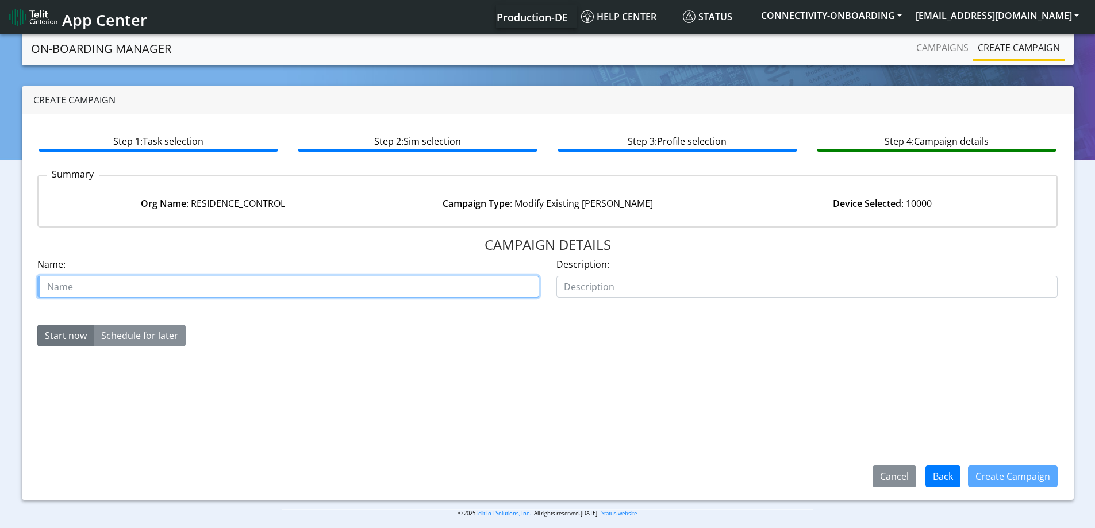
click at [163, 286] on input "text" at bounding box center [288, 287] width 502 height 22
paste input "[PHONE_NUMBER]"
type input "Residence control [PHONE_NUMBER] activate part 2"
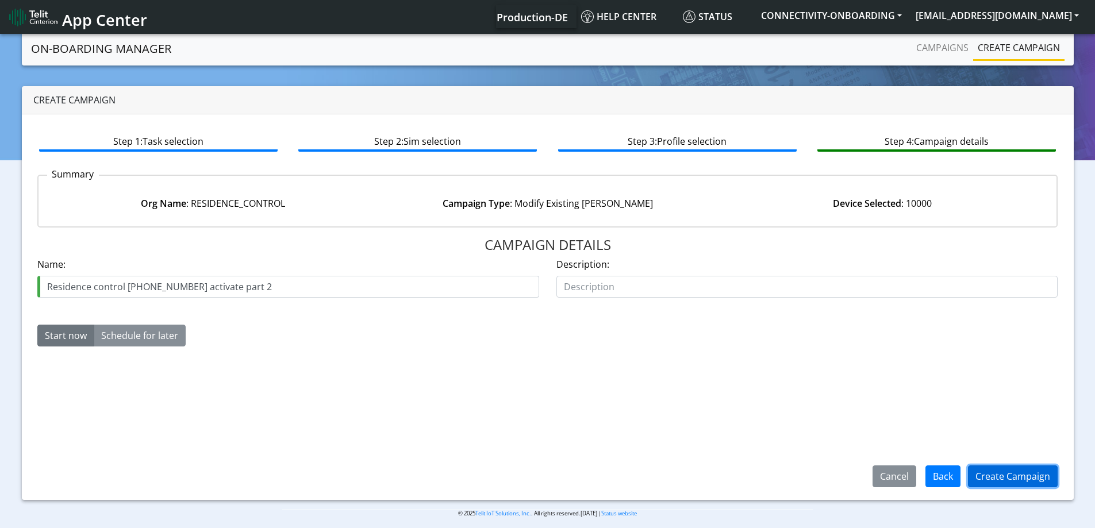
click at [1023, 476] on button "Create Campaign" at bounding box center [1013, 476] width 90 height 22
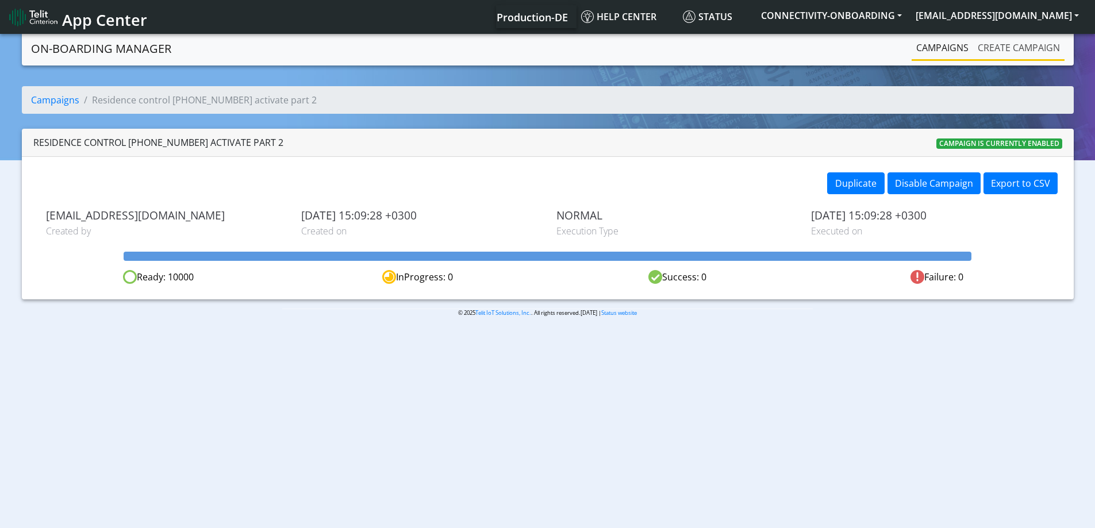
click at [989, 50] on link "Create campaign" at bounding box center [1018, 47] width 91 height 23
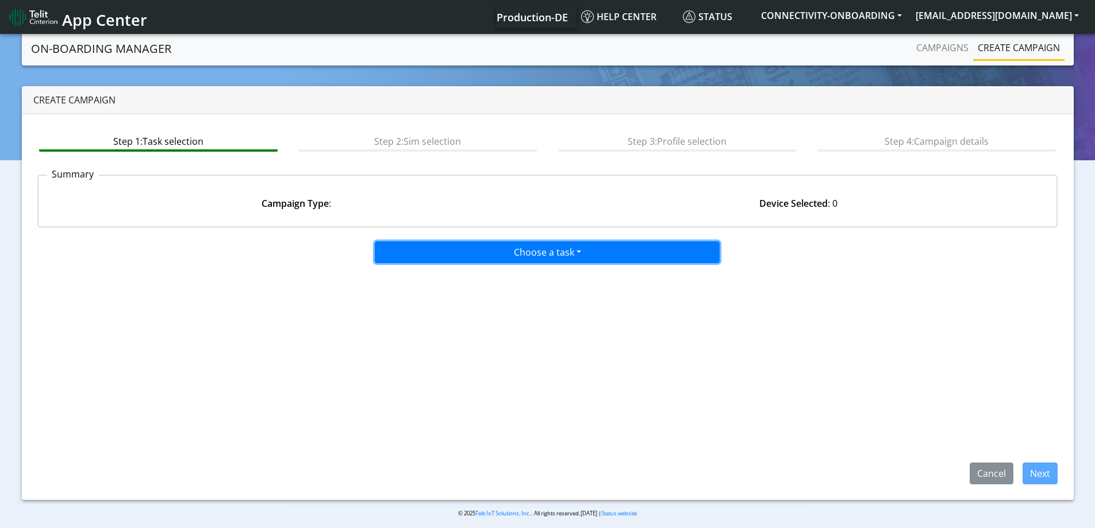
click at [483, 244] on button "Choose a task" at bounding box center [547, 252] width 345 height 22
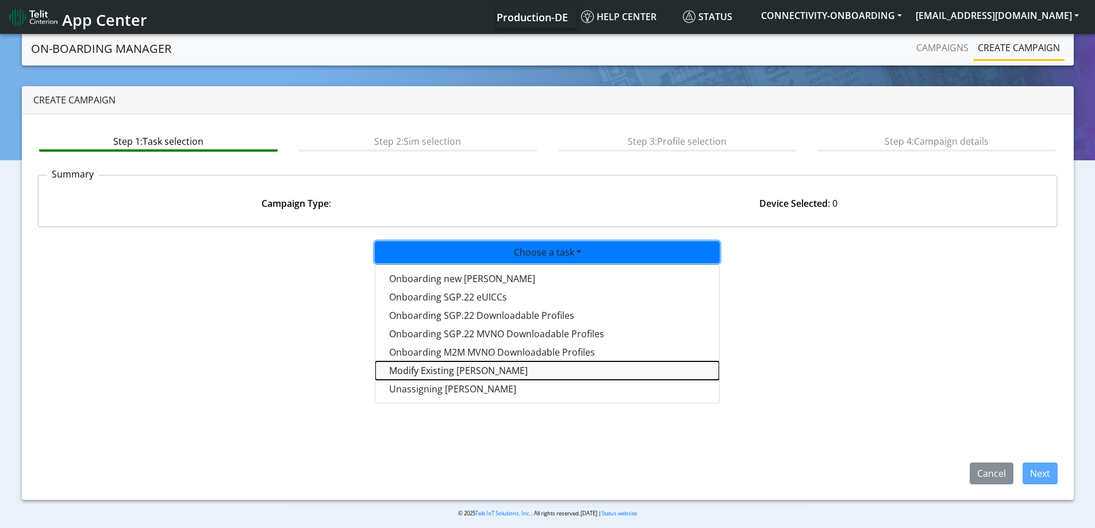
click at [426, 368] on taskiotp-dropdown "Modify Existing [PERSON_NAME]" at bounding box center [547, 370] width 344 height 18
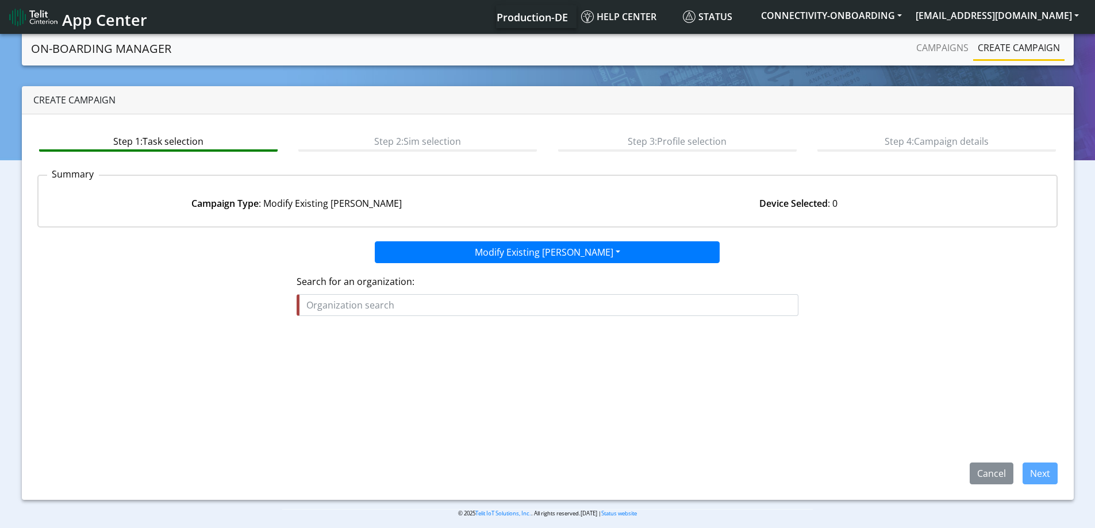
click at [451, 291] on div "Search for an organization:" at bounding box center [547, 295] width 502 height 41
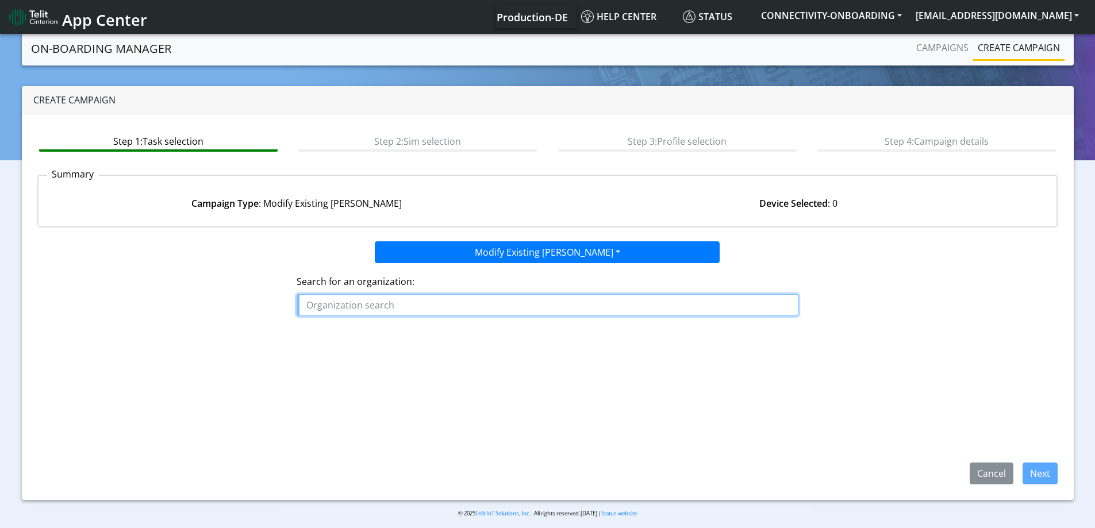
click at [443, 306] on input "text" at bounding box center [547, 305] width 502 height 22
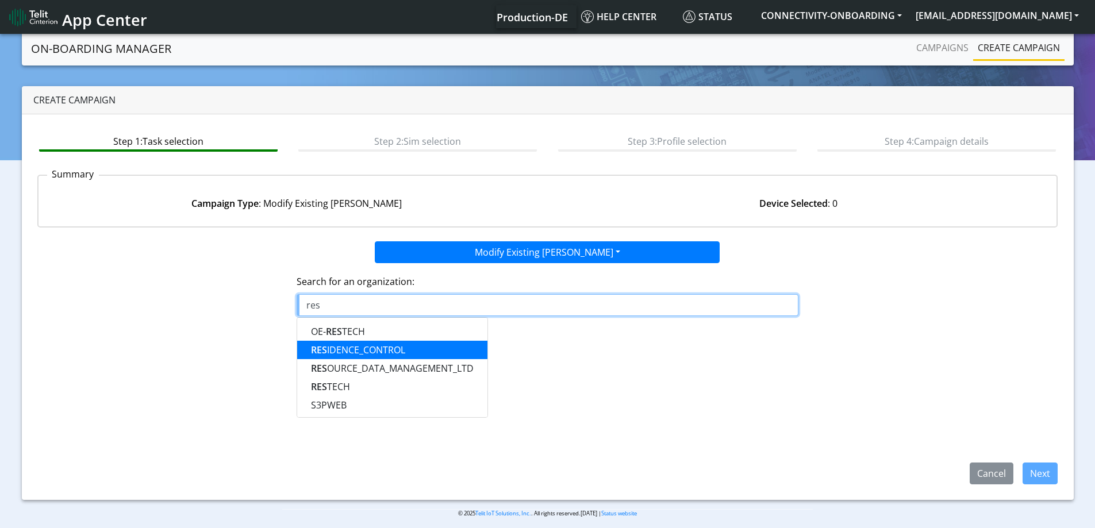
click at [376, 349] on ngb-highlight "RES IDENCE_CONTROL" at bounding box center [358, 350] width 94 height 13
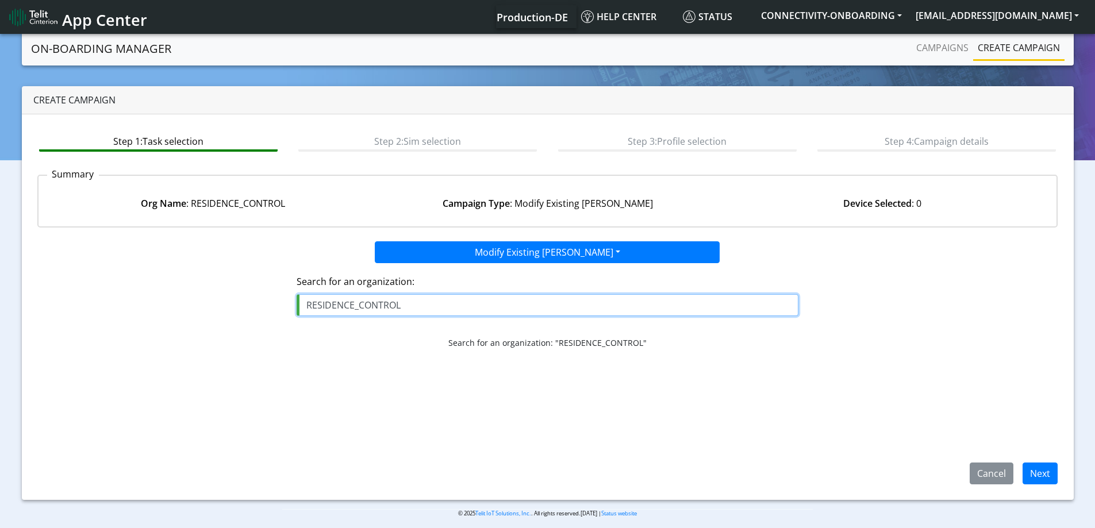
type input "RESIDENCE_CONTROL"
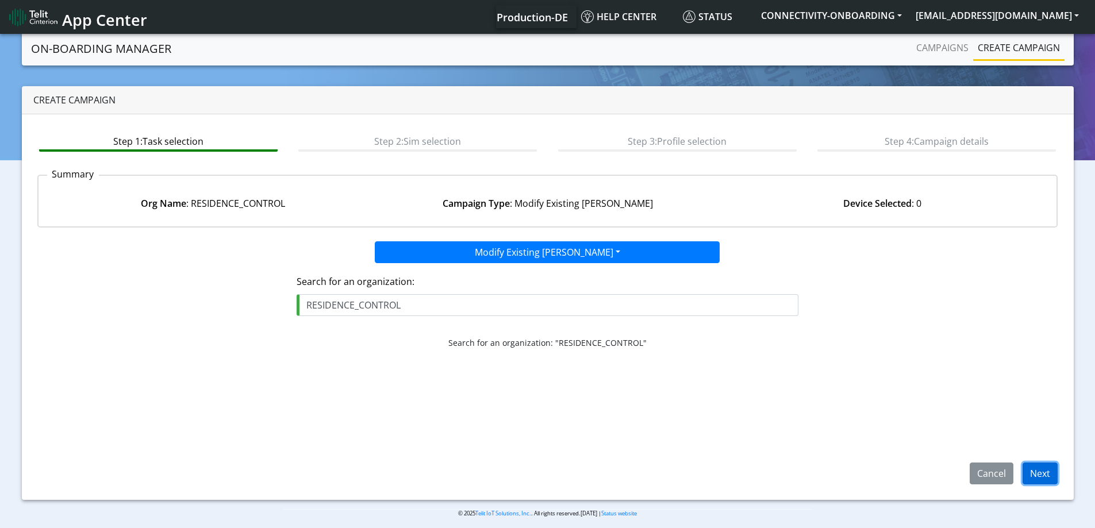
click at [1023, 463] on button "Next" at bounding box center [1039, 474] width 35 height 22
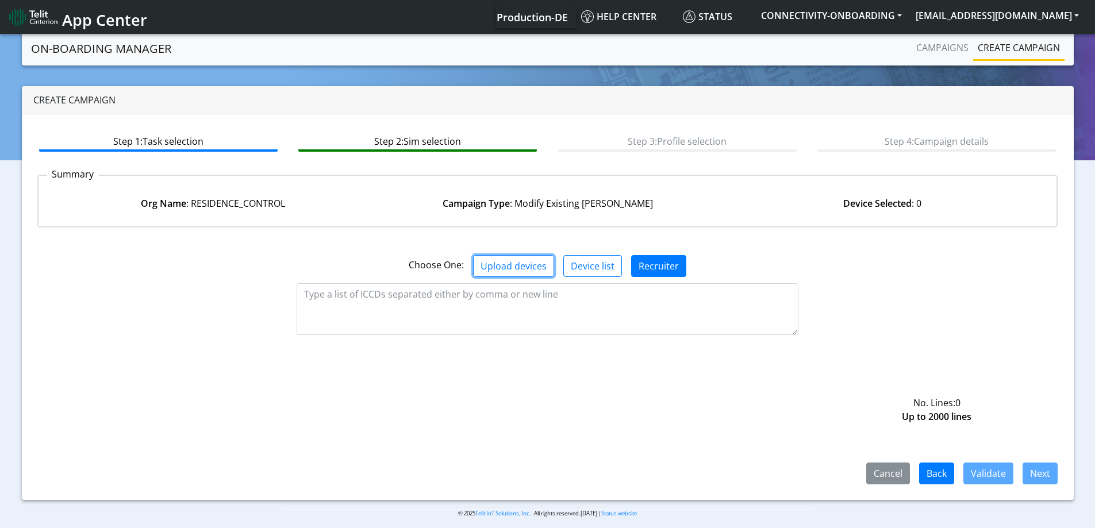
click at [511, 265] on button "Upload devices" at bounding box center [513, 266] width 81 height 22
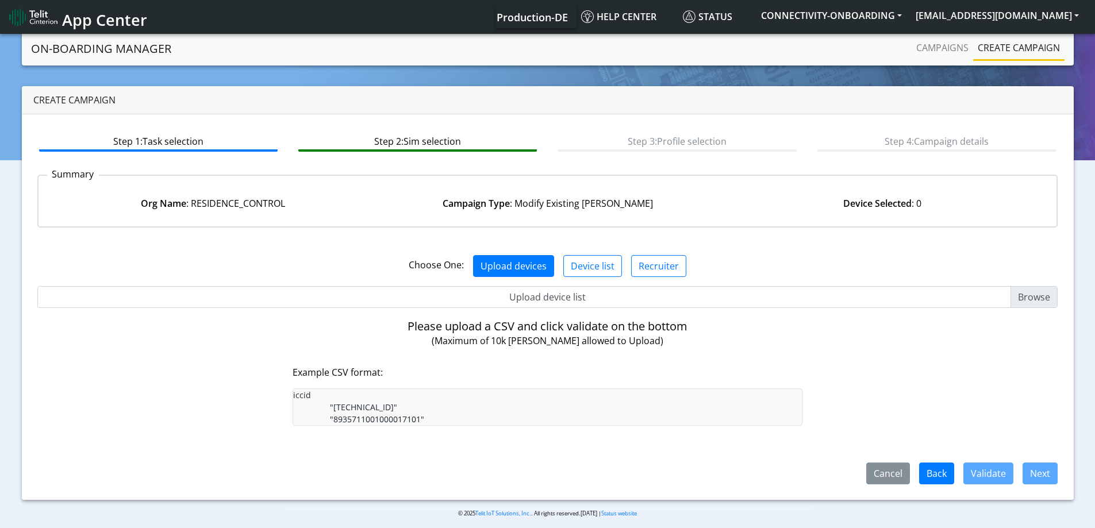
click at [517, 299] on input "Upload device list" at bounding box center [547, 297] width 1020 height 22
type input "C:\fakepath\onboarding CSV.csv"
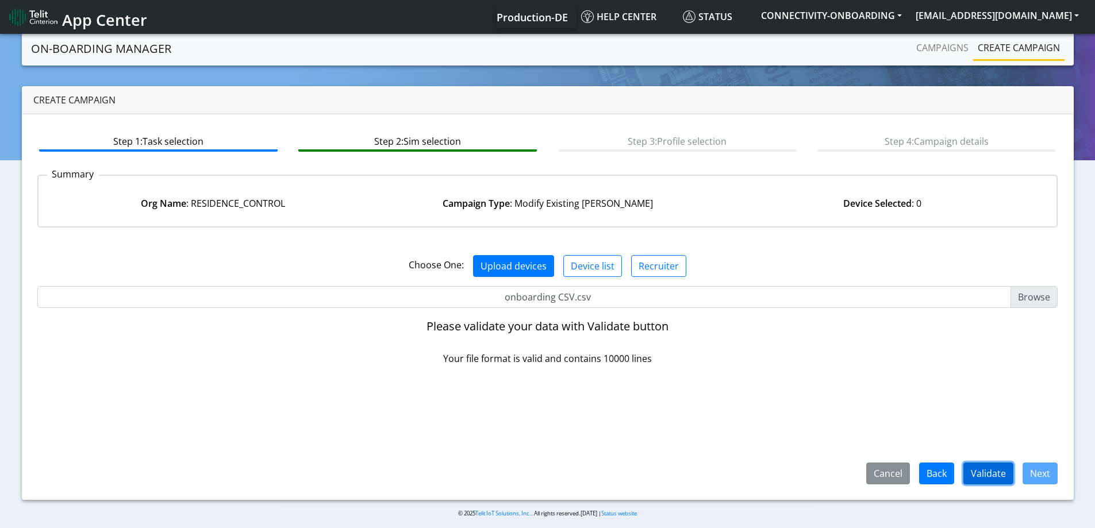
click at [989, 479] on button "Validate" at bounding box center [988, 474] width 50 height 22
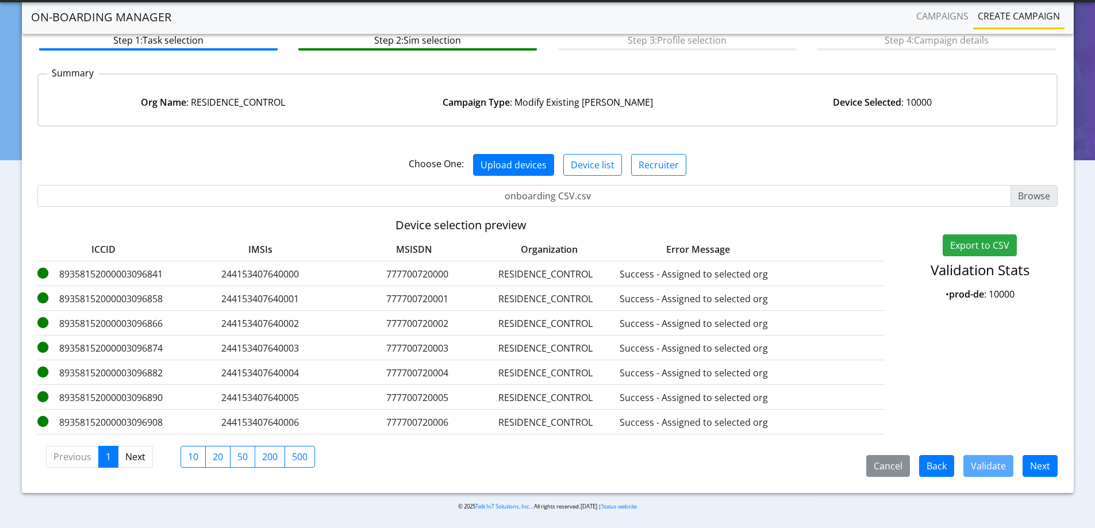
scroll to position [70, 0]
click at [1040, 469] on button "Next" at bounding box center [1039, 465] width 35 height 22
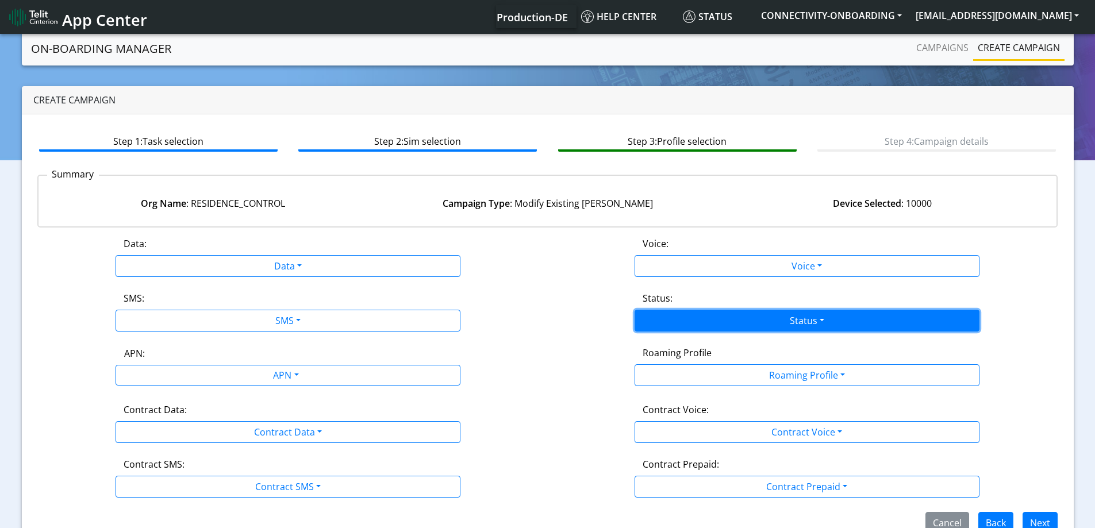
drag, startPoint x: 736, startPoint y: 315, endPoint x: 726, endPoint y: 321, distance: 11.8
click at [736, 316] on button "Status" at bounding box center [806, 321] width 345 height 22
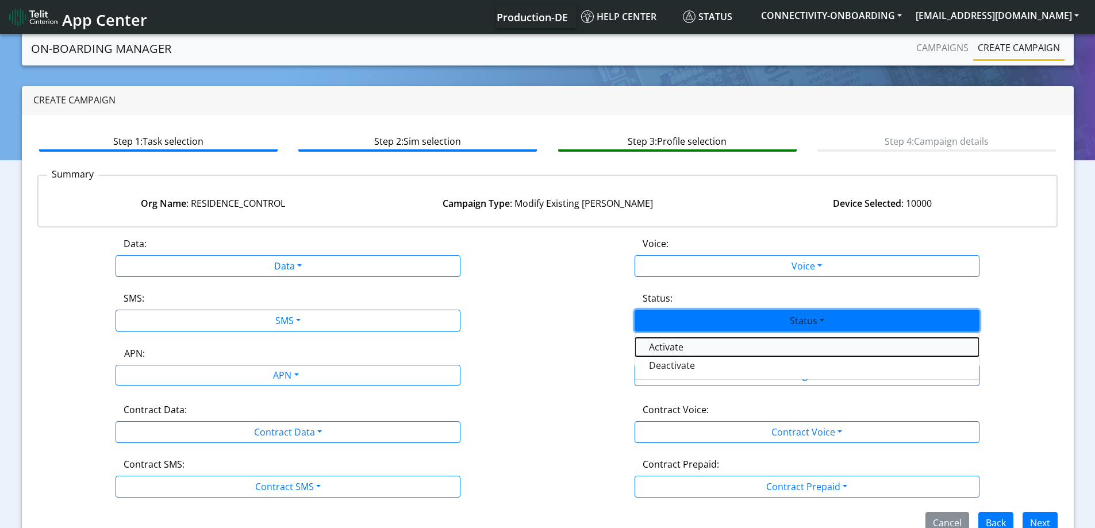
click at [691, 346] on button "Activate" at bounding box center [807, 347] width 344 height 18
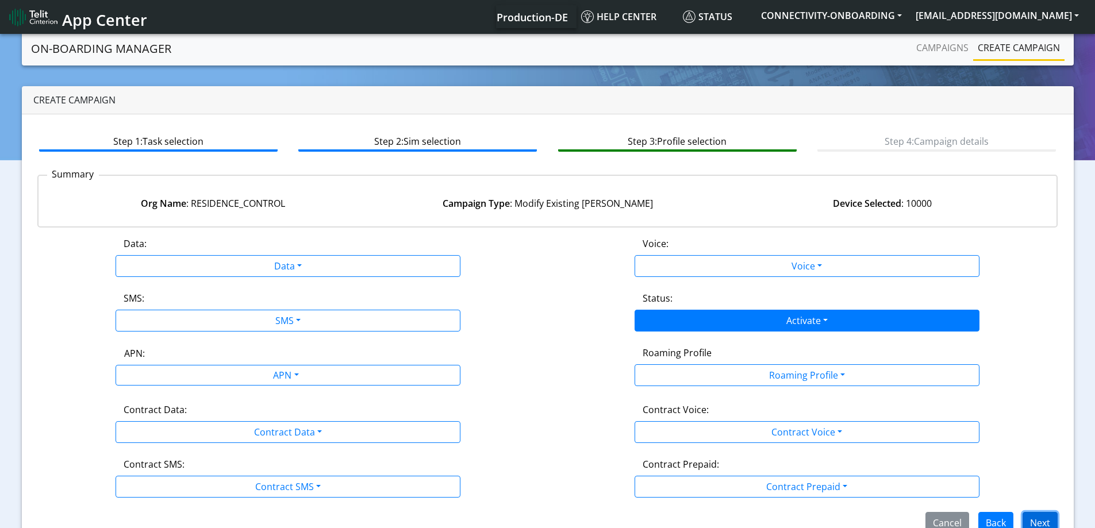
click at [1044, 521] on button "Next" at bounding box center [1039, 523] width 35 height 22
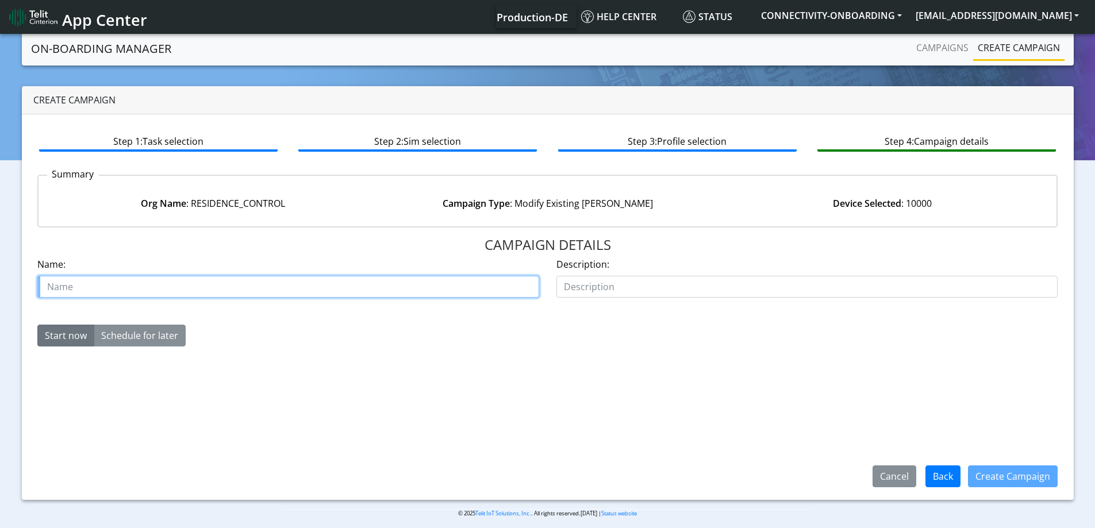
click at [379, 282] on input "text" at bounding box center [288, 287] width 502 height 22
paste input "[PHONE_NUMBER]"
type input "Residnece control activate [PHONE_NUMBER] part 3"
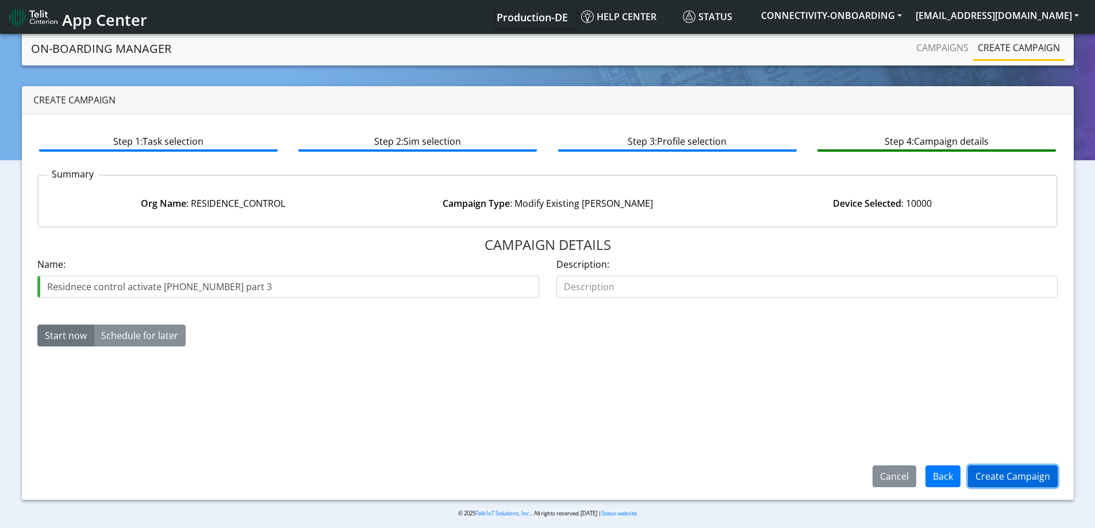
click at [1018, 477] on button "Create Campaign" at bounding box center [1013, 476] width 90 height 22
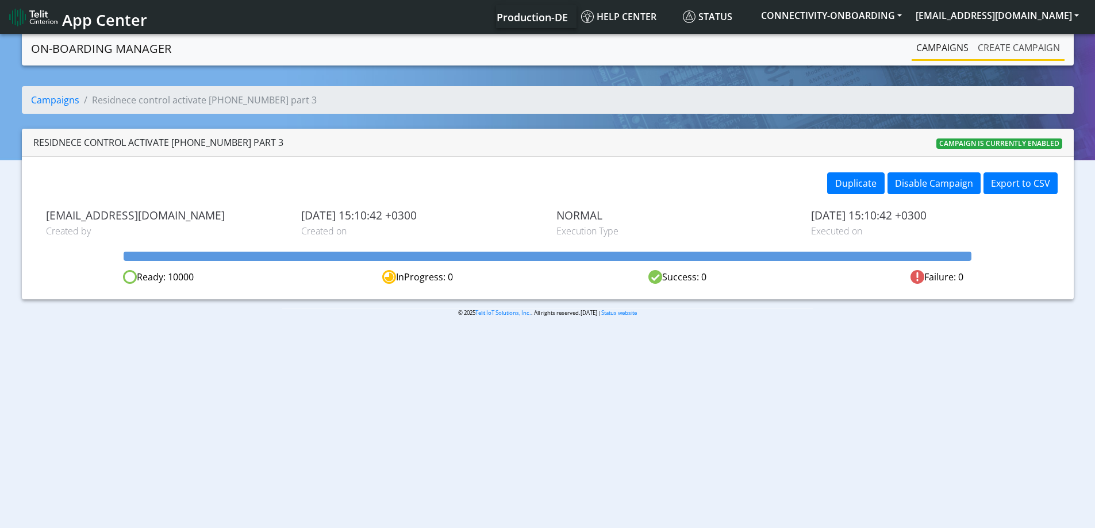
click at [996, 54] on link "Create campaign" at bounding box center [1018, 47] width 91 height 23
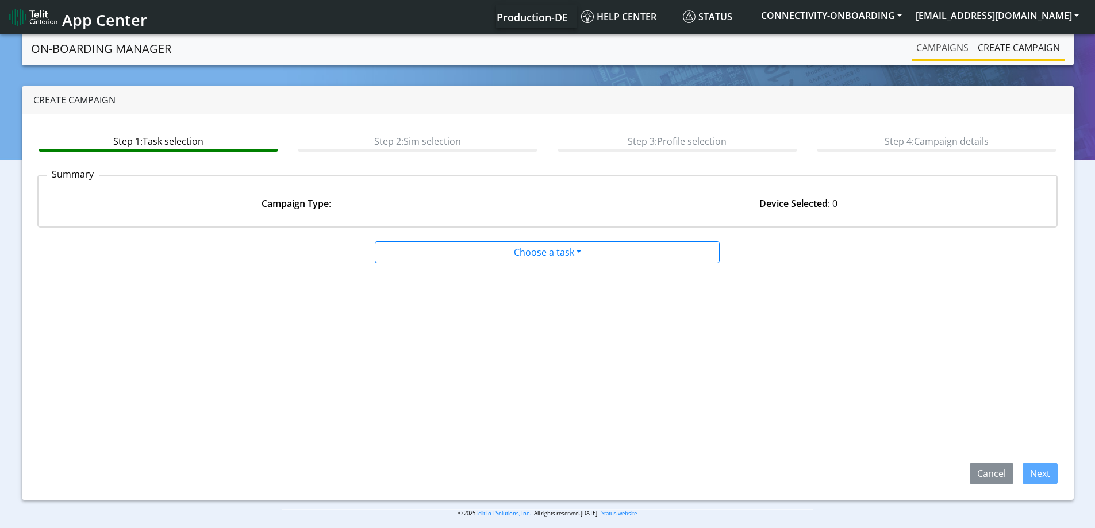
click at [935, 51] on link "Campaigns" at bounding box center [941, 47] width 61 height 23
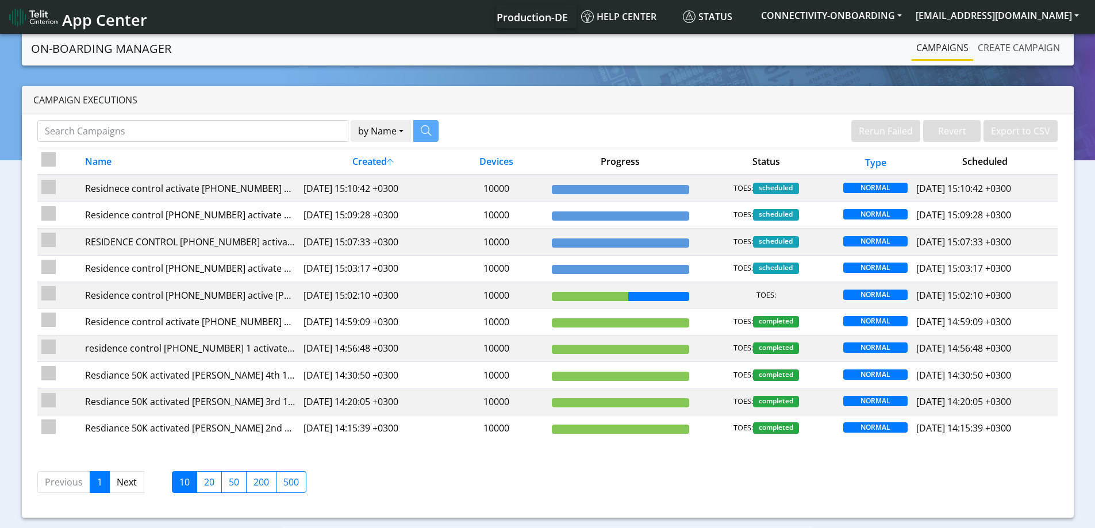
click at [994, 53] on link "Create campaign" at bounding box center [1018, 47] width 91 height 23
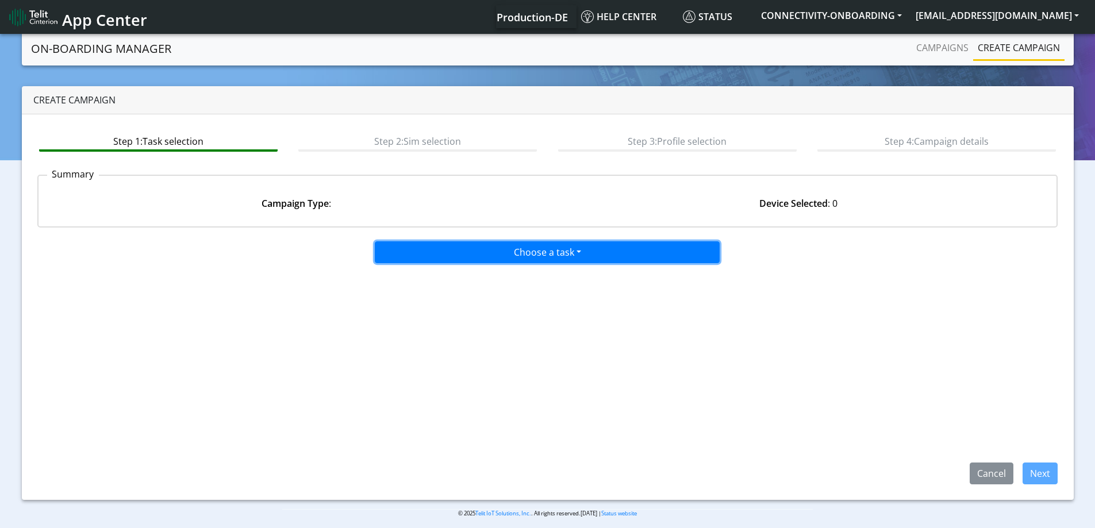
drag, startPoint x: 475, startPoint y: 246, endPoint x: 445, endPoint y: 305, distance: 65.5
click at [475, 247] on button "Choose a task" at bounding box center [547, 252] width 345 height 22
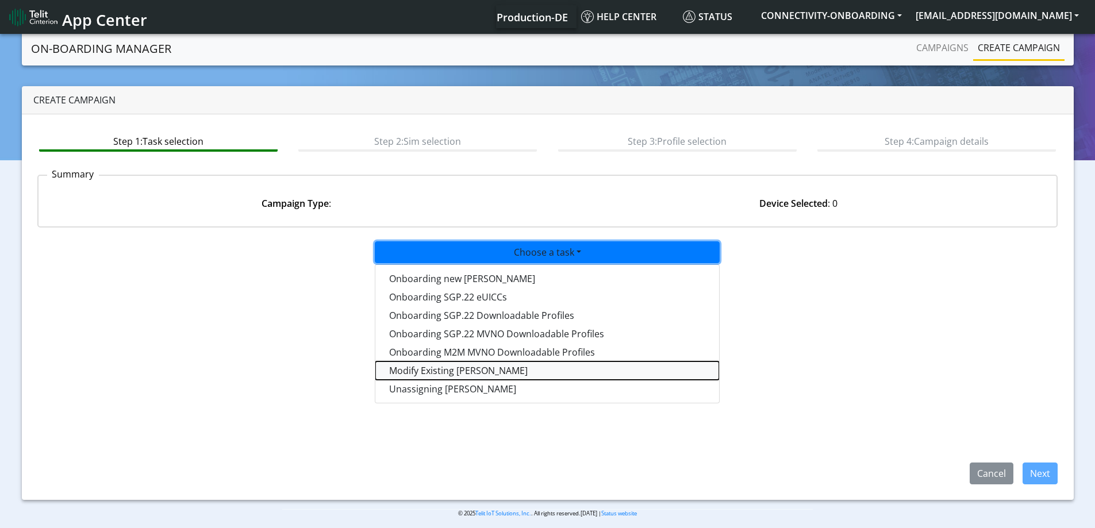
click at [430, 372] on taskiotp-dropdown "Modify Existing [PERSON_NAME]" at bounding box center [547, 370] width 344 height 18
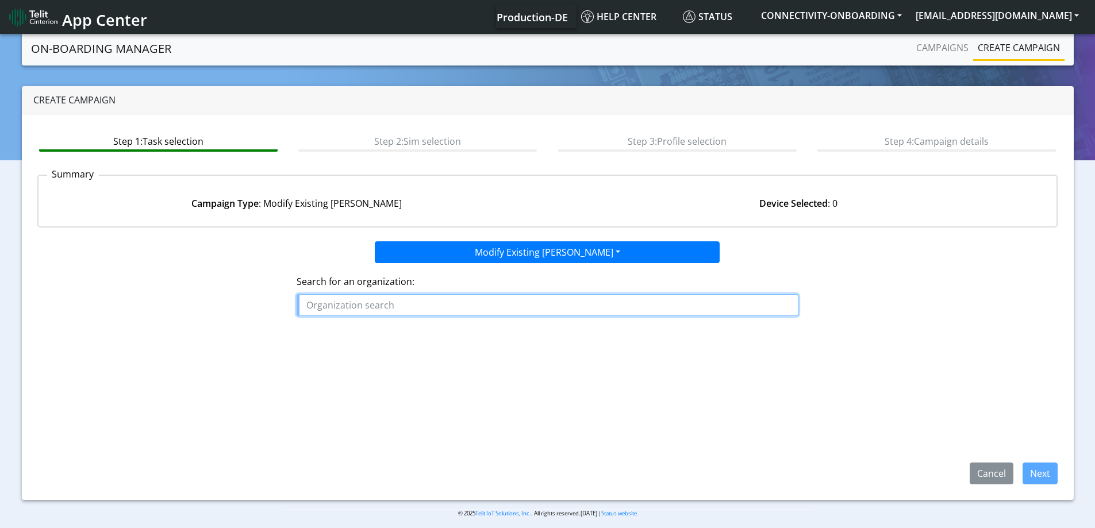
click at [379, 300] on input "text" at bounding box center [547, 305] width 502 height 22
click at [378, 315] on input "text" at bounding box center [547, 305] width 502 height 22
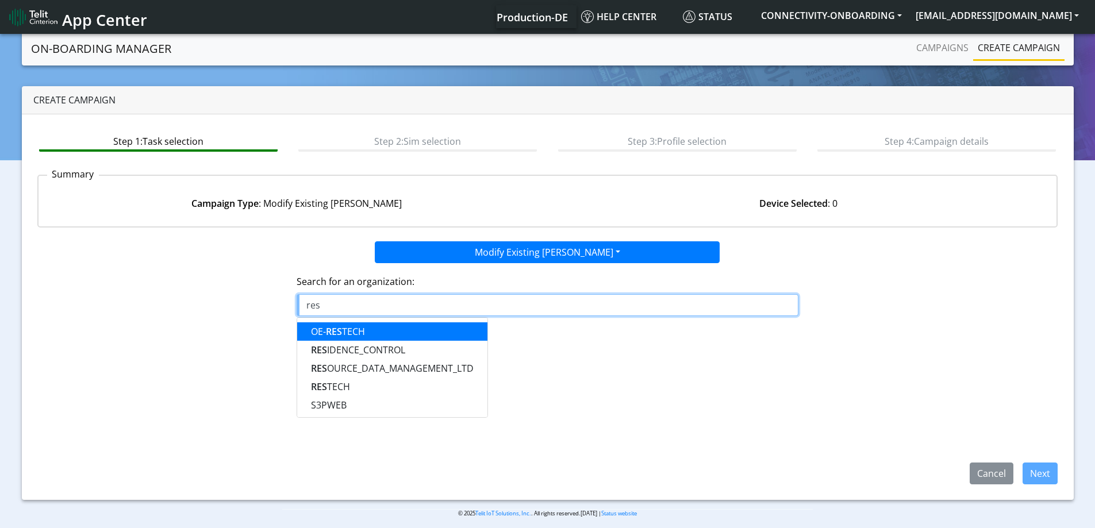
click at [359, 331] on ngb-highlight "OE- RES TECH" at bounding box center [338, 331] width 54 height 13
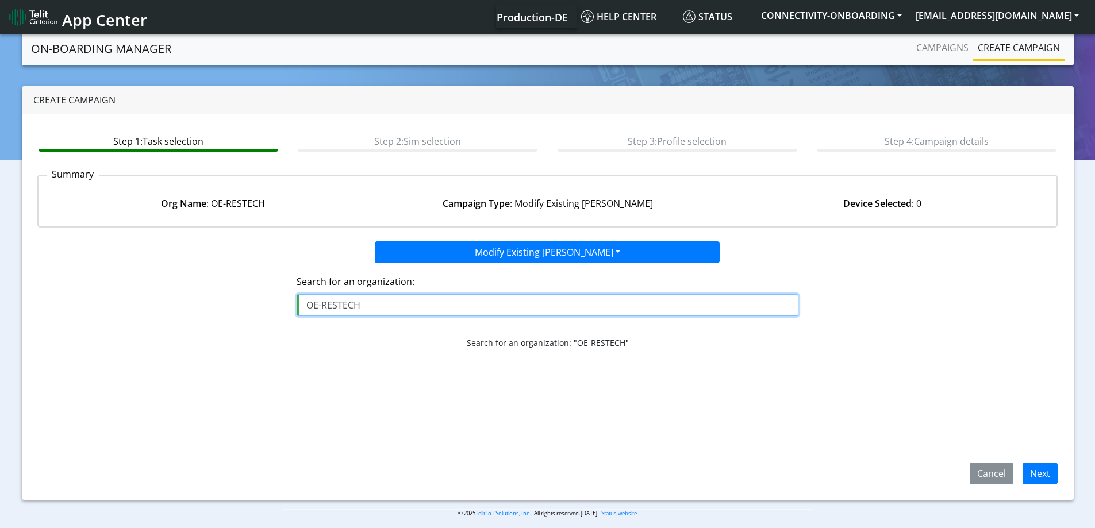
drag, startPoint x: 378, startPoint y: 302, endPoint x: 206, endPoint y: 279, distance: 173.3
click at [206, 279] on div "Search for an organization: OE-RESTECH Search for an organization: "OE-RESTECH"" at bounding box center [548, 310] width 1038 height 95
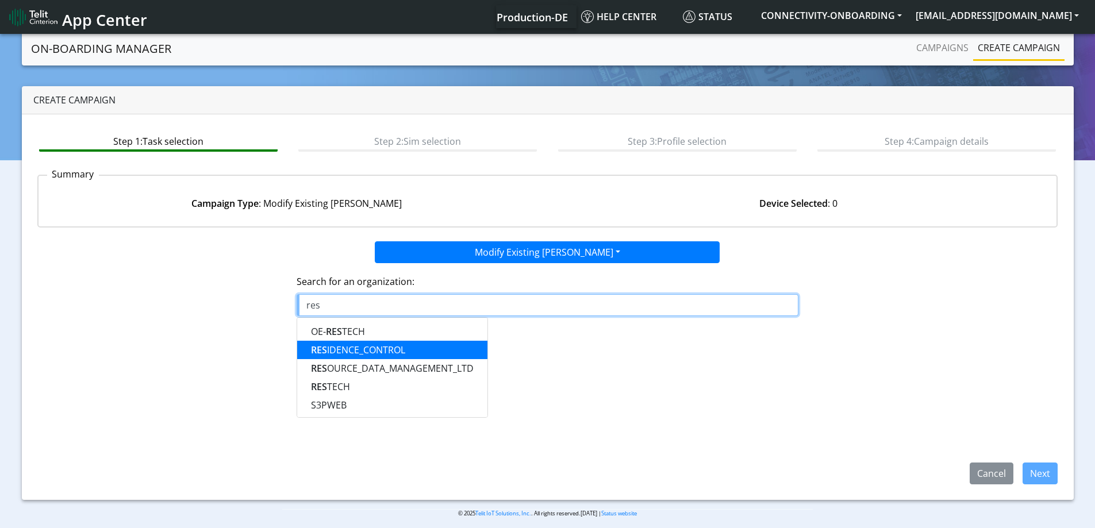
click at [352, 345] on ngb-highlight "RES IDENCE_CONTROL" at bounding box center [358, 350] width 94 height 13
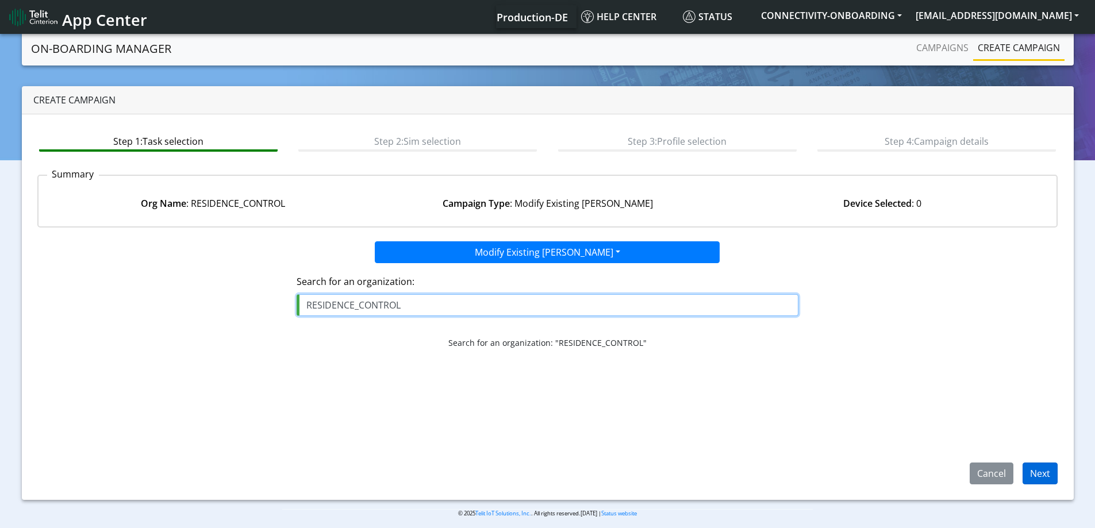
type input "RESIDENCE_CONTROL"
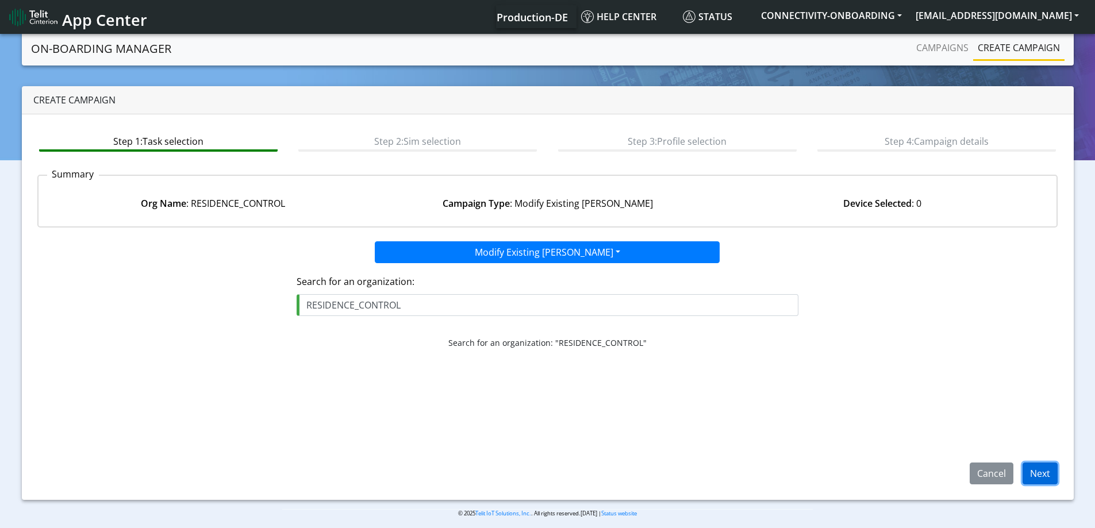
click at [1042, 473] on button "Next" at bounding box center [1039, 474] width 35 height 22
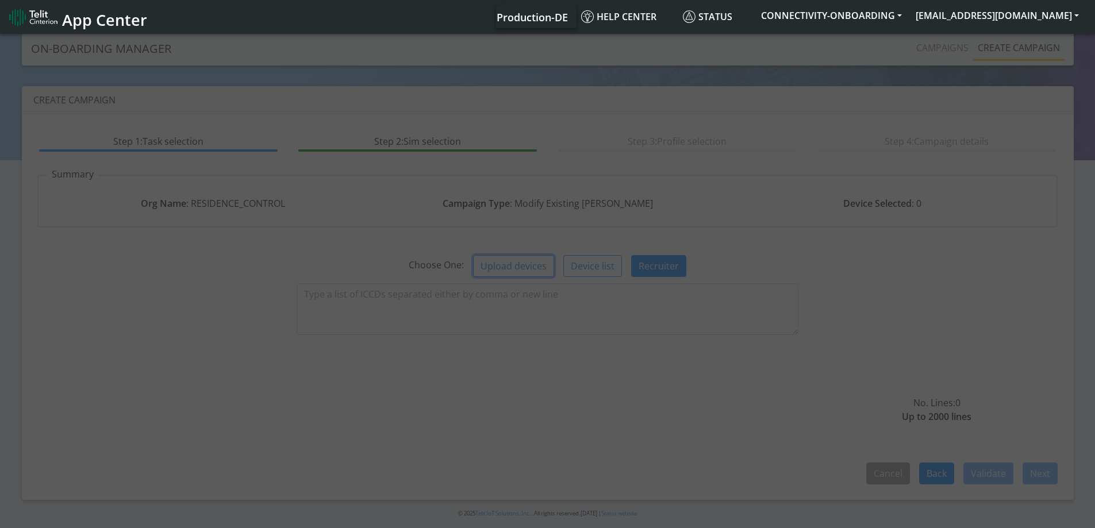
click at [515, 265] on button "Upload devices" at bounding box center [513, 266] width 81 height 22
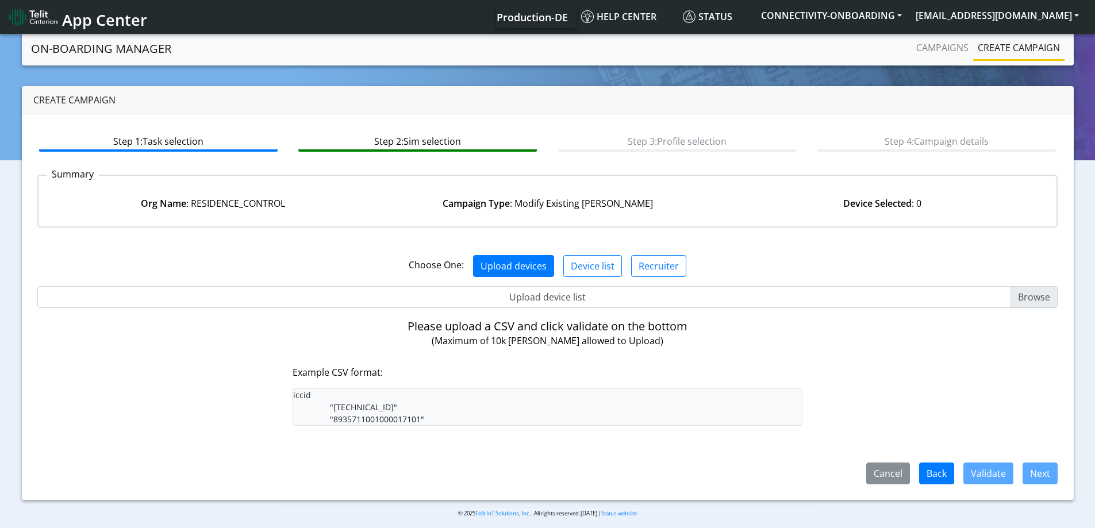
click at [509, 302] on input "Upload device list" at bounding box center [547, 297] width 1020 height 22
type input "C:\fakepath\onboarding CSV.csv"
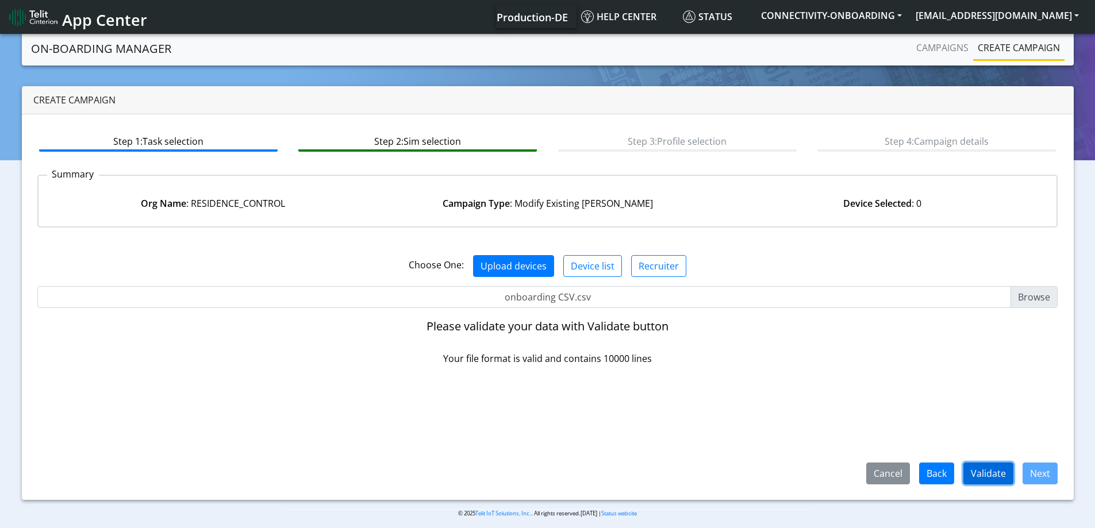
click at [988, 480] on button "Validate" at bounding box center [988, 474] width 50 height 22
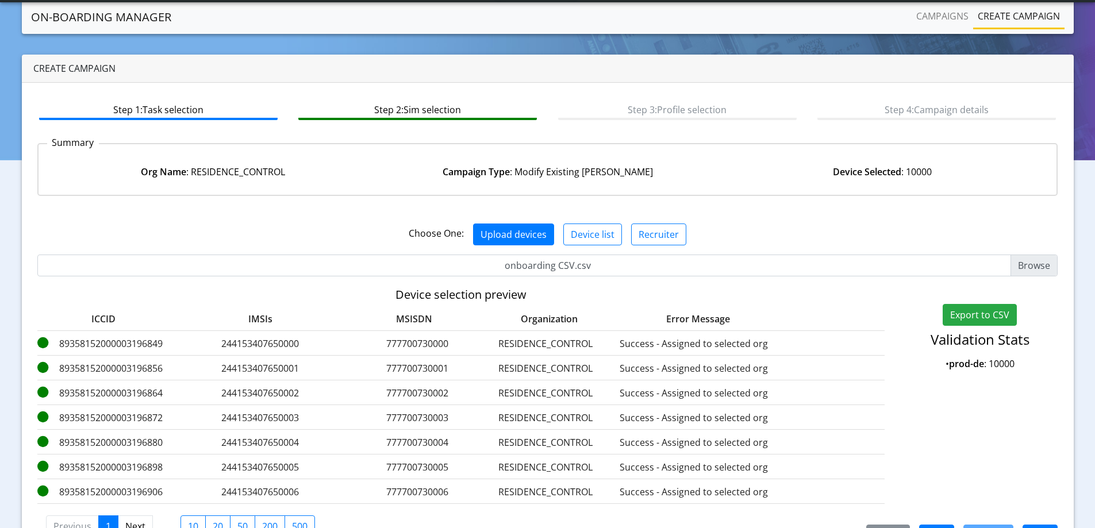
scroll to position [70, 0]
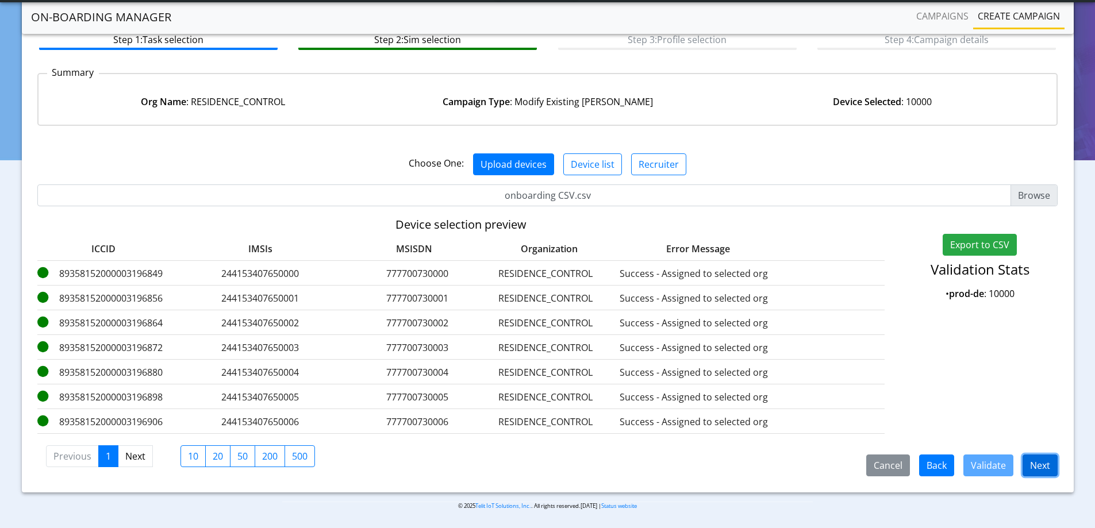
click at [1041, 460] on button "Next" at bounding box center [1039, 465] width 35 height 22
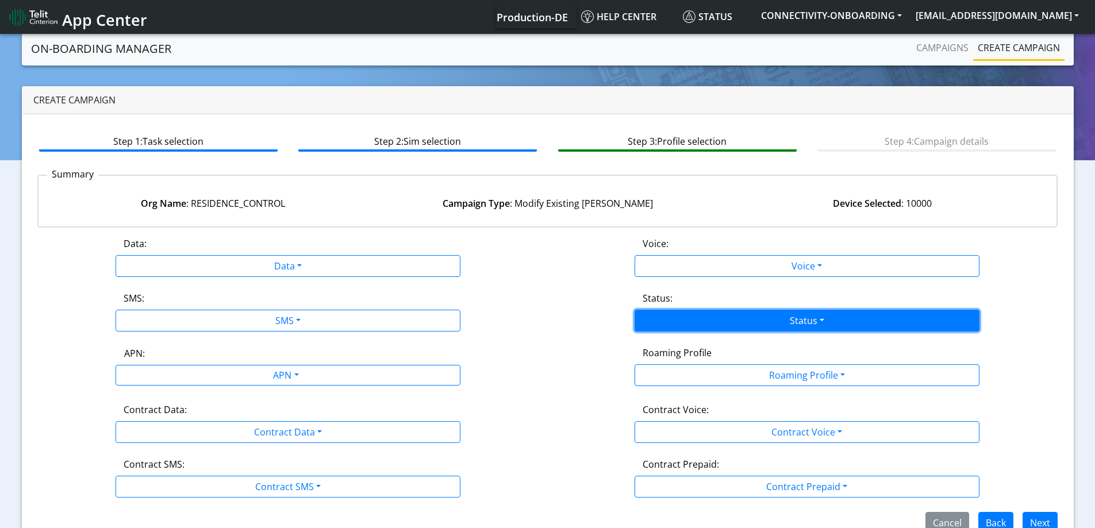
click at [780, 321] on button "Status" at bounding box center [806, 321] width 345 height 22
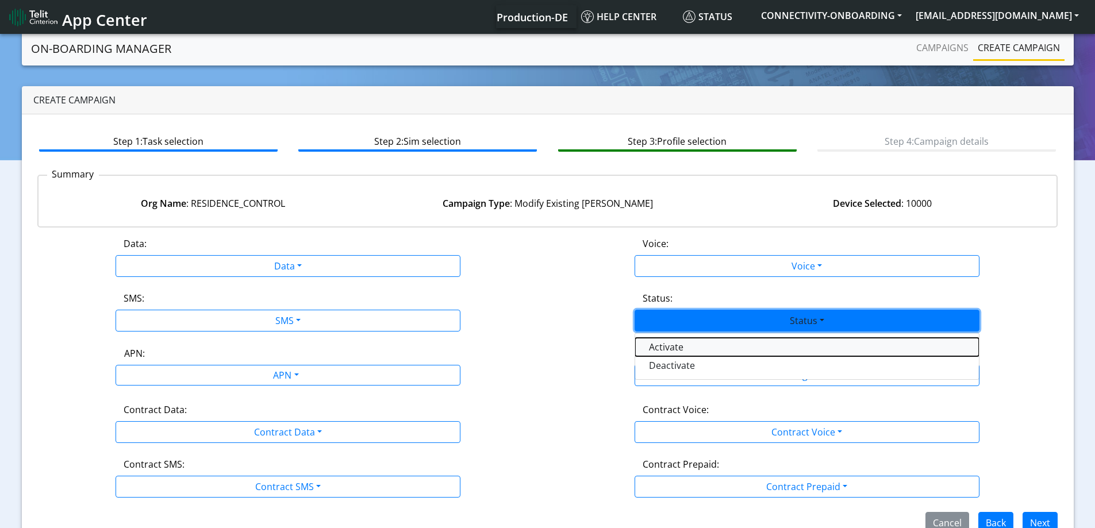
click at [691, 348] on button "Activate" at bounding box center [807, 347] width 344 height 18
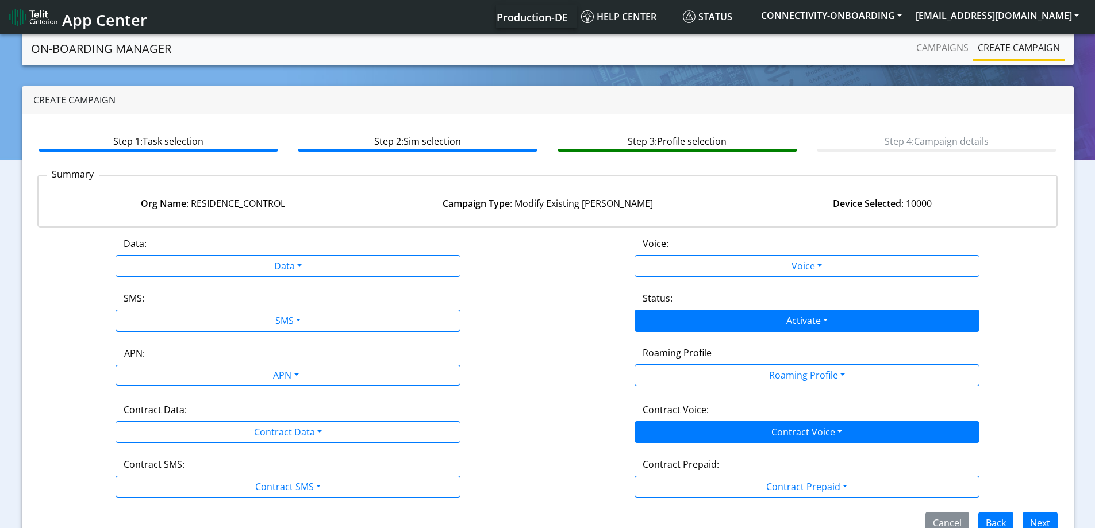
scroll to position [25, 0]
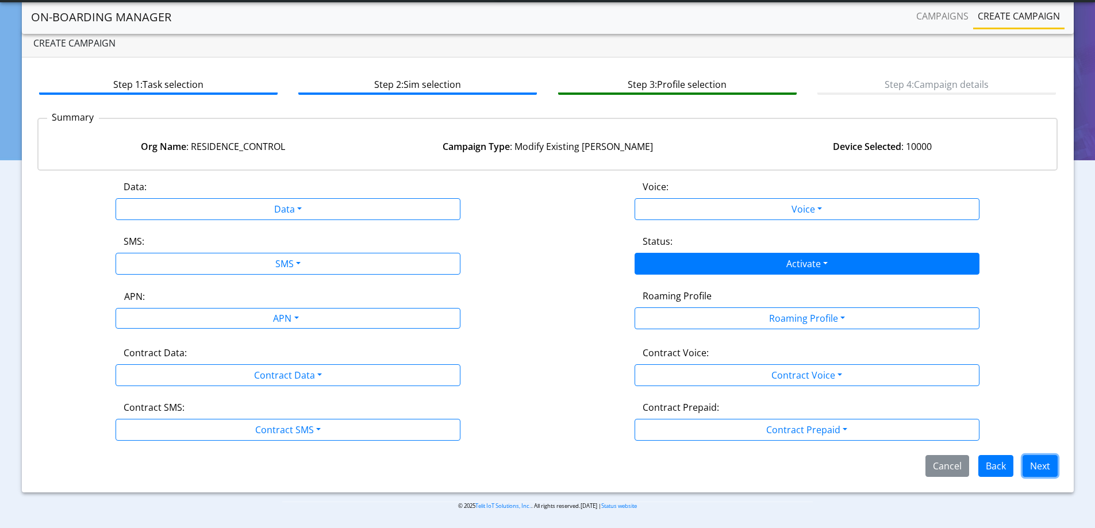
drag, startPoint x: 1050, startPoint y: 467, endPoint x: 902, endPoint y: 435, distance: 151.7
click at [1049, 467] on button "Next" at bounding box center [1039, 466] width 35 height 22
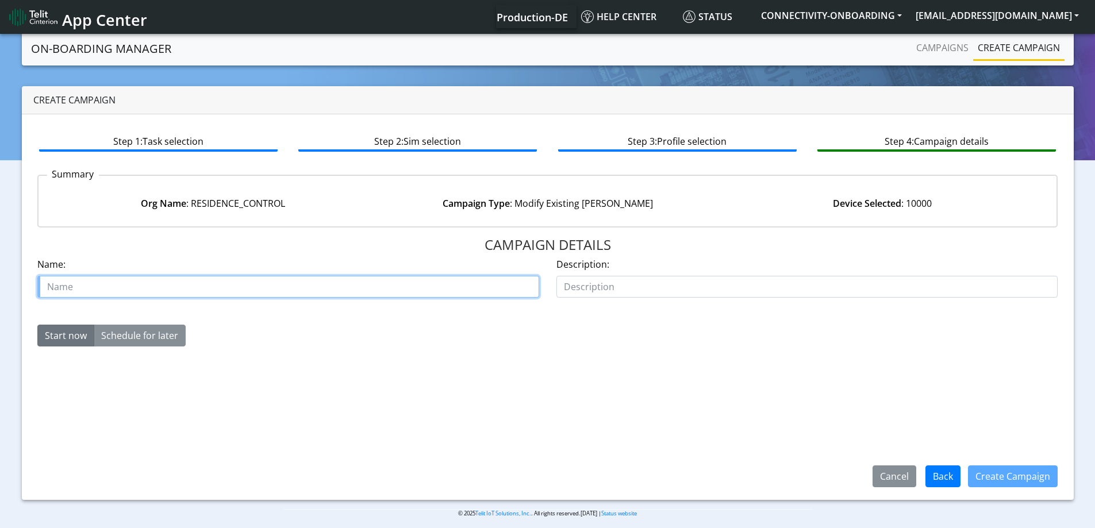
click at [223, 295] on input "text" at bounding box center [288, 287] width 502 height 22
click at [107, 282] on input "RESIDENC COntrol" at bounding box center [288, 287] width 502 height 22
click at [91, 288] on input "RESIDENCControl" at bounding box center [288, 287] width 502 height 22
click at [90, 286] on input "RESIDENC Control" at bounding box center [288, 287] width 502 height 22
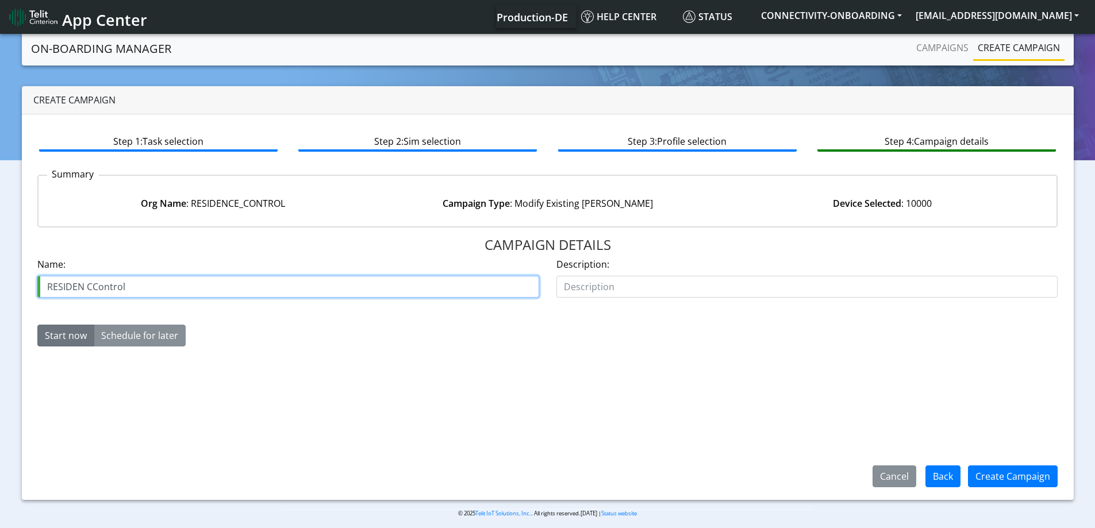
click at [90, 286] on input "RESIDEN CControl" at bounding box center [288, 287] width 502 height 22
click at [83, 284] on input "RESIDEN CControl" at bounding box center [288, 287] width 502 height 22
click at [99, 283] on input "RESIDEN CControl" at bounding box center [288, 287] width 502 height 22
type input "R"
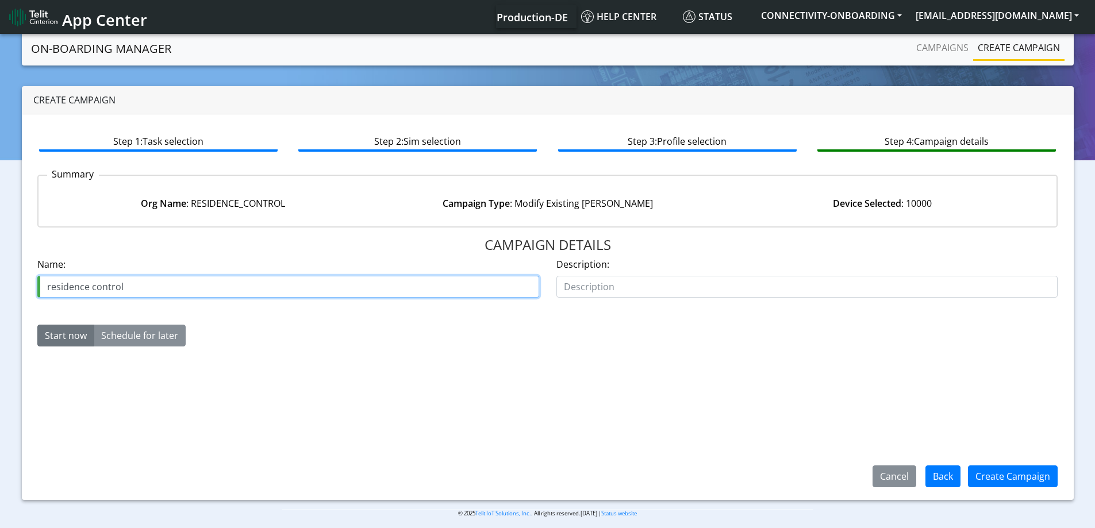
paste input "[PHONE_NUMBER]"
type input "residence control [PHONE_NUMBER] activate part 4"
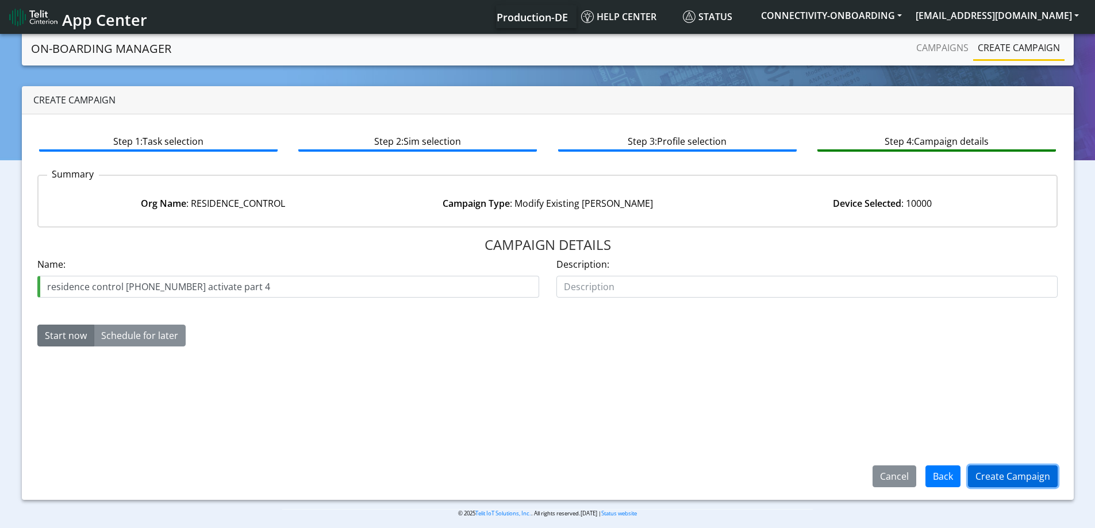
click at [1006, 469] on button "Create Campaign" at bounding box center [1013, 476] width 90 height 22
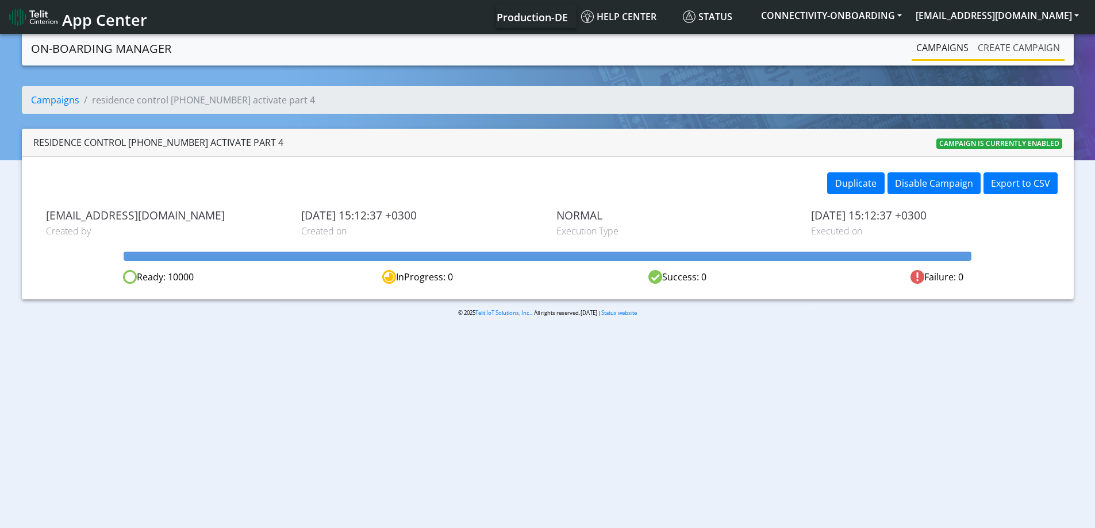
drag, startPoint x: 983, startPoint y: 38, endPoint x: 988, endPoint y: 45, distance: 8.6
click at [984, 38] on link "Create campaign" at bounding box center [1018, 47] width 91 height 23
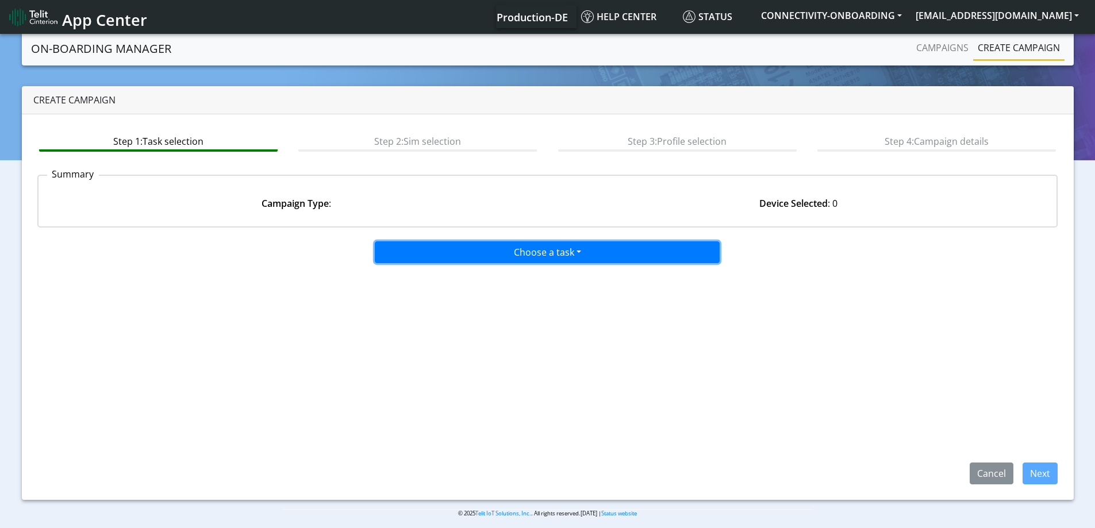
click at [593, 250] on button "Choose a task" at bounding box center [547, 252] width 345 height 22
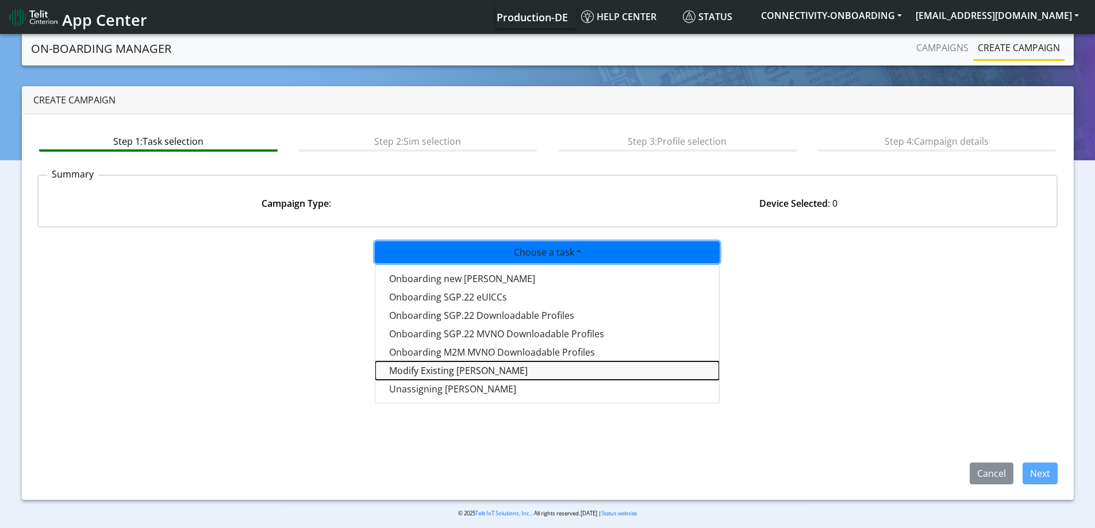
click at [436, 366] on taskiotp-dropdown "Modify Existing [PERSON_NAME]" at bounding box center [547, 370] width 344 height 18
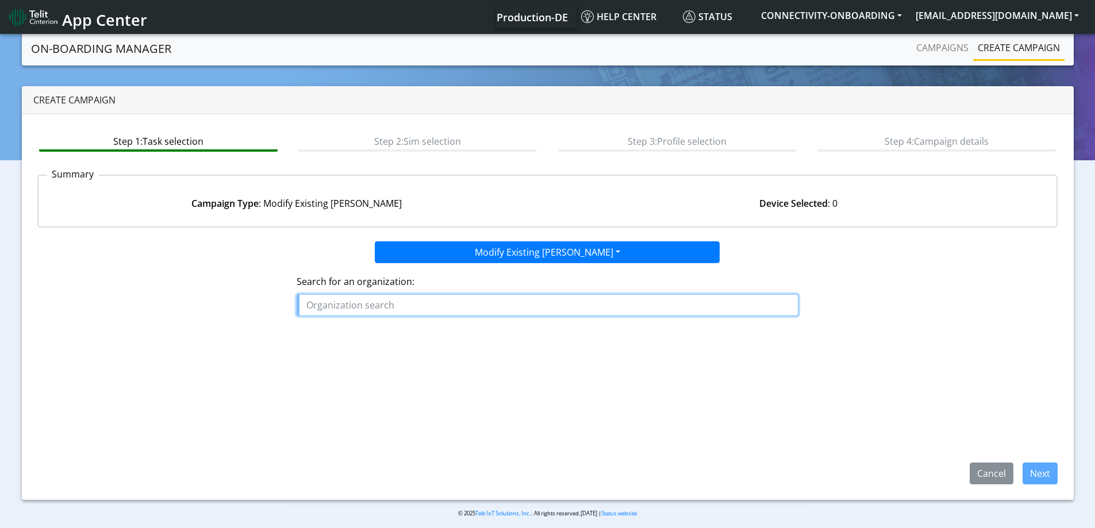
click at [413, 306] on input "text" at bounding box center [547, 305] width 502 height 22
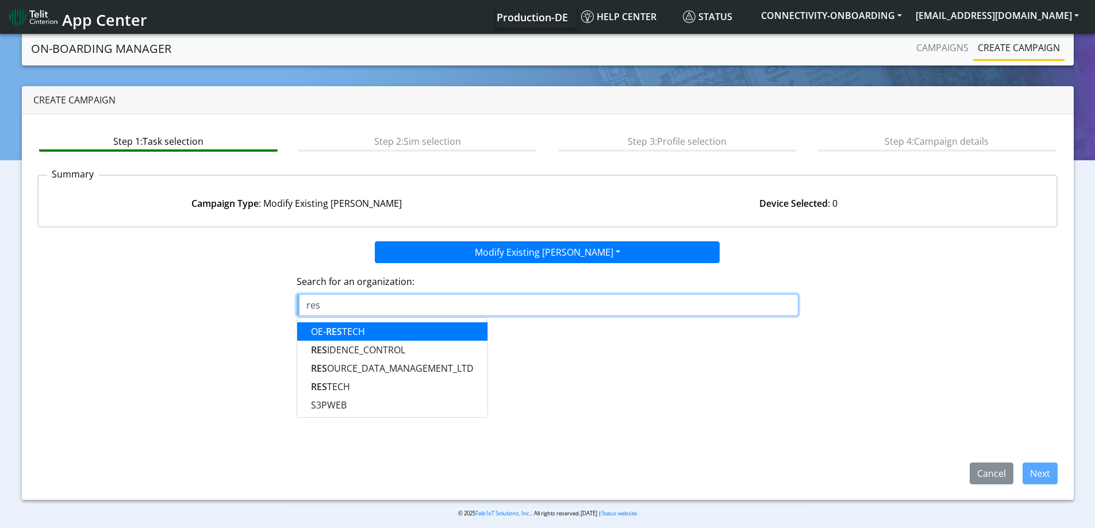
click at [342, 333] on ngb-highlight "OE- RES TECH" at bounding box center [338, 331] width 54 height 13
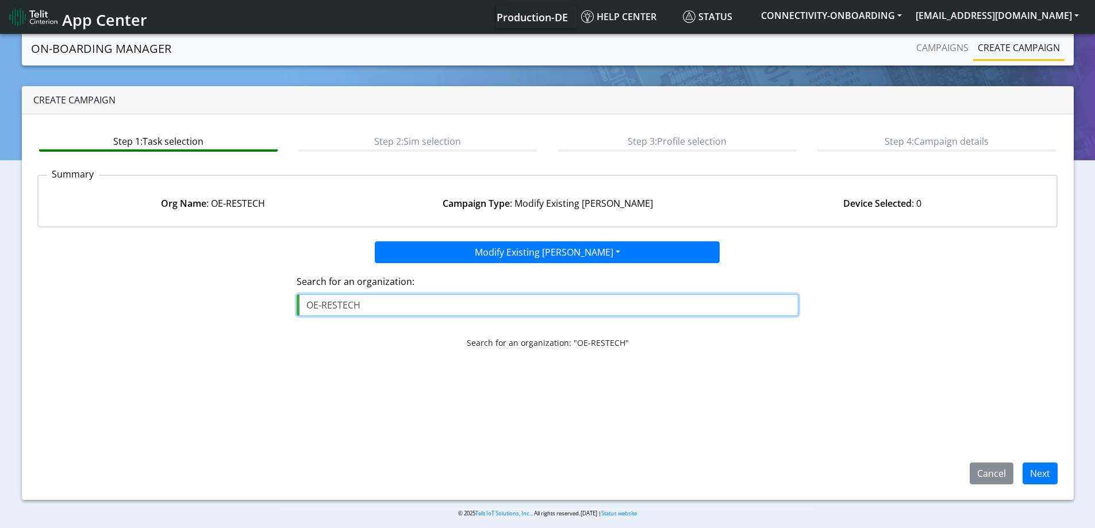
drag, startPoint x: 399, startPoint y: 311, endPoint x: 231, endPoint y: 298, distance: 168.9
click at [232, 299] on div "Search for an organization: OE-RESTECH Search for an organization: "OE-RESTECH"" at bounding box center [548, 310] width 1038 height 95
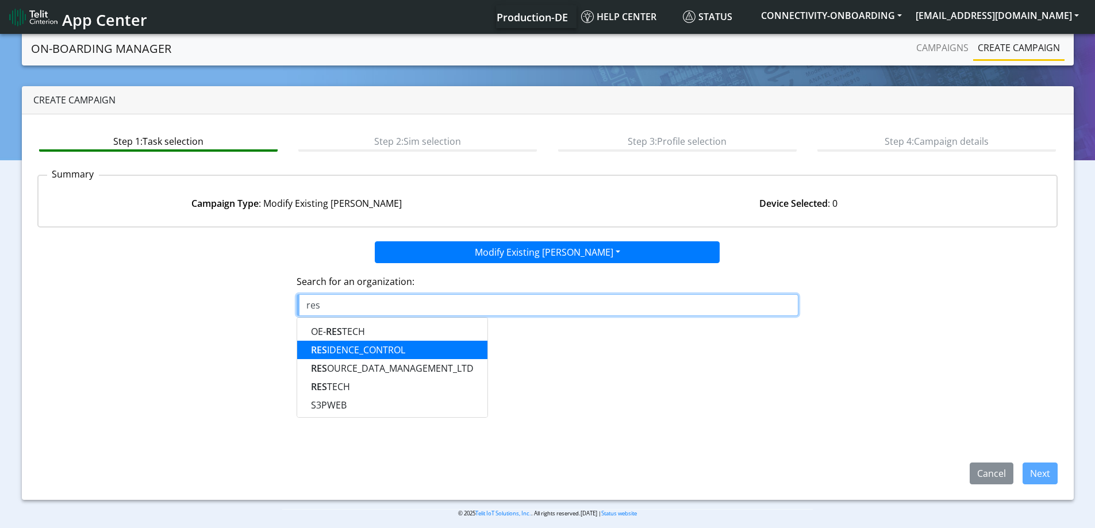
click at [353, 350] on ngb-highlight "RES IDENCE_CONTROL" at bounding box center [358, 350] width 94 height 13
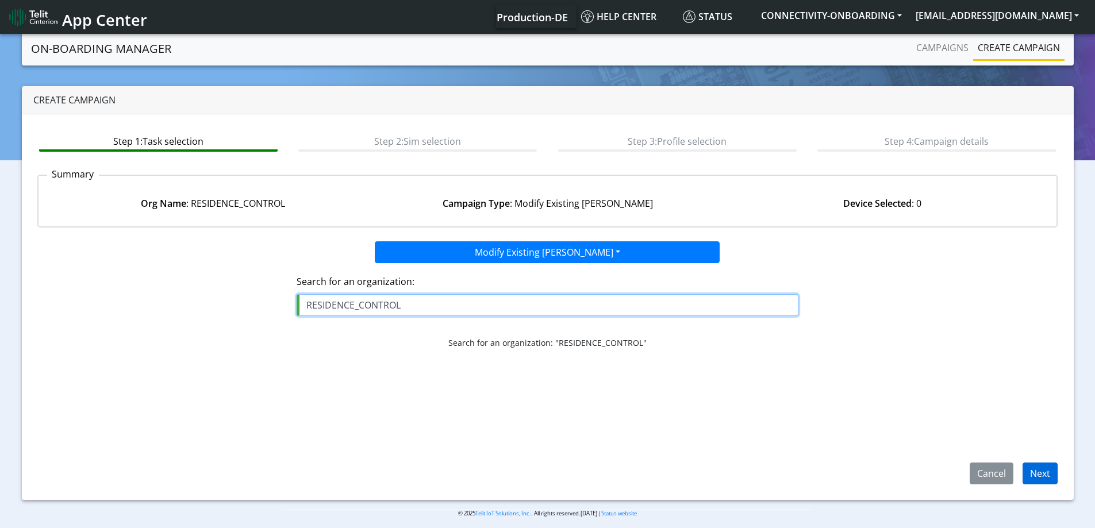
type input "RESIDENCE_CONTROL"
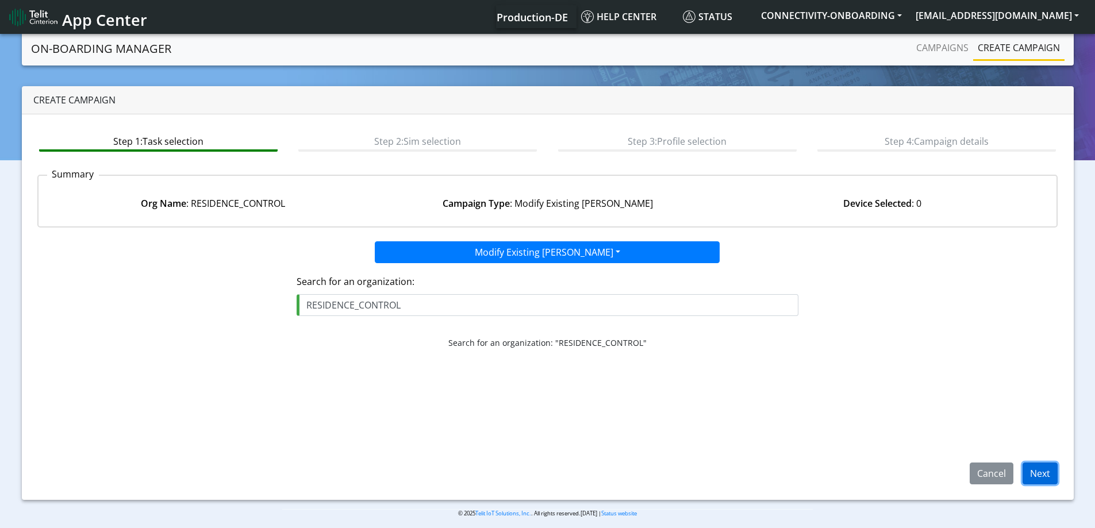
click at [1040, 469] on button "Next" at bounding box center [1039, 474] width 35 height 22
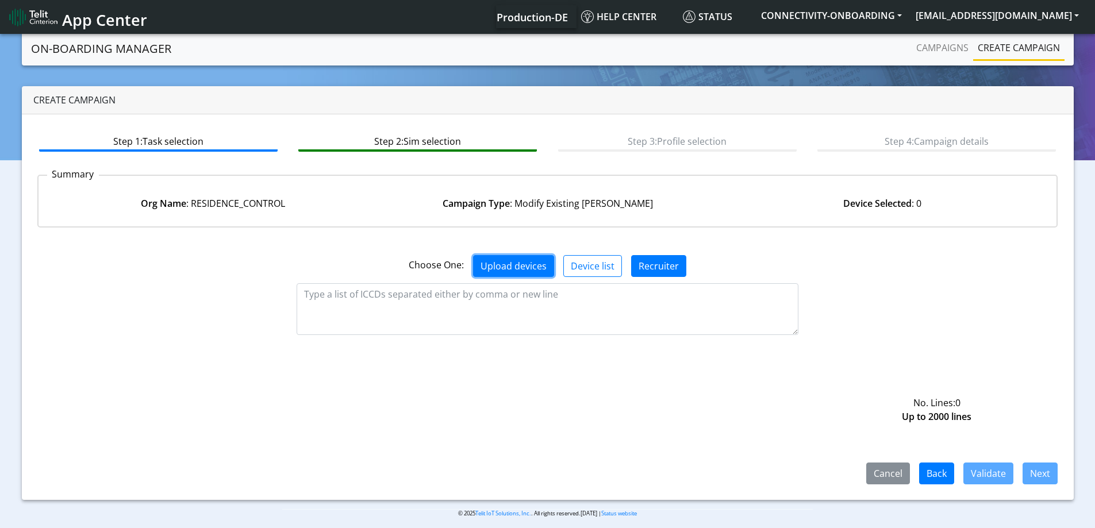
click at [522, 264] on button "Upload devices" at bounding box center [513, 266] width 81 height 22
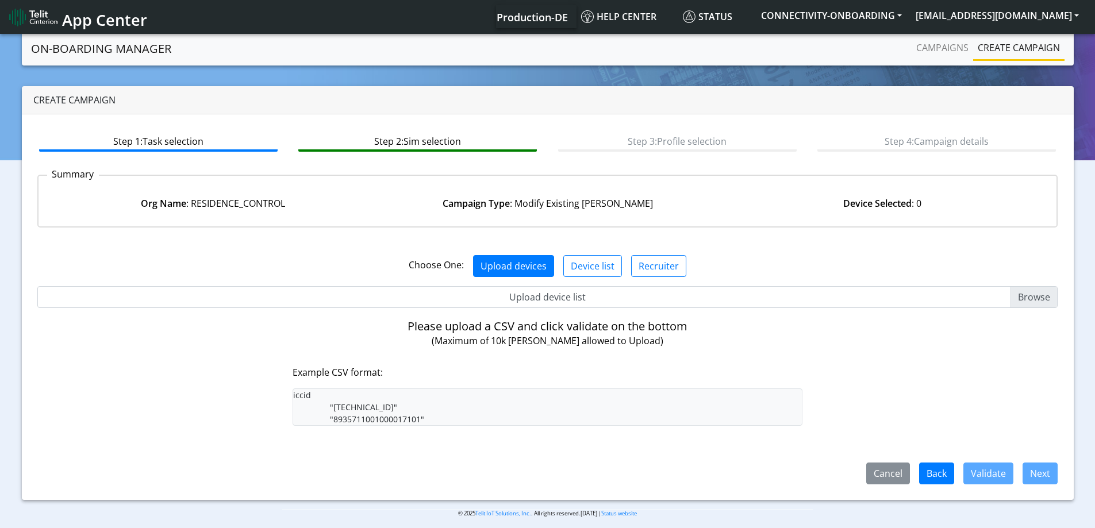
click at [523, 292] on input "Upload device list" at bounding box center [547, 297] width 1020 height 22
type input "C:\fakepath\onboarding CSV.csv"
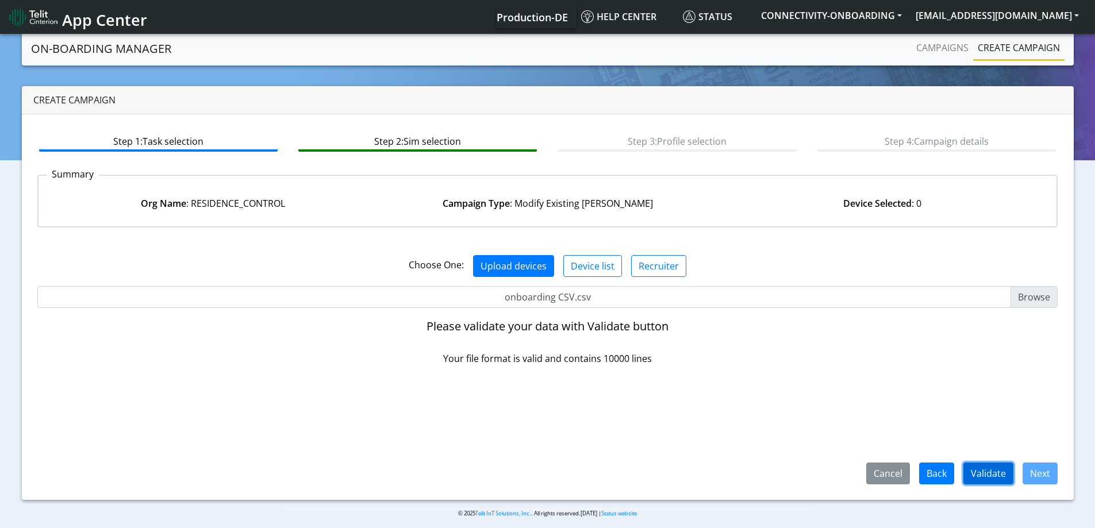
click at [985, 473] on button "Validate" at bounding box center [988, 474] width 50 height 22
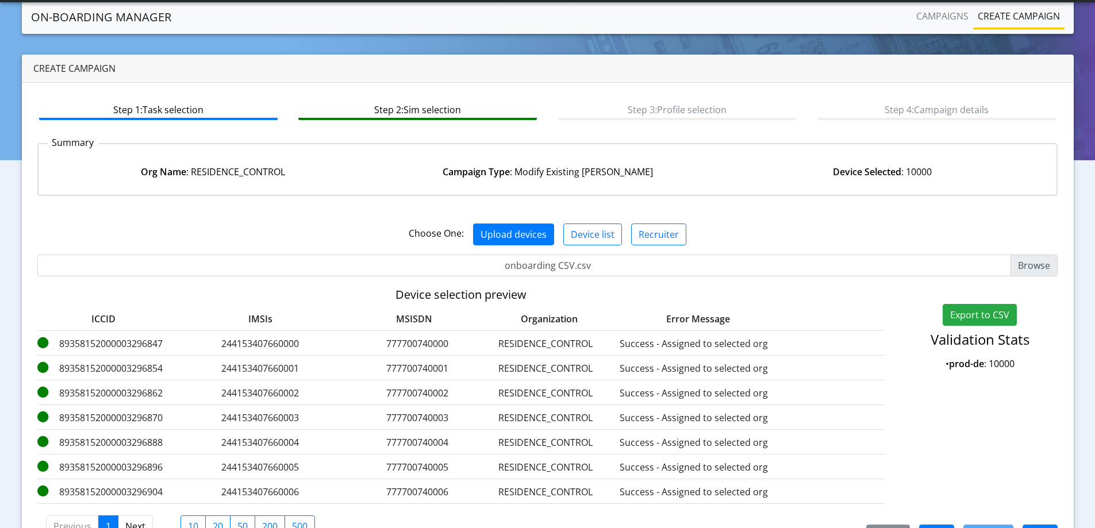
scroll to position [70, 0]
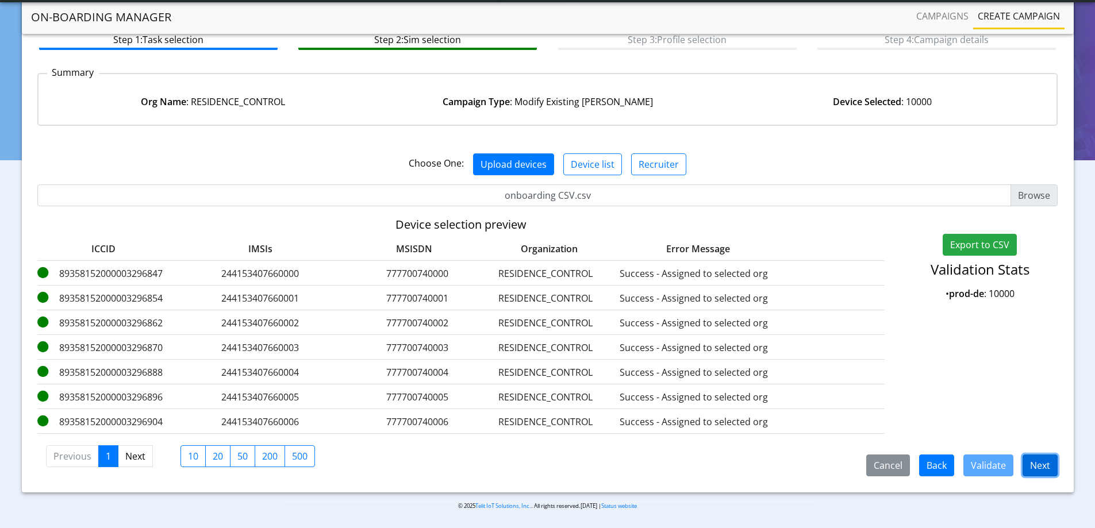
click at [1039, 467] on button "Next" at bounding box center [1039, 465] width 35 height 22
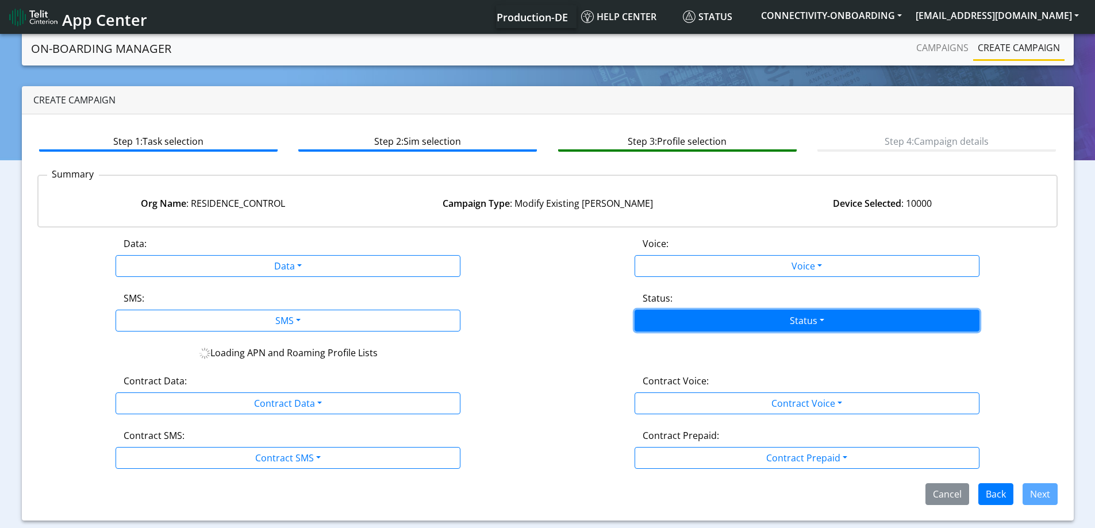
click at [776, 329] on button "Status" at bounding box center [806, 321] width 345 height 22
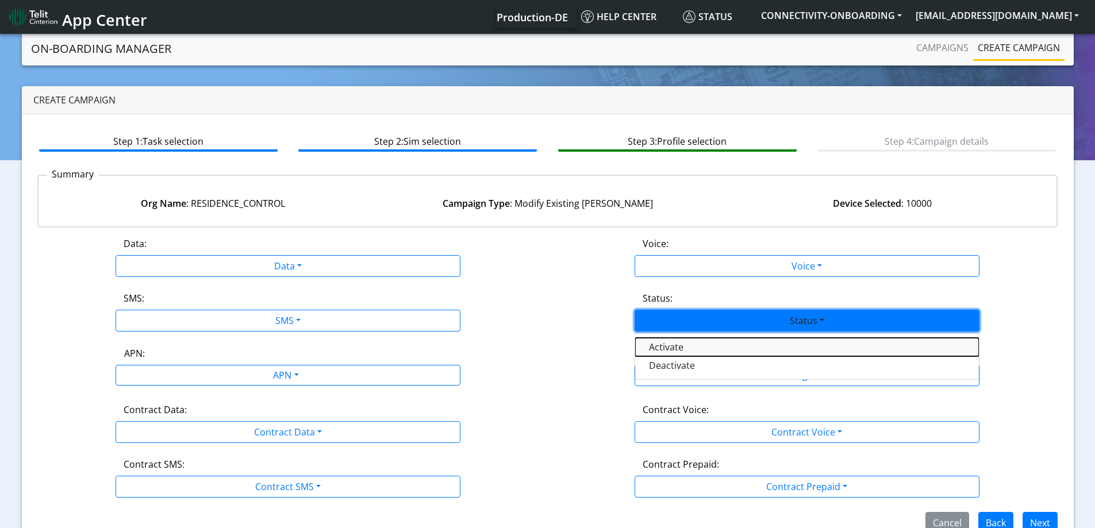
click at [707, 349] on button "Activate" at bounding box center [807, 347] width 344 height 18
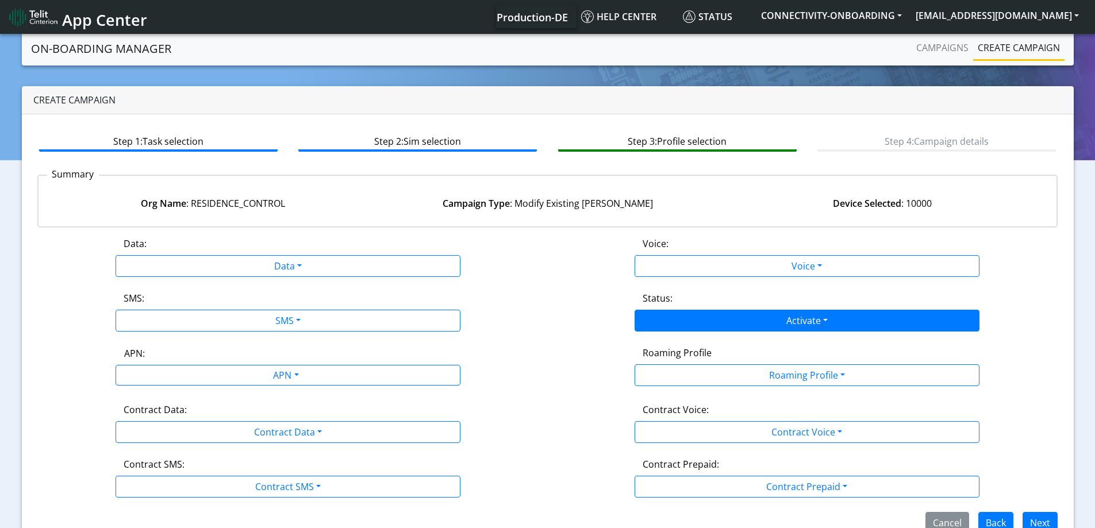
scroll to position [25, 0]
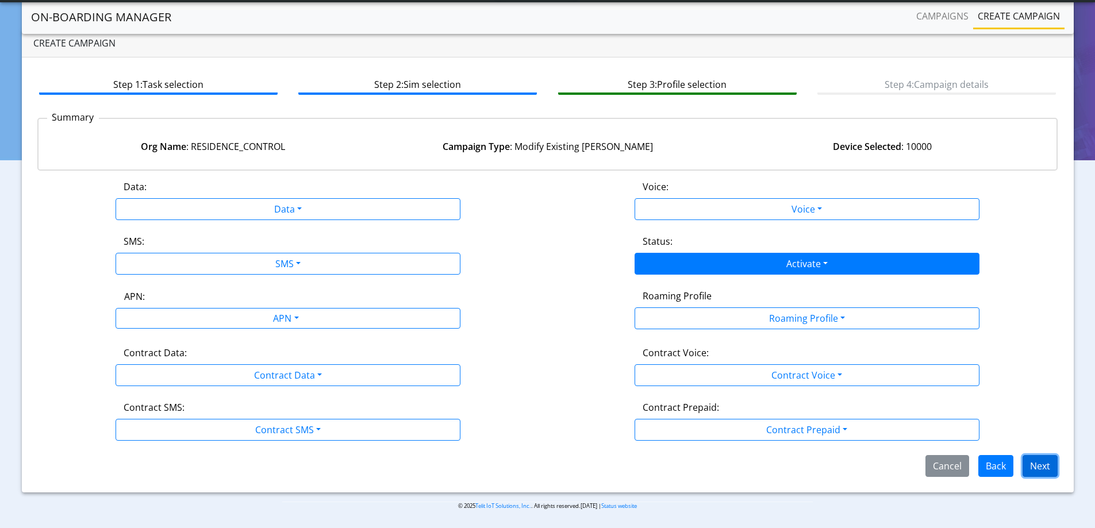
click at [1034, 464] on button "Next" at bounding box center [1039, 466] width 35 height 22
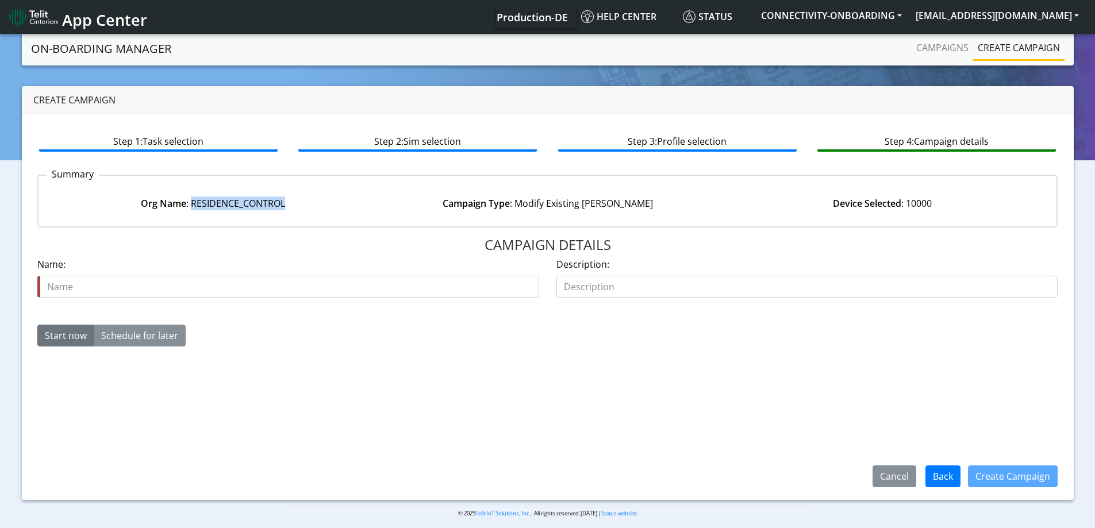
drag, startPoint x: 192, startPoint y: 202, endPoint x: 367, endPoint y: 202, distance: 174.7
click at [367, 202] on div "Org Name : RESIDENCE_CONTROL" at bounding box center [212, 204] width 334 height 14
copy div "RESIDENCE_CONTROL"
drag, startPoint x: 114, startPoint y: 301, endPoint x: 121, endPoint y: 284, distance: 17.5
click at [113, 301] on div "Name is required Name:" at bounding box center [288, 281] width 519 height 49
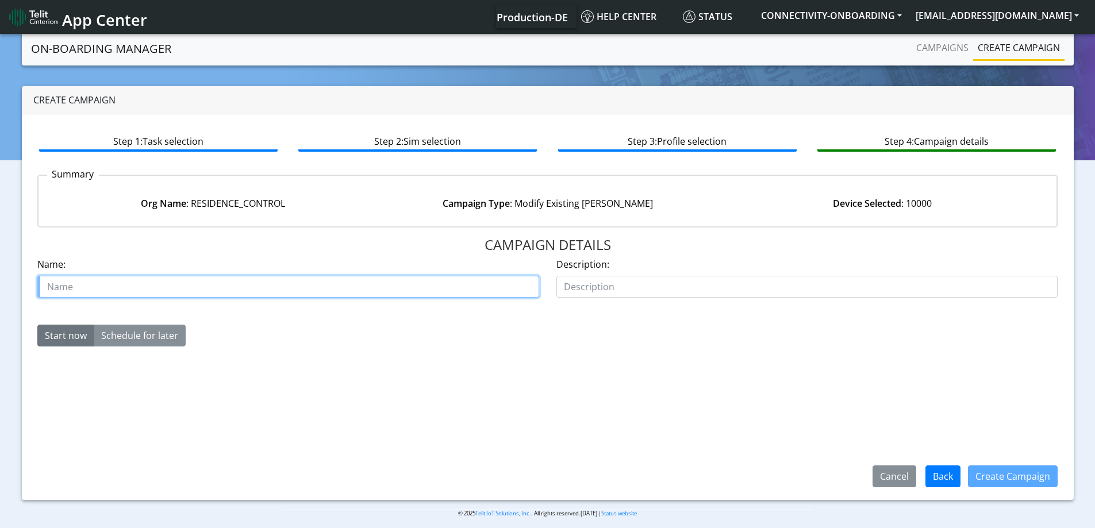
click at [121, 284] on input "text" at bounding box center [288, 287] width 502 height 22
paste input "RESIDENCE_CONTROL"
paste input "[PHONE_NUMBER]"
type input "RESIDENCE_CONTROL [PHONE_NUMBER] activate part 5"
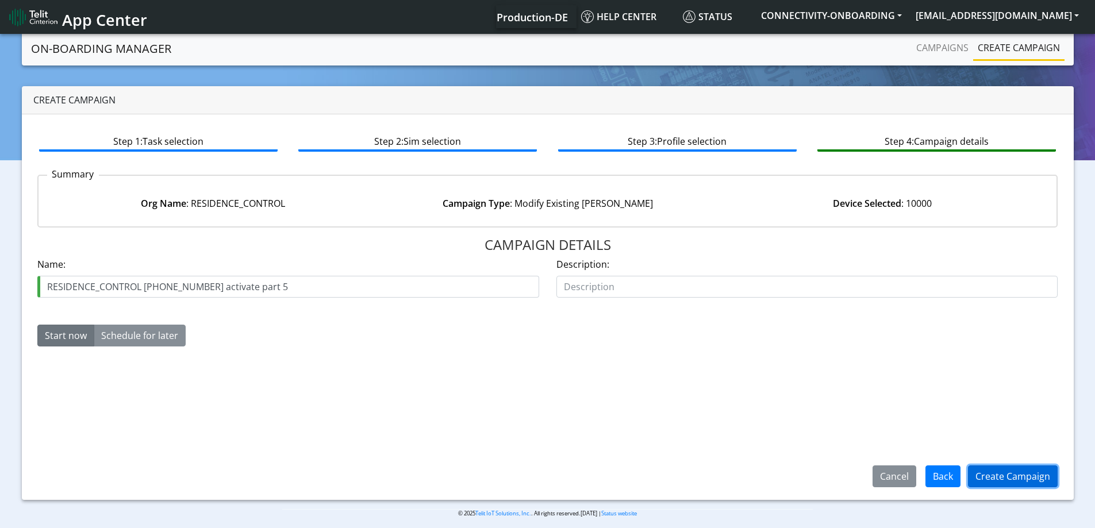
click at [1018, 477] on button "Create Campaign" at bounding box center [1013, 476] width 90 height 22
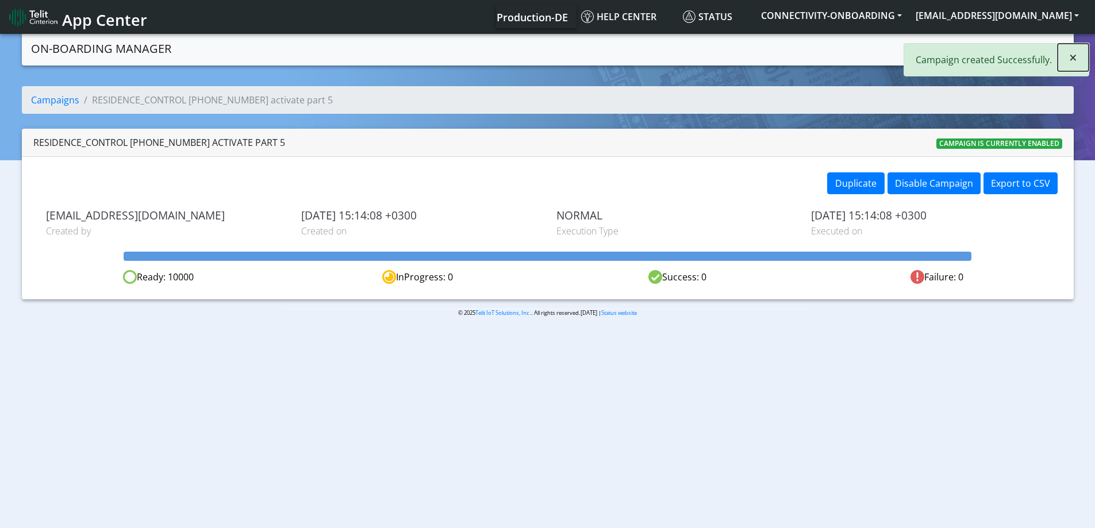
click at [1070, 61] on span "×" at bounding box center [1073, 57] width 8 height 19
drag, startPoint x: 926, startPoint y: 36, endPoint x: 928, endPoint y: 42, distance: 6.7
click at [925, 38] on nav "On-Boarding Manager Campaigns Create campaign" at bounding box center [547, 49] width 1051 height 34
click at [930, 45] on link "Campaigns" at bounding box center [941, 47] width 61 height 23
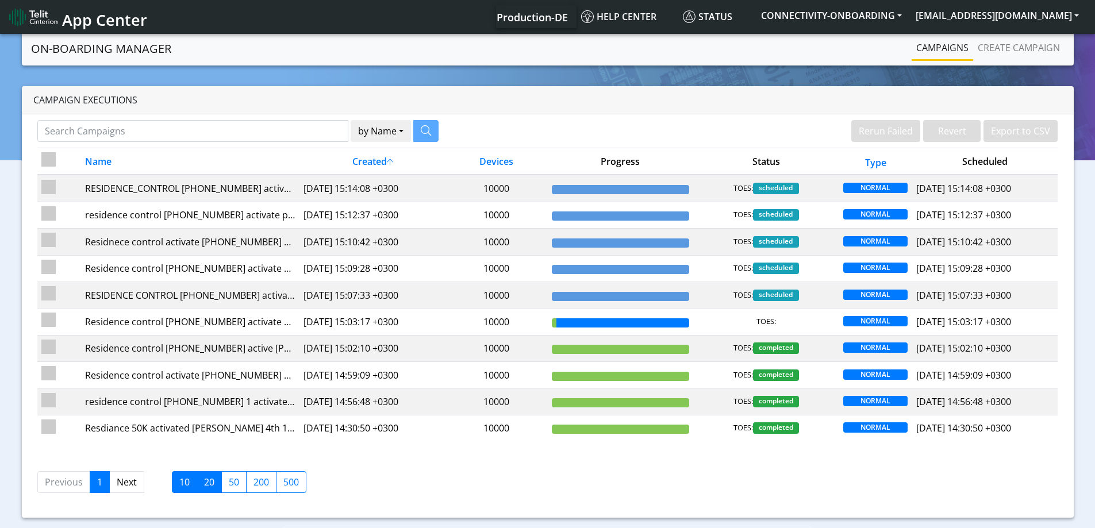
click at [201, 482] on label "20" at bounding box center [209, 482] width 25 height 22
click at [204, 482] on input "20" at bounding box center [207, 478] width 7 height 7
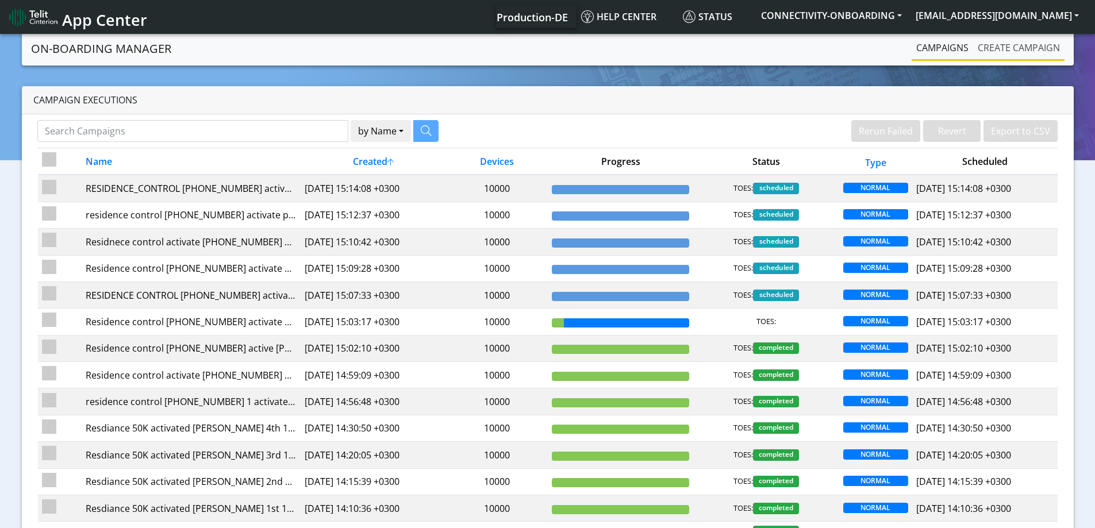
click at [1034, 52] on link "Create campaign" at bounding box center [1018, 47] width 91 height 23
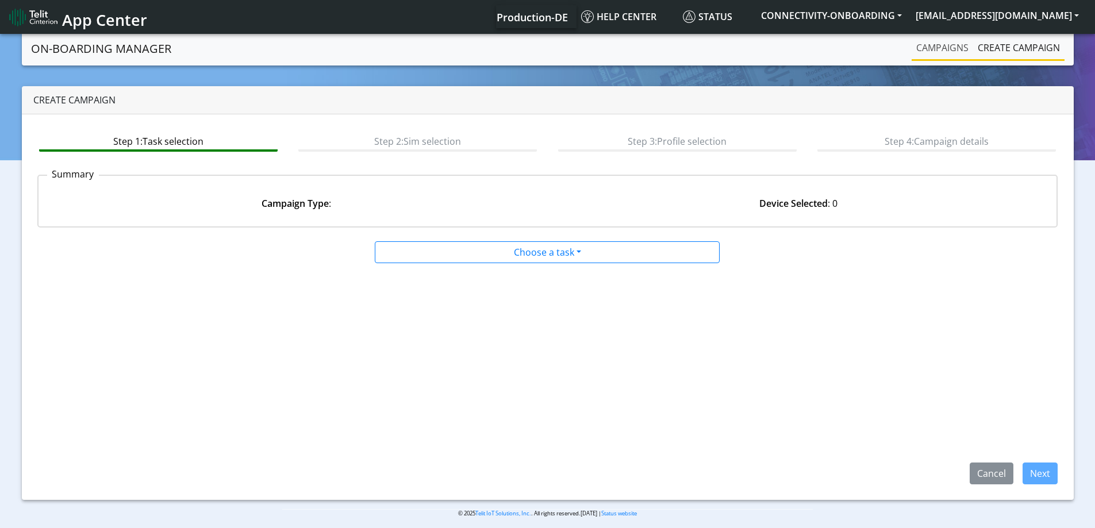
click at [946, 53] on link "Campaigns" at bounding box center [941, 47] width 61 height 23
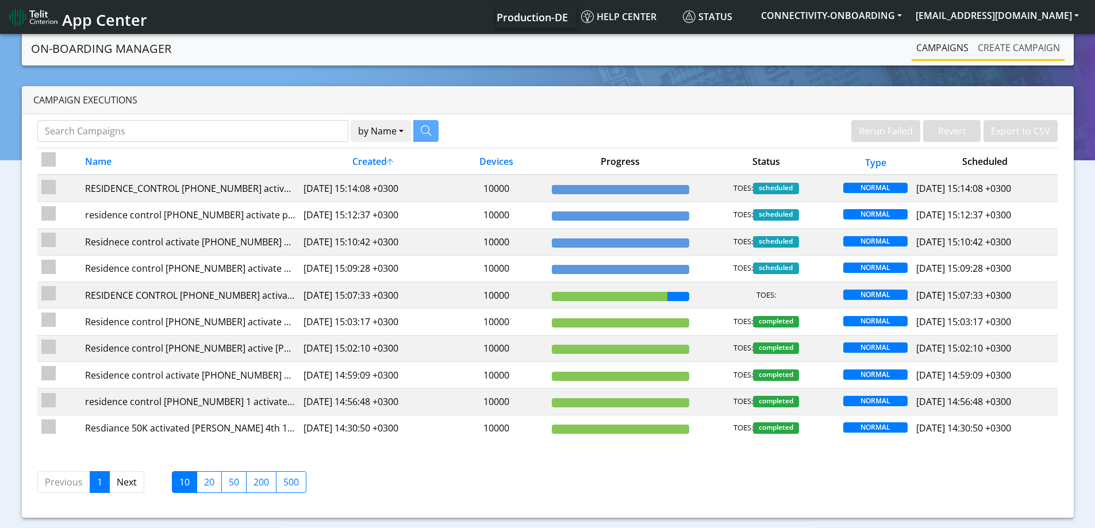
click at [992, 42] on link "Create campaign" at bounding box center [1018, 47] width 91 height 23
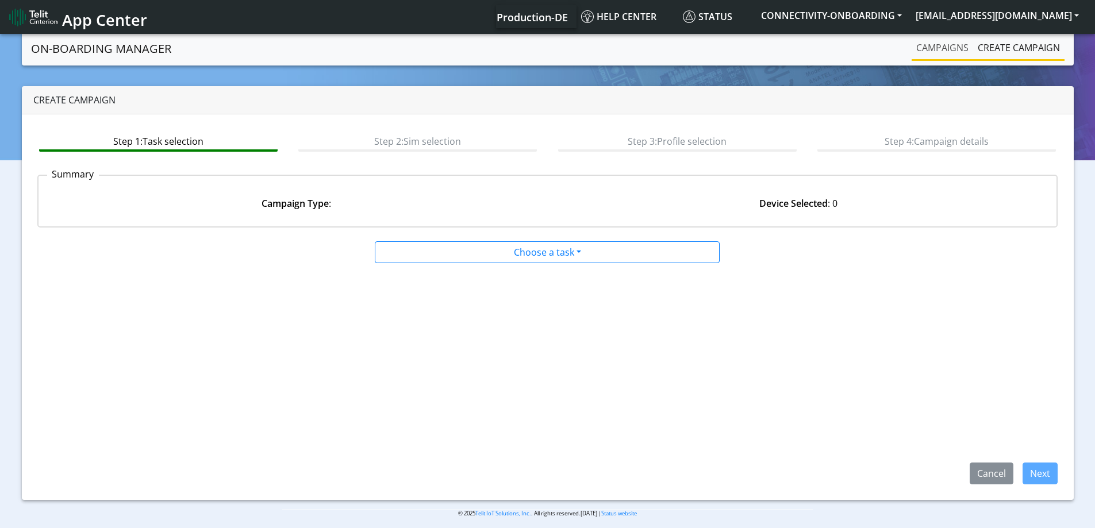
click at [949, 56] on link "Campaigns" at bounding box center [941, 47] width 61 height 23
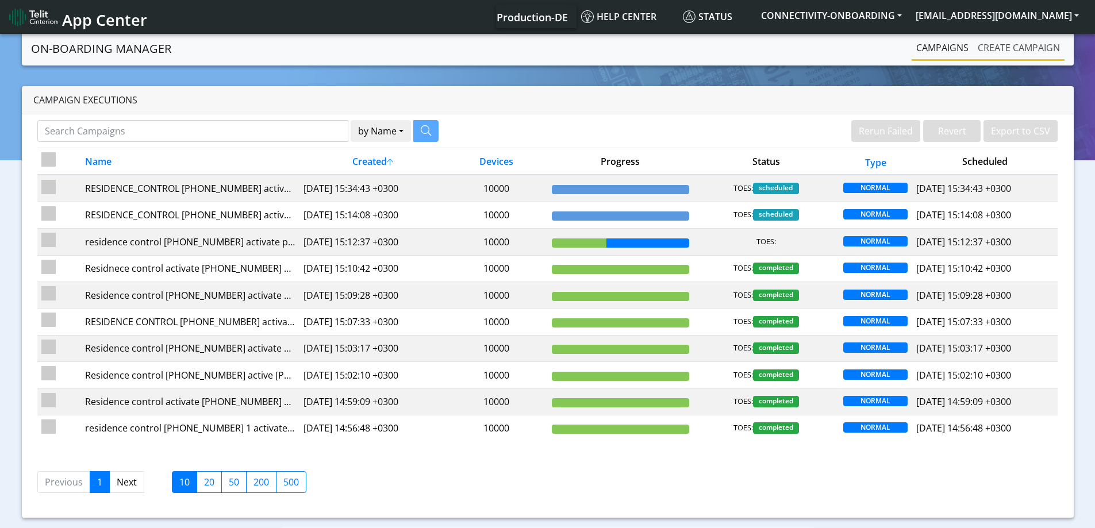
click at [1011, 52] on link "Create campaign" at bounding box center [1018, 47] width 91 height 23
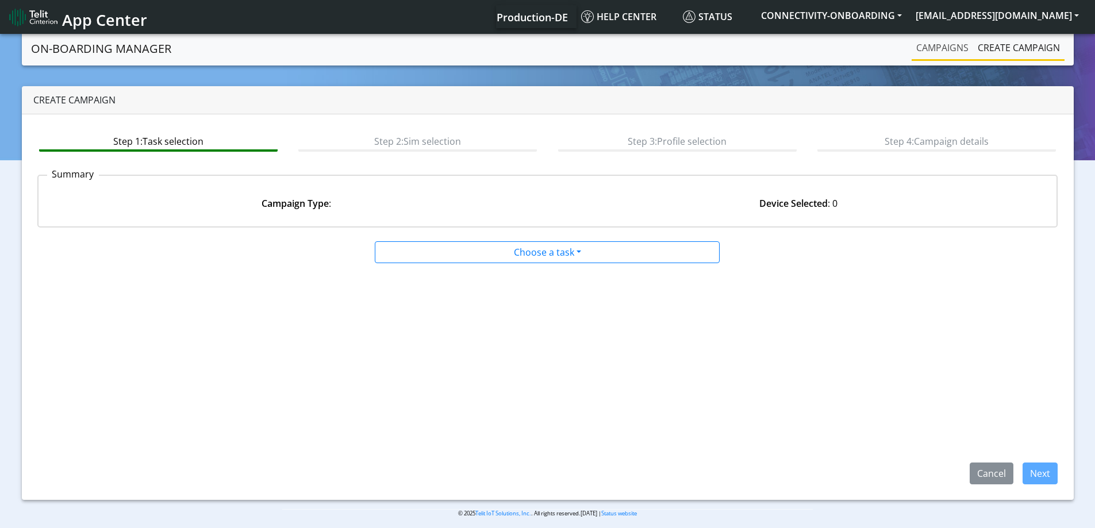
click at [956, 52] on link "Campaigns" at bounding box center [941, 47] width 61 height 23
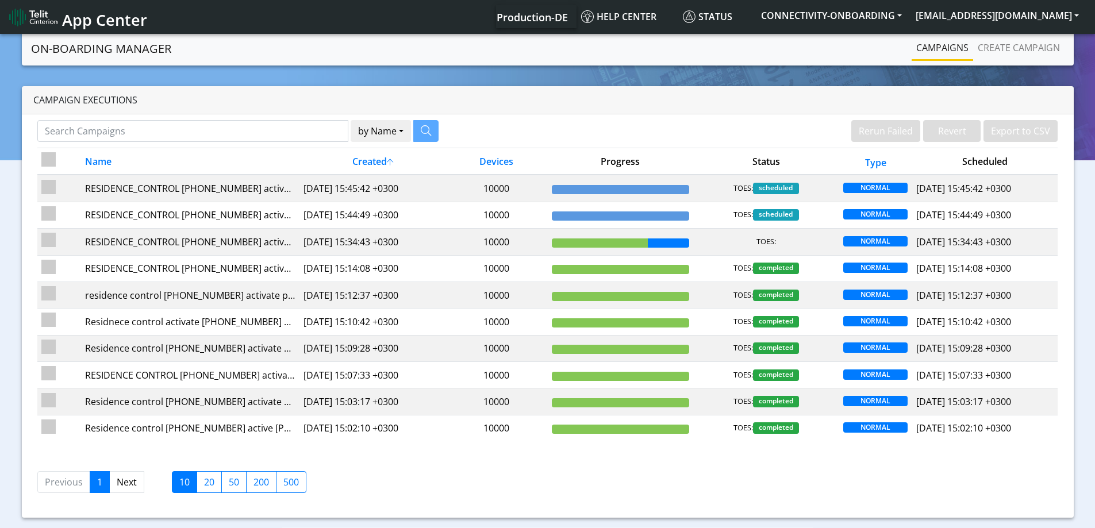
click at [989, 36] on nav "On-Boarding Manager Rerun Failed Revert Export to CSV Campaigns Create campaign" at bounding box center [547, 49] width 1051 height 34
click at [979, 47] on link "Create campaign" at bounding box center [1018, 47] width 91 height 23
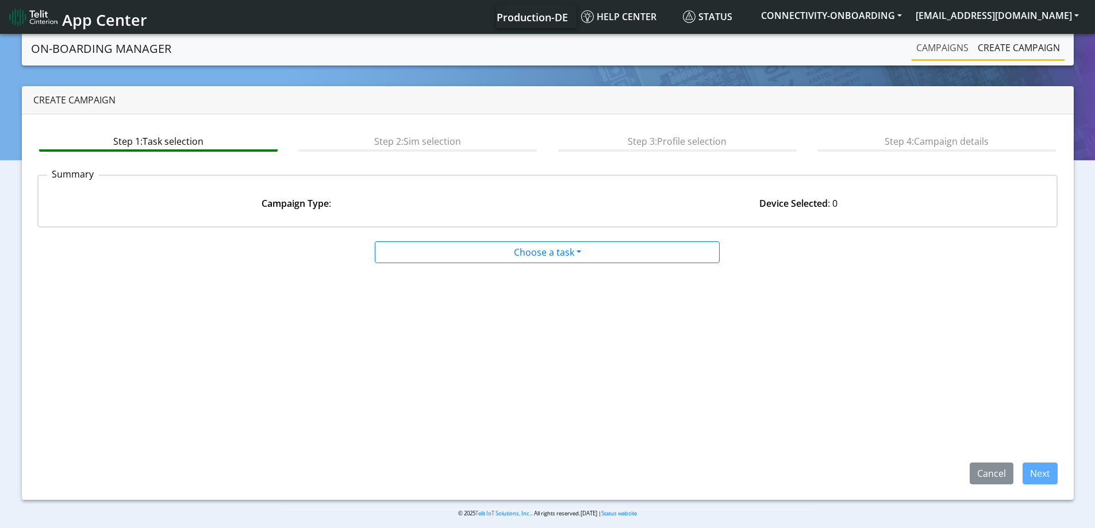
click at [933, 47] on link "Campaigns" at bounding box center [941, 47] width 61 height 23
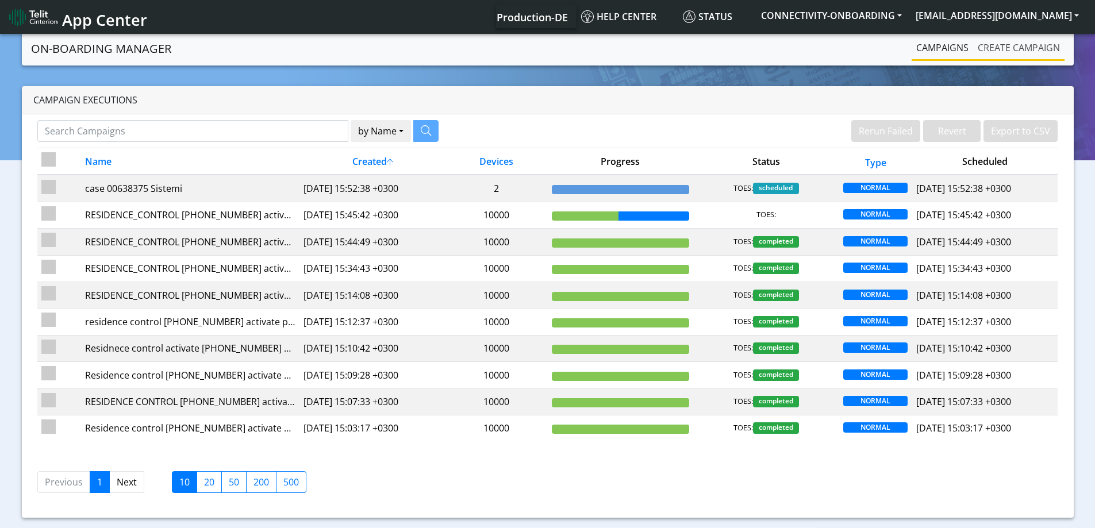
click at [1027, 37] on link "Create campaign" at bounding box center [1018, 47] width 91 height 23
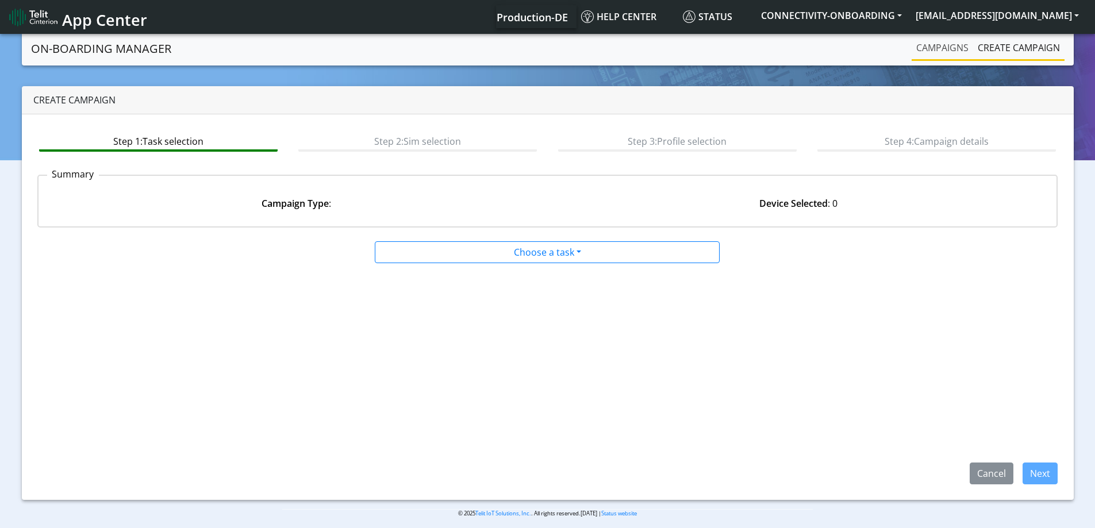
click at [839, 42] on div "Campaigns Create campaign" at bounding box center [890, 48] width 346 height 25
click at [944, 50] on link "Campaigns" at bounding box center [941, 47] width 61 height 23
